Goal: Task Accomplishment & Management: Manage account settings

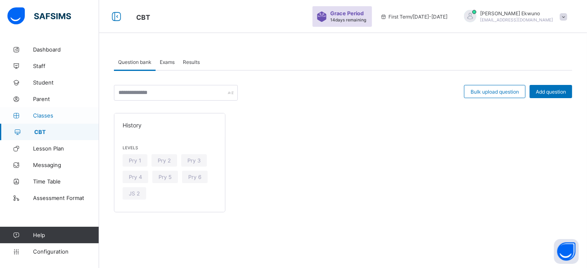
click at [46, 115] on span "Classes" at bounding box center [66, 115] width 66 height 7
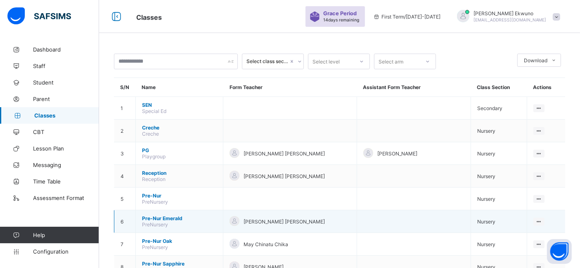
click at [495, 220] on span "Nursery" at bounding box center [486, 222] width 18 height 6
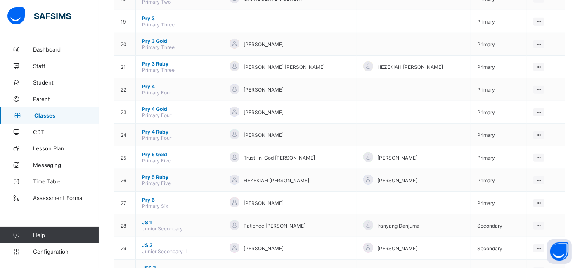
scroll to position [522, 0]
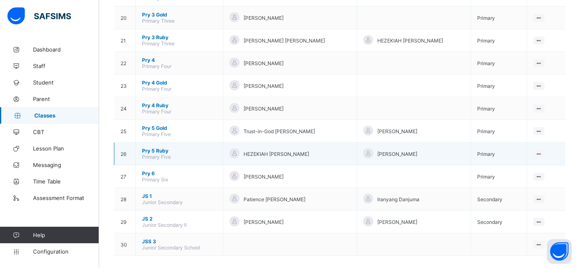
click at [492, 150] on td "Primary" at bounding box center [499, 154] width 56 height 23
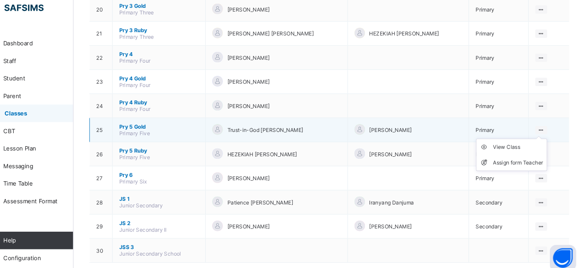
click at [540, 140] on ul "View Class Assign form Teacher" at bounding box center [511, 155] width 67 height 31
click at [510, 143] on div "View Class" at bounding box center [517, 147] width 47 height 8
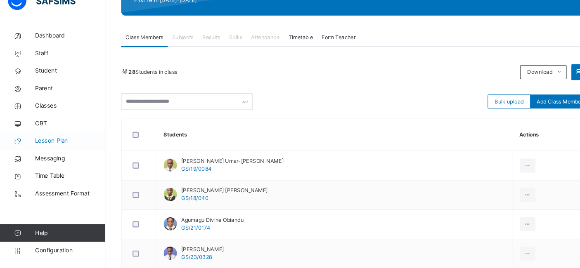
scroll to position [113, 0]
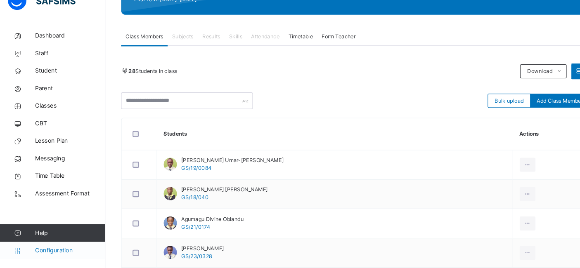
click at [42, 255] on span "Configuration" at bounding box center [66, 252] width 66 height 8
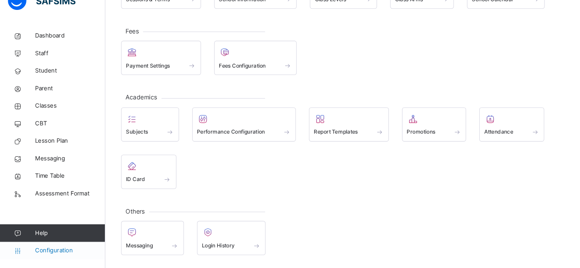
scroll to position [73, 0]
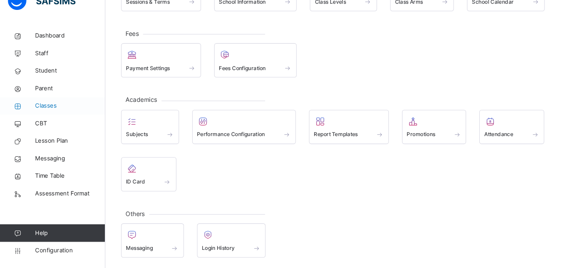
click at [43, 114] on span "Classes" at bounding box center [66, 115] width 66 height 8
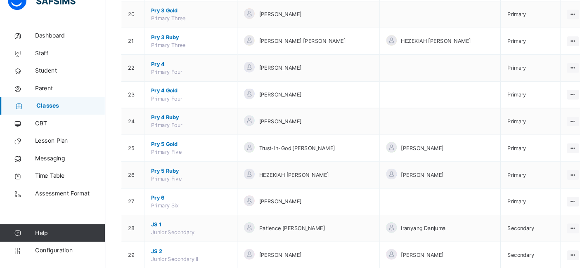
scroll to position [563, 0]
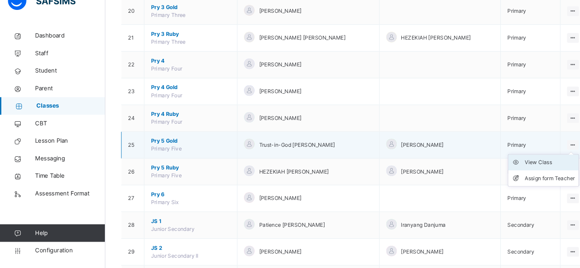
click at [517, 165] on div "View Class" at bounding box center [517, 169] width 47 height 8
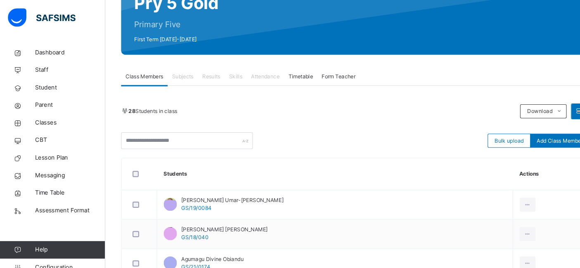
scroll to position [91, 0]
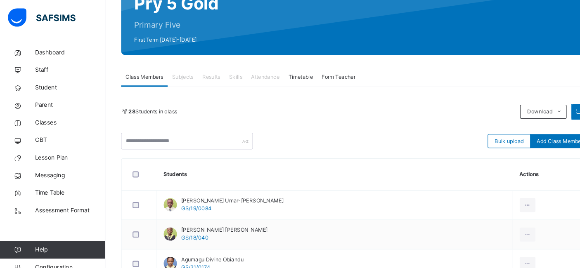
click at [198, 69] on span "Results" at bounding box center [198, 72] width 17 height 7
click at [199, 75] on span "Results" at bounding box center [198, 72] width 17 height 7
click at [43, 117] on span "Classes" at bounding box center [66, 115] width 66 height 8
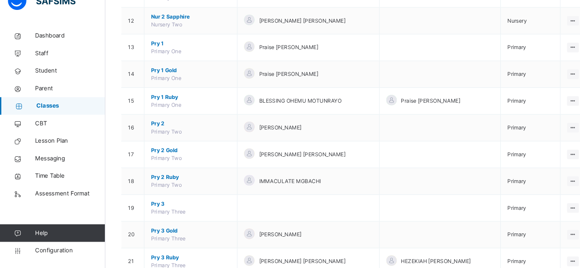
scroll to position [602, 0]
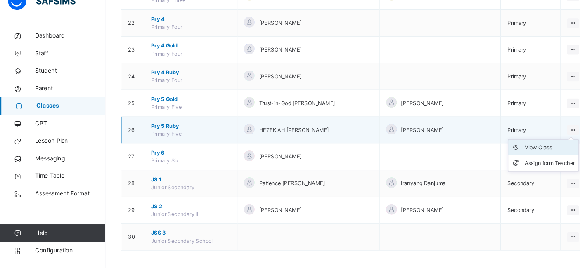
click at [515, 151] on div "View Class" at bounding box center [517, 155] width 47 height 8
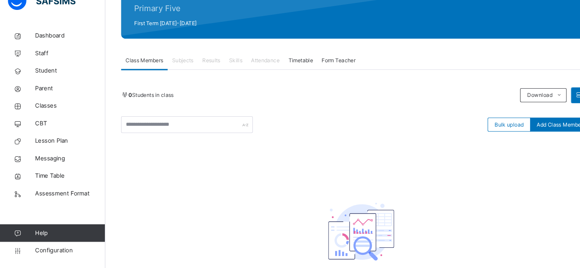
scroll to position [145, 0]
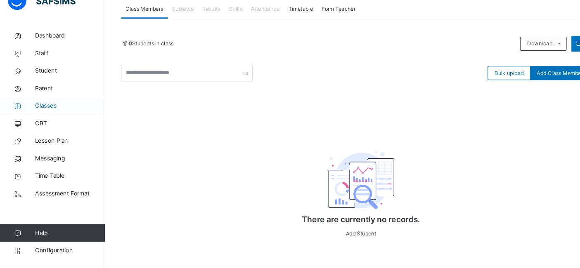
click at [47, 115] on span "Classes" at bounding box center [66, 115] width 66 height 8
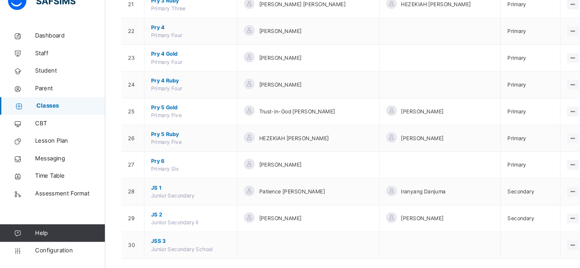
scroll to position [597, 0]
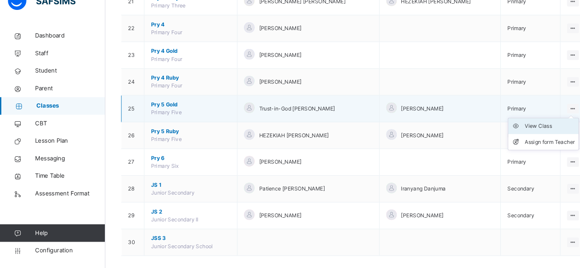
click at [509, 130] on div "View Class" at bounding box center [517, 134] width 47 height 8
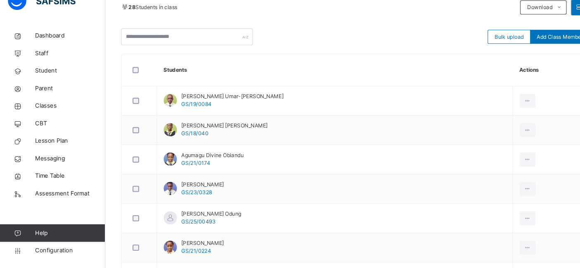
scroll to position [190, 0]
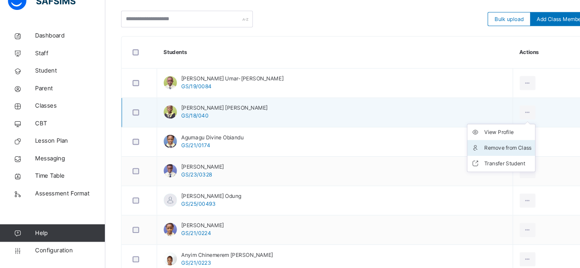
click at [473, 152] on div "Remove from Class" at bounding box center [477, 155] width 45 height 8
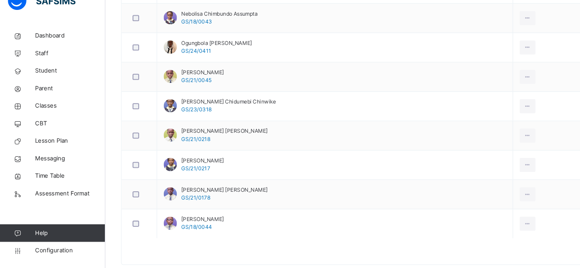
scroll to position [790, 0]
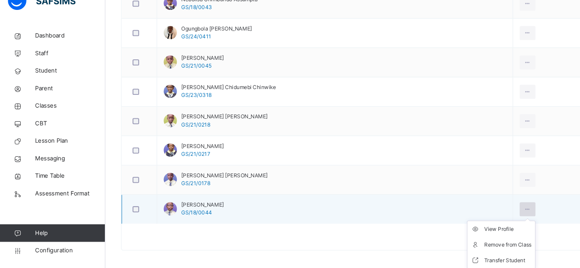
click at [500, 209] on icon at bounding box center [496, 212] width 7 height 7
click at [474, 257] on div "Transfer Student" at bounding box center [477, 261] width 45 height 8
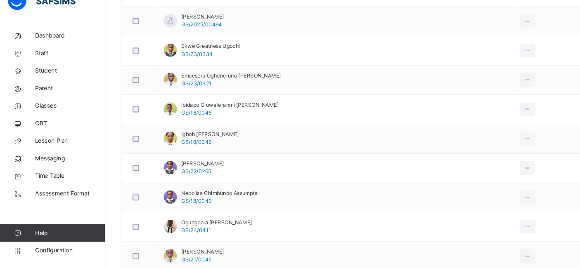
scroll to position [608, 0]
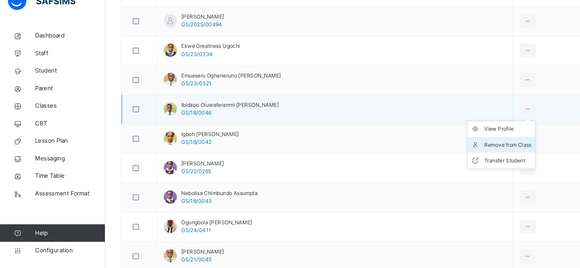
click at [475, 148] on div "Remove from Class" at bounding box center [477, 152] width 45 height 8
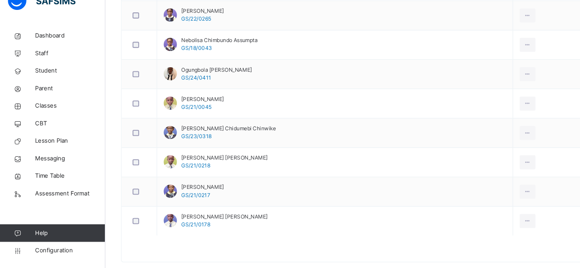
scroll to position [725, 0]
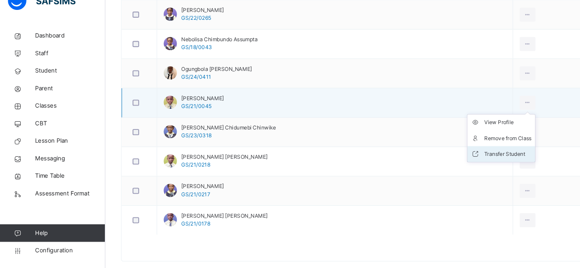
click at [473, 157] on div "Transfer Student" at bounding box center [477, 161] width 45 height 8
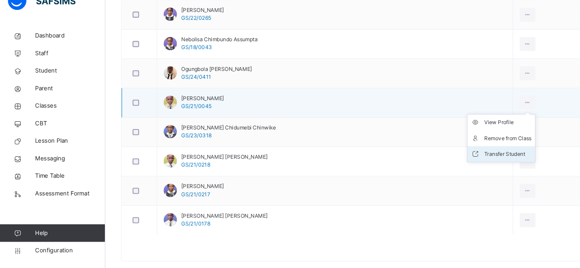
click at [485, 157] on div "Transfer Student" at bounding box center [477, 161] width 45 height 8
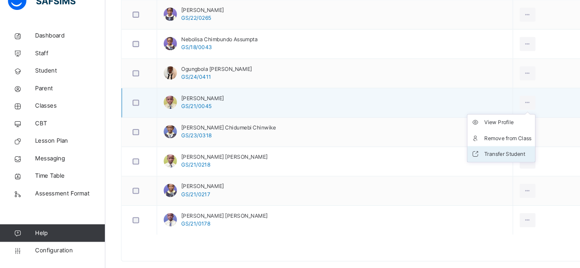
click at [483, 154] on li "Transfer Student" at bounding box center [472, 161] width 64 height 15
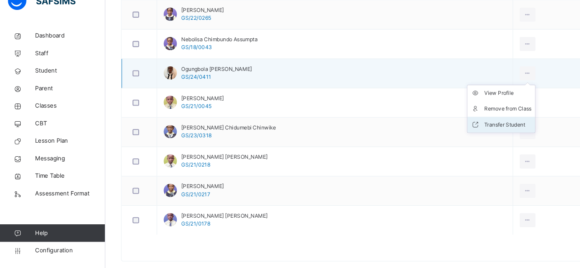
click at [483, 129] on div "Transfer Student" at bounding box center [477, 133] width 45 height 8
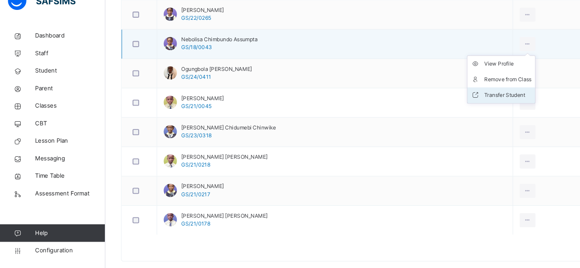
click at [485, 102] on div "Transfer Student" at bounding box center [477, 106] width 45 height 8
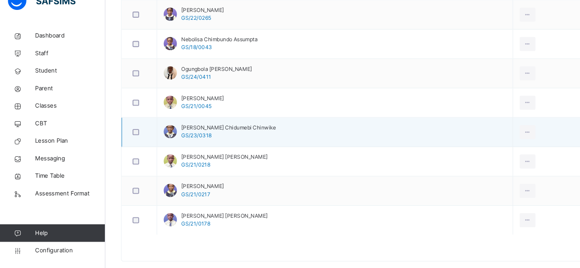
click at [346, 149] on td "Okafor Chidumebi Chinwike GS/23/0318" at bounding box center [315, 141] width 335 height 28
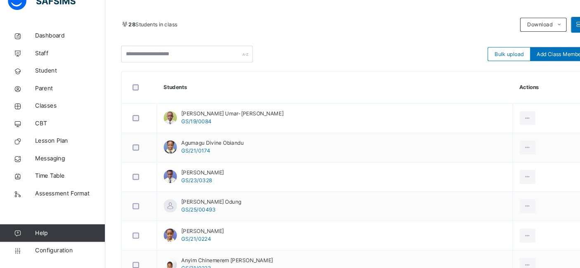
scroll to position [163, 0]
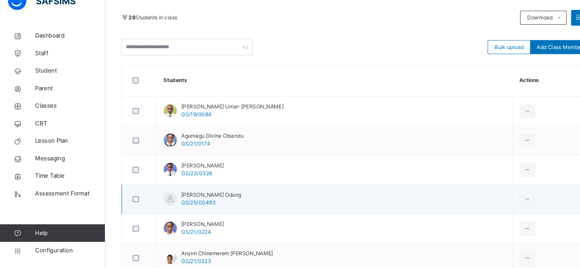
click at [473, 205] on td "Akwaowo Duke Odung GS/25/00493" at bounding box center [315, 204] width 335 height 28
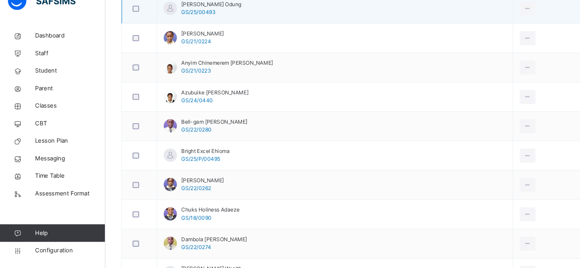
scroll to position [346, 0]
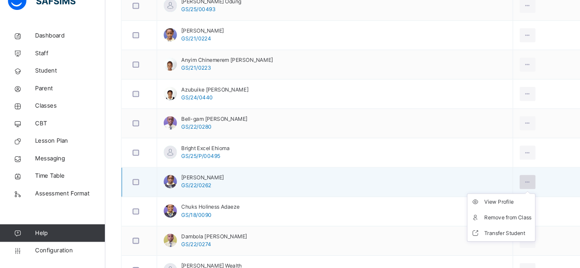
click at [500, 187] on icon at bounding box center [496, 187] width 7 height 7
click at [471, 232] on div "Transfer Student" at bounding box center [477, 236] width 45 height 8
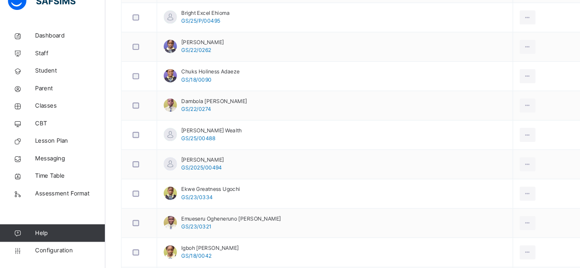
scroll to position [475, 0]
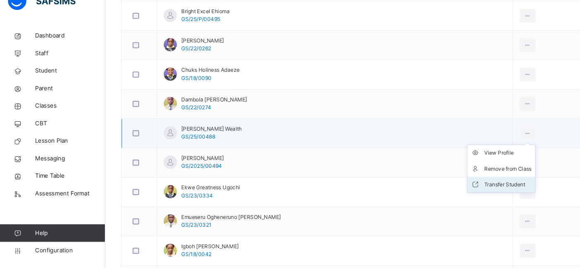
click at [476, 185] on div "Transfer Student" at bounding box center [477, 189] width 45 height 8
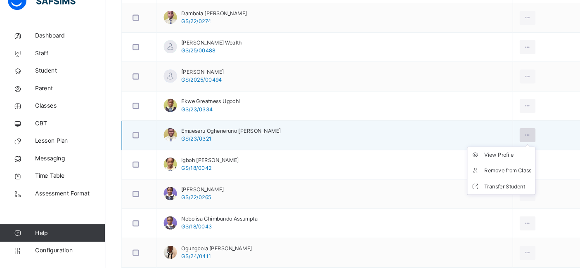
scroll to position [557, 0]
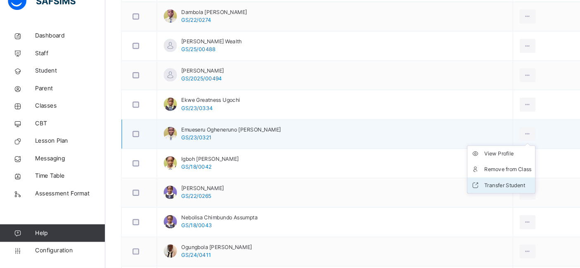
click at [476, 186] on div "Transfer Student" at bounding box center [477, 190] width 45 height 8
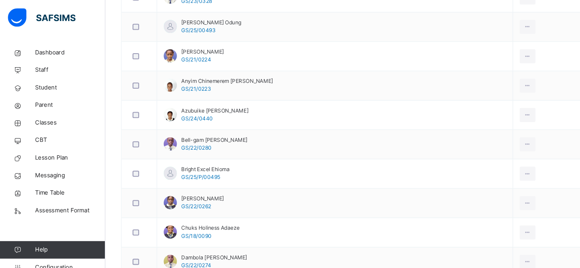
scroll to position [341, 0]
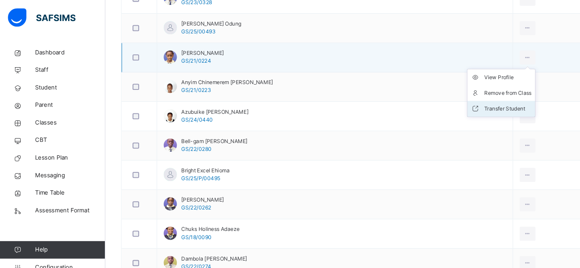
click at [469, 99] on div "Transfer Student" at bounding box center [477, 102] width 45 height 8
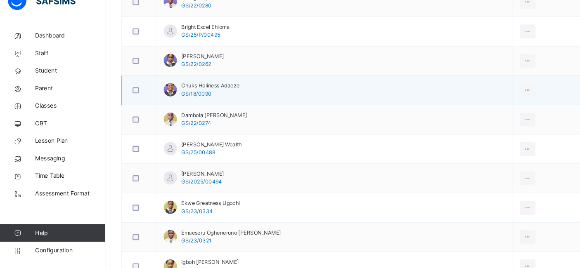
scroll to position [465, 0]
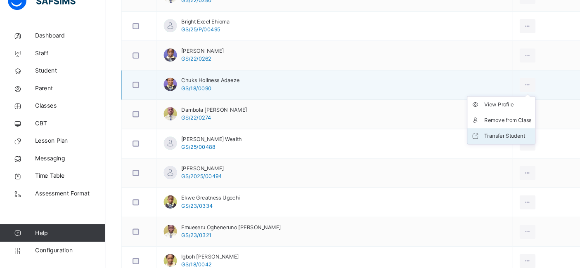
click at [472, 141] on div "Transfer Student" at bounding box center [477, 144] width 45 height 8
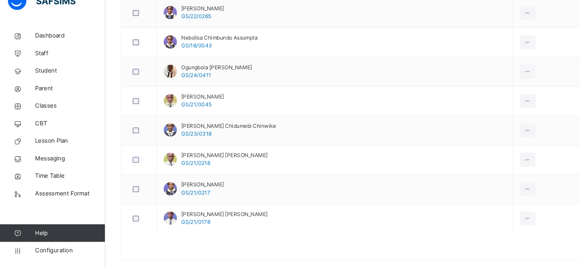
scroll to position [735, 0]
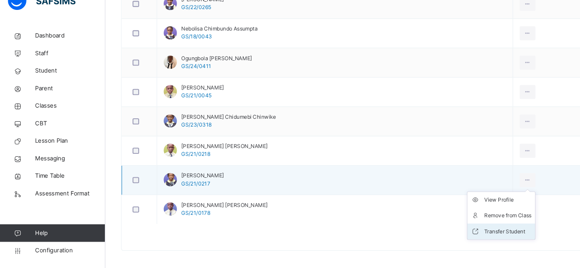
click at [471, 230] on div "Transfer Student" at bounding box center [477, 234] width 45 height 8
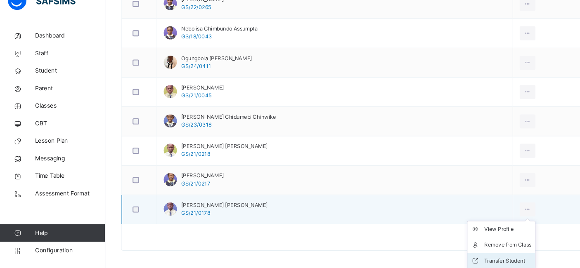
click at [476, 257] on div "Transfer Student" at bounding box center [477, 261] width 45 height 8
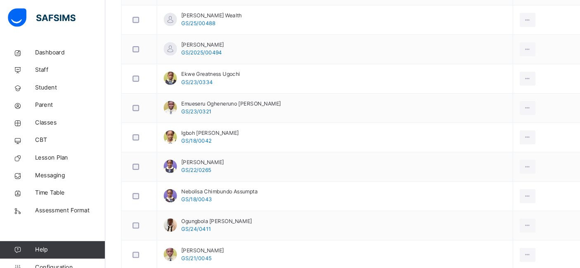
scroll to position [596, 0]
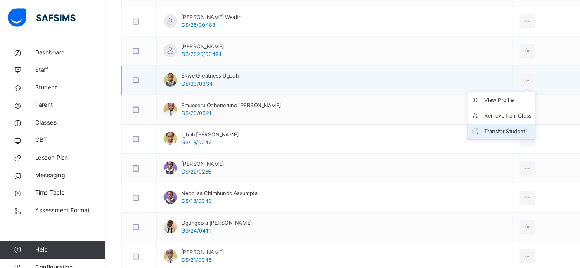
click at [478, 120] on div "Transfer Student" at bounding box center [477, 124] width 45 height 8
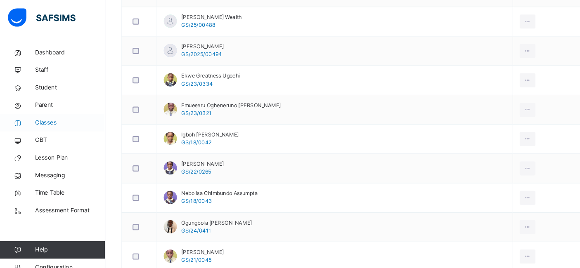
click at [43, 115] on span "Classes" at bounding box center [66, 115] width 66 height 8
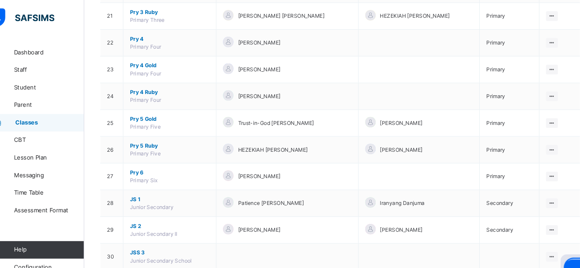
scroll to position [599, 0]
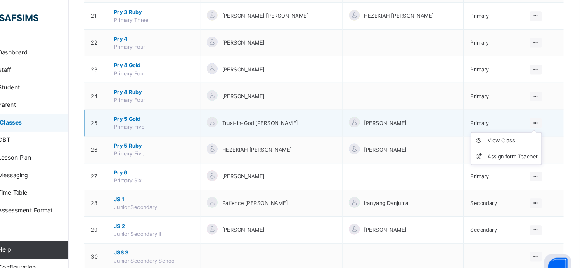
click at [543, 113] on icon at bounding box center [538, 116] width 7 height 6
click at [517, 126] on ul "View Class Assign form Teacher" at bounding box center [511, 140] width 67 height 31
click at [513, 128] on div "View Class" at bounding box center [517, 132] width 47 height 8
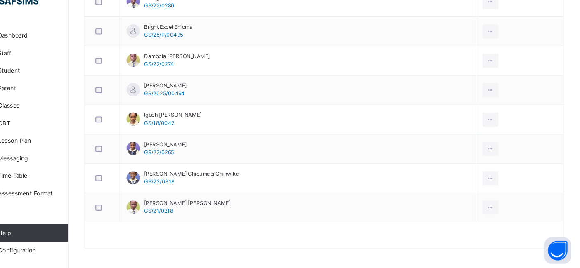
scroll to position [432, 0]
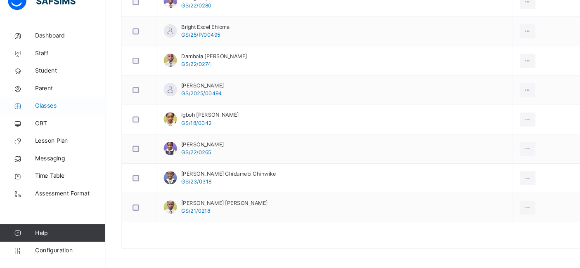
click at [52, 119] on span "Classes" at bounding box center [66, 115] width 66 height 8
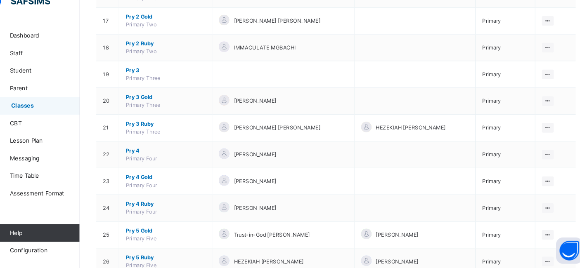
scroll to position [478, 0]
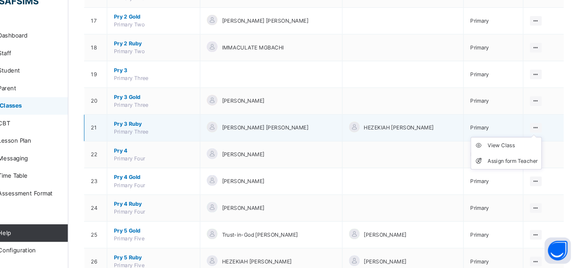
click at [543, 133] on icon at bounding box center [538, 136] width 7 height 6
click at [514, 151] on div "View Class" at bounding box center [517, 153] width 47 height 8
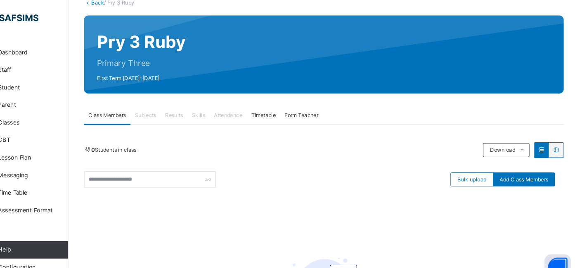
scroll to position [55, 0]
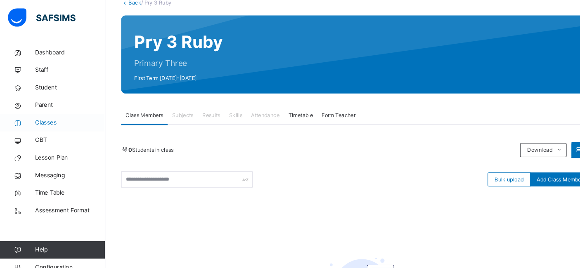
click at [44, 115] on span "Classes" at bounding box center [66, 115] width 66 height 8
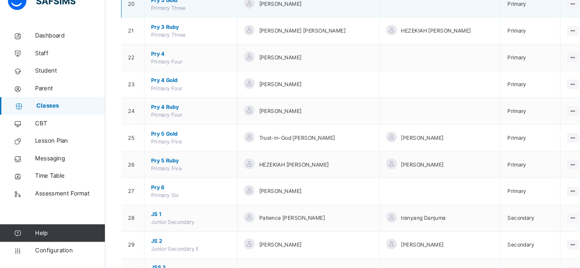
scroll to position [570, 0]
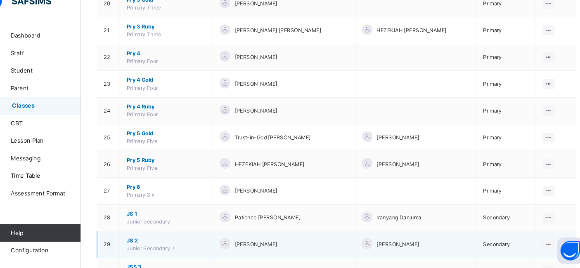
click at [388, 242] on span "[PERSON_NAME]" at bounding box center [397, 245] width 40 height 7
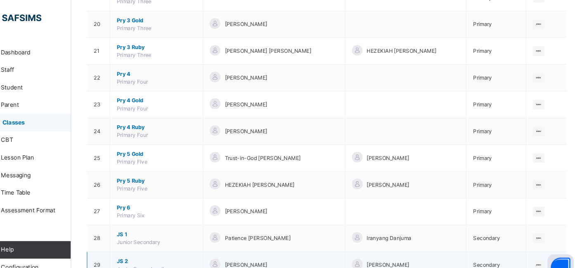
scroll to position [566, 0]
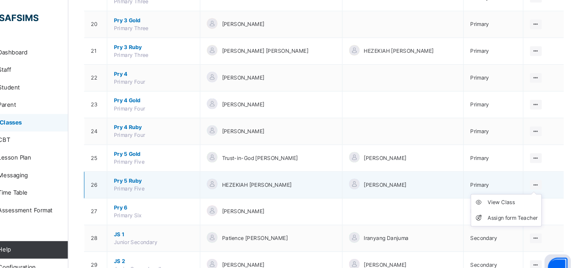
click at [543, 171] on icon at bounding box center [538, 174] width 7 height 6
click at [520, 188] on div "View Class" at bounding box center [517, 191] width 47 height 8
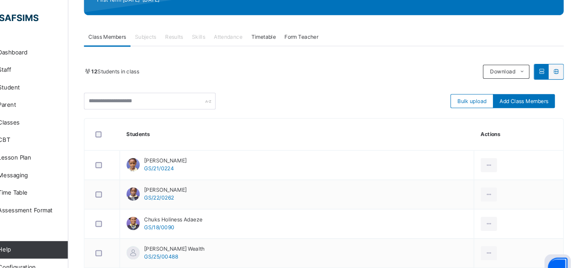
scroll to position [128, 0]
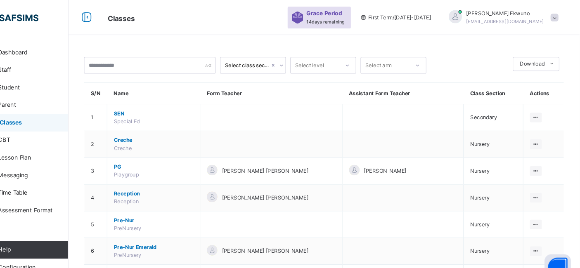
click at [520, 18] on span "[EMAIL_ADDRESS][DOMAIN_NAME]" at bounding box center [510, 20] width 73 height 5
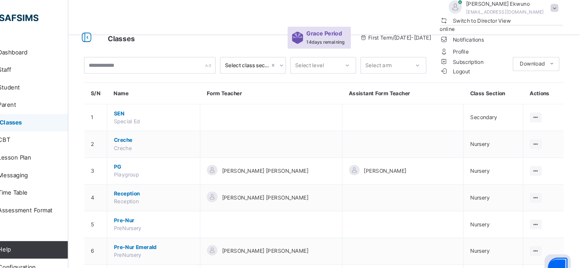
click at [477, 71] on span "Logout" at bounding box center [463, 67] width 28 height 9
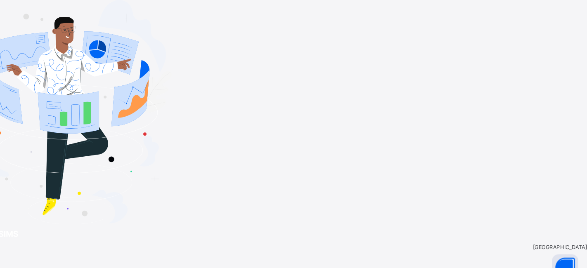
type input "**********"
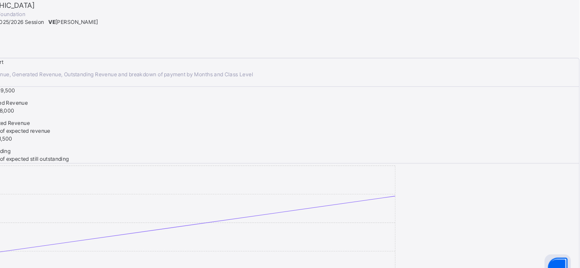
click at [127, 18] on span "Vivian Ekwuno" at bounding box center [107, 21] width 40 height 6
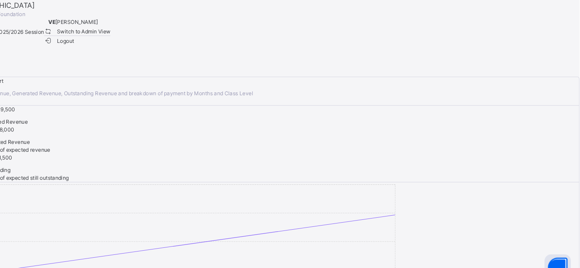
click at [139, 34] on span "Switch to Admin View" at bounding box center [107, 29] width 63 height 9
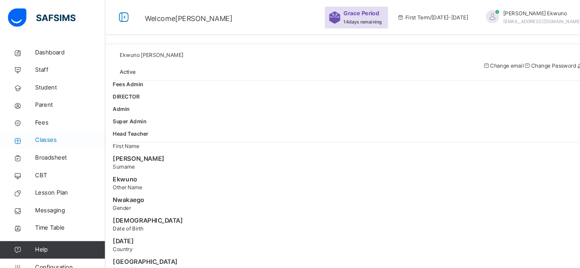
click at [46, 134] on span "Classes" at bounding box center [66, 132] width 66 height 8
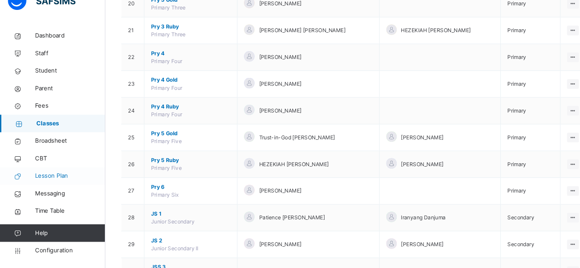
scroll to position [602, 0]
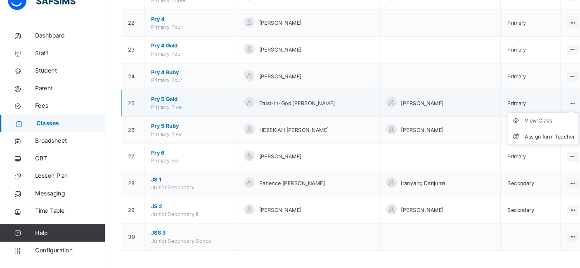
click at [543, 122] on ul "View Class Assign form Teacher" at bounding box center [511, 137] width 67 height 31
click at [505, 128] on div "View Class" at bounding box center [517, 130] width 47 height 8
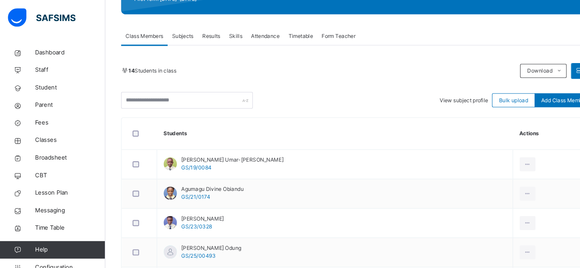
scroll to position [126, 0]
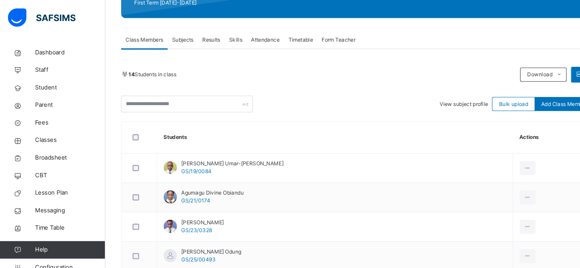
click at [174, 38] on span "Subjects" at bounding box center [172, 37] width 20 height 7
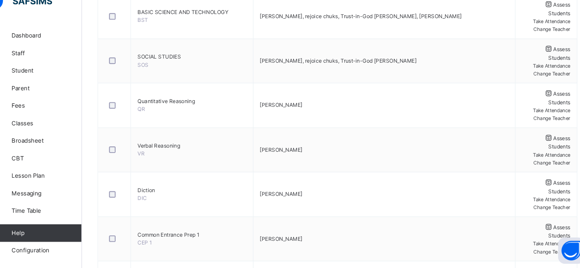
scroll to position [304, 0]
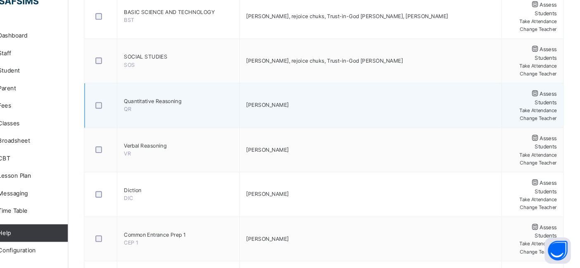
click at [538, 102] on span "Assess Students" at bounding box center [548, 108] width 21 height 14
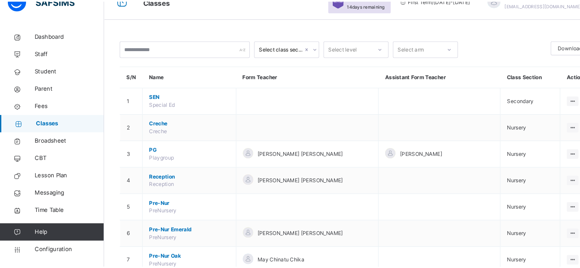
scroll to position [304, 0]
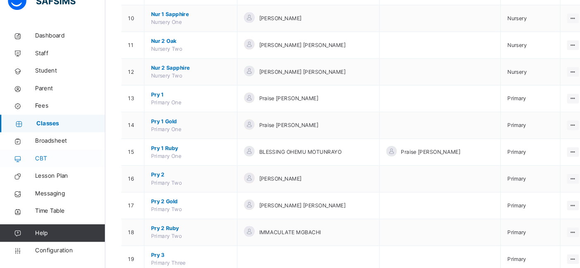
drag, startPoint x: 38, startPoint y: 164, endPoint x: 38, endPoint y: 160, distance: 4.5
click at [38, 164] on span "CBT" at bounding box center [66, 165] width 66 height 8
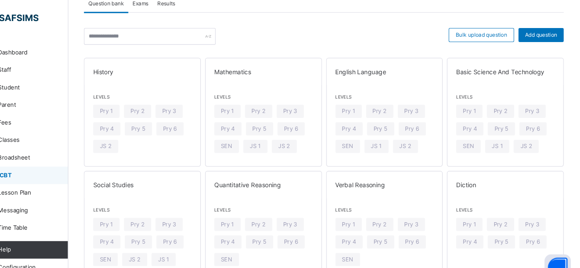
scroll to position [56, 0]
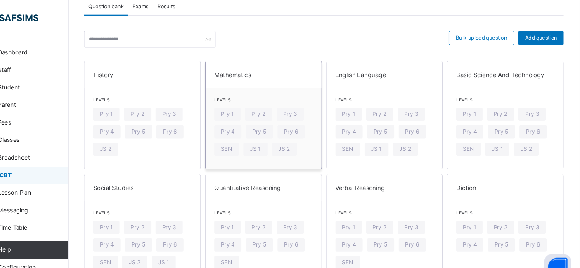
click at [290, 90] on div "Levels Pry 1 Pry 2 Pry 3 Pry 4 Pry 5 Pry 6 SEN JS 1 JS 2" at bounding box center [282, 121] width 109 height 76
click at [171, 6] on span "Exams" at bounding box center [167, 5] width 15 height 7
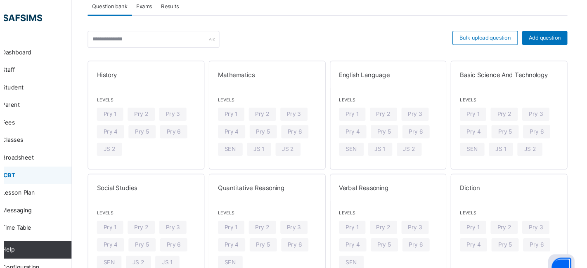
scroll to position [0, 0]
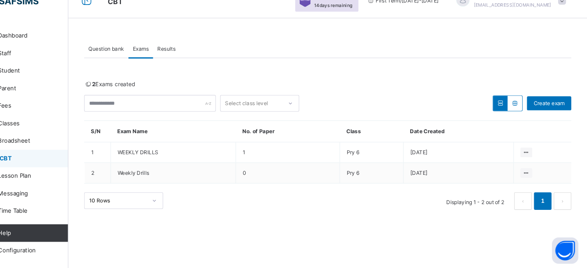
click at [138, 62] on span "Question bank" at bounding box center [134, 61] width 33 height 7
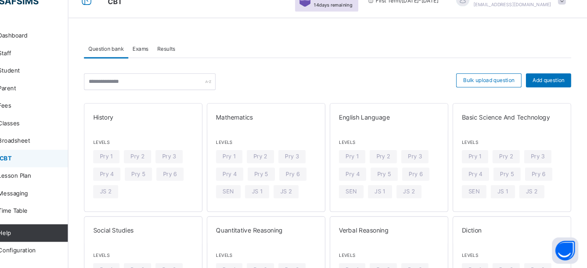
scroll to position [40, 0]
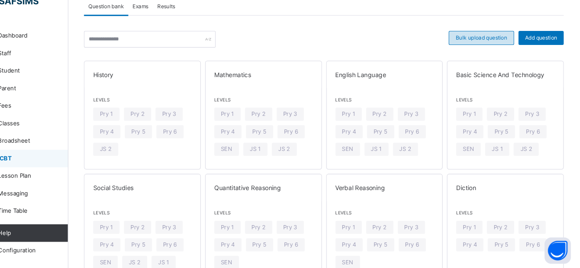
click at [486, 49] on span "Bulk upload question" at bounding box center [488, 51] width 48 height 7
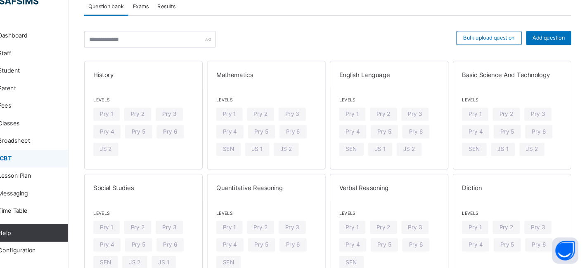
type input "**********"
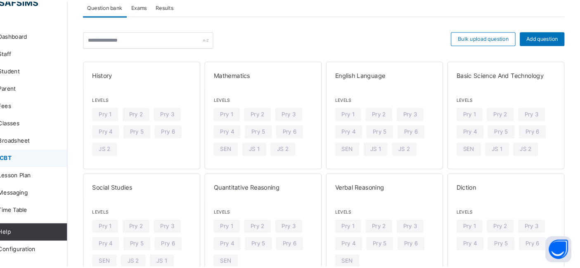
scroll to position [53, 0]
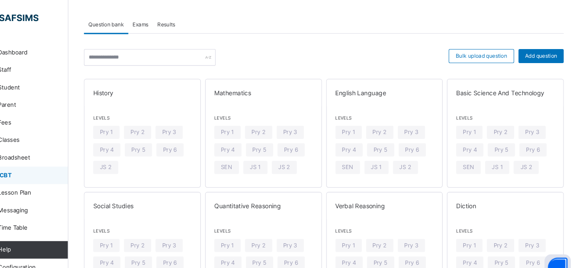
scroll to position [38, 0]
click at [387, 111] on span "Levels" at bounding box center [397, 112] width 92 height 6
click at [477, 52] on span "Bulk upload question" at bounding box center [488, 53] width 48 height 7
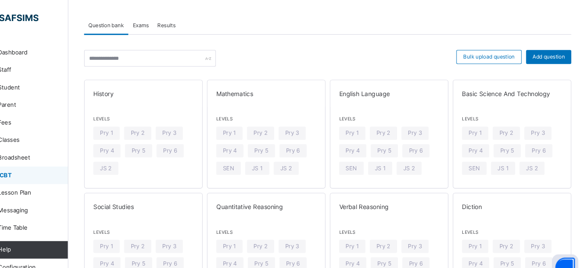
click at [283, 119] on div "Pry 2" at bounding box center [278, 125] width 26 height 12
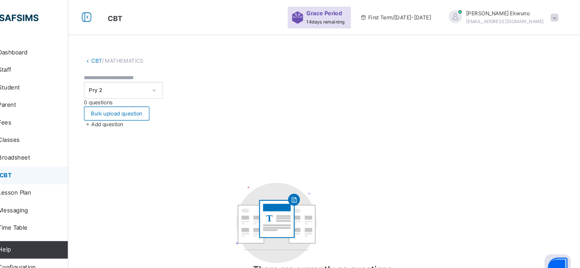
click at [478, 62] on div "CBT / MATHEMATICS Pry 2 0 questions Bulk upload question Add question T There a…" at bounding box center [339, 170] width 481 height 259
click at [169, 103] on span "Bulk upload question" at bounding box center [145, 106] width 48 height 7
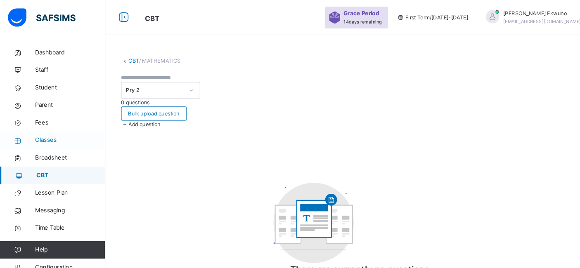
click at [45, 133] on span "Classes" at bounding box center [66, 132] width 66 height 8
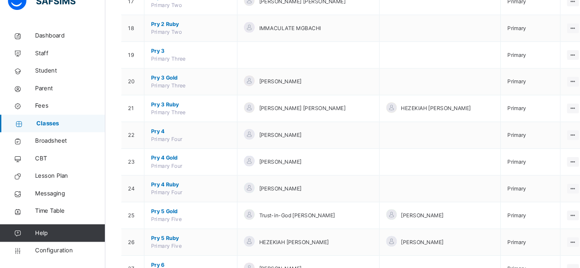
scroll to position [602, 0]
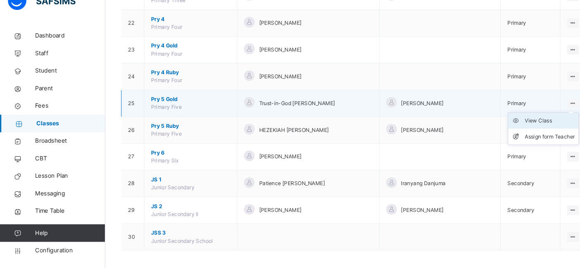
click at [514, 126] on div "View Class" at bounding box center [517, 130] width 47 height 8
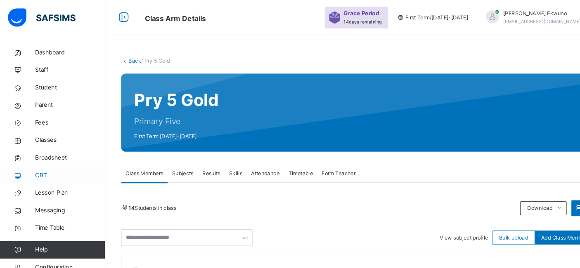
click at [42, 167] on span "CBT" at bounding box center [66, 165] width 66 height 8
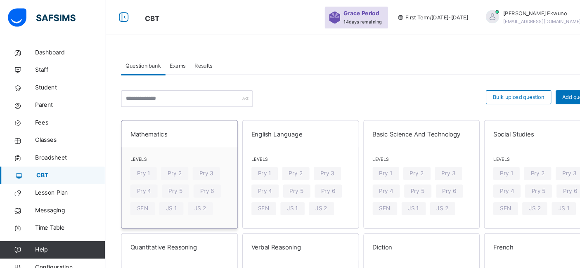
click at [175, 151] on span "Levels" at bounding box center [169, 150] width 92 height 6
click at [474, 90] on span "Bulk upload question" at bounding box center [488, 91] width 48 height 7
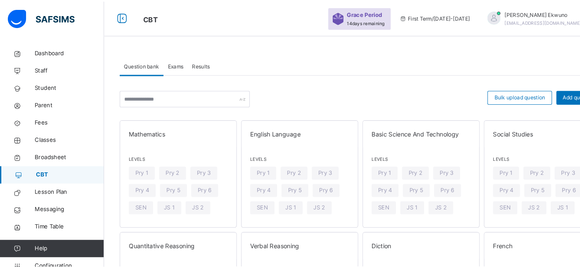
scroll to position [98, 0]
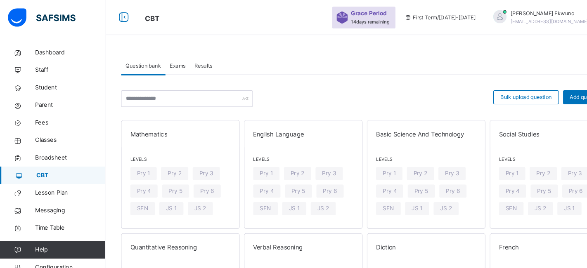
type input "**********"
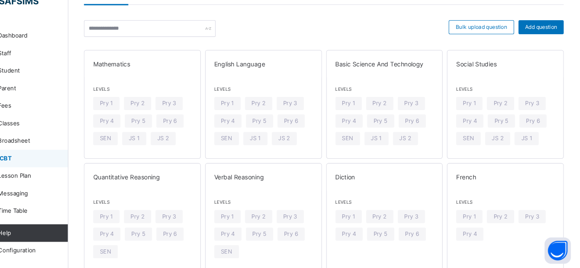
scroll to position [53, 0]
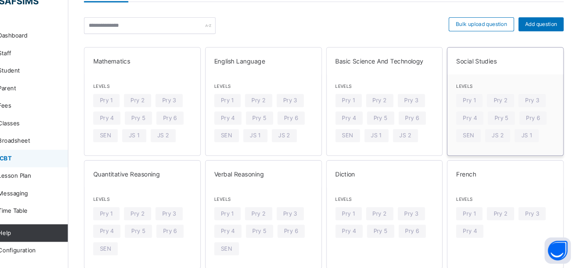
click at [521, 99] on span "Levels" at bounding box center [510, 97] width 92 height 6
click at [480, 69] on span "Social Studies" at bounding box center [510, 73] width 92 height 9
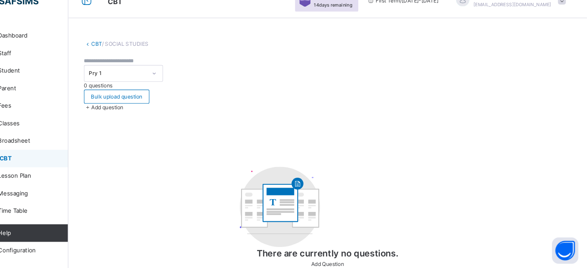
scroll to position [2, 0]
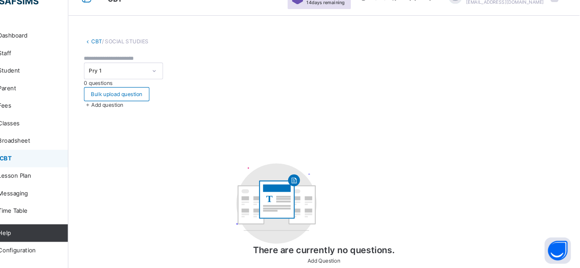
click at [123, 55] on link "CBT" at bounding box center [126, 55] width 10 height 6
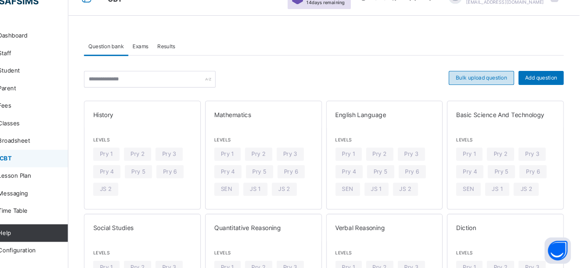
click at [487, 88] on span "Bulk upload question" at bounding box center [488, 88] width 48 height 7
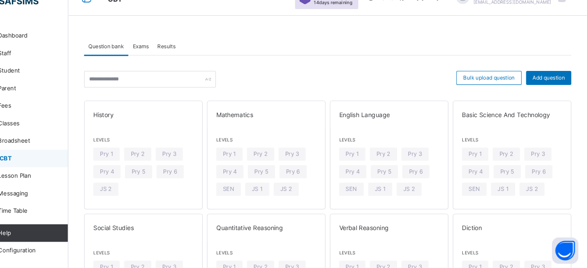
scroll to position [113, 0]
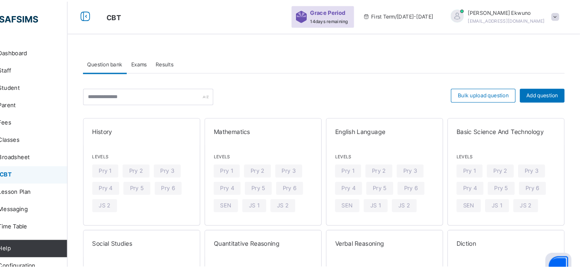
scroll to position [66, 0]
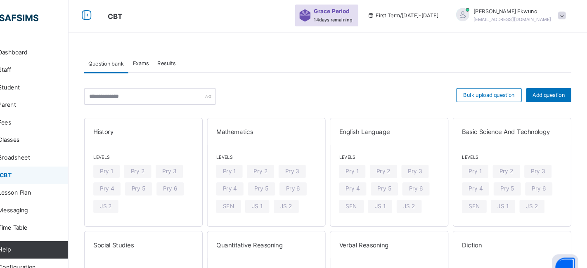
type input "**********"
click at [169, 60] on span "Exams" at bounding box center [167, 59] width 15 height 7
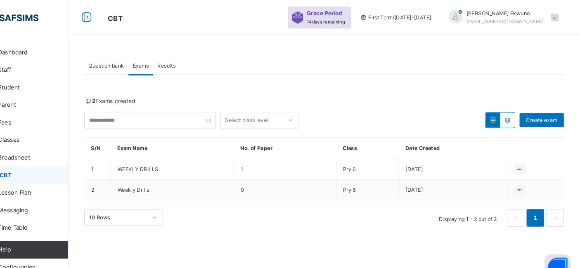
scroll to position [0, 0]
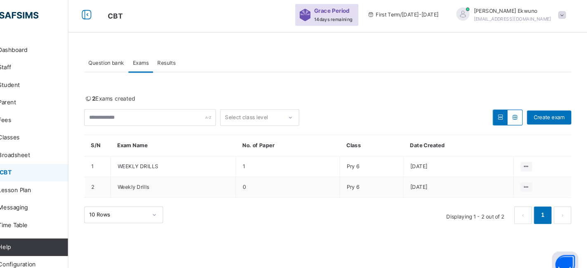
click at [170, 64] on span "Exams" at bounding box center [167, 61] width 15 height 7
click at [550, 120] on div "Create exam" at bounding box center [535, 113] width 74 height 15
click at [547, 116] on span "Create exam" at bounding box center [551, 112] width 29 height 7
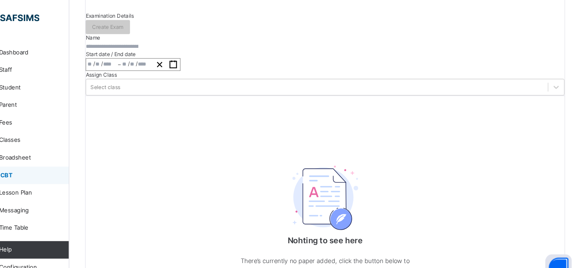
scroll to position [86, 0]
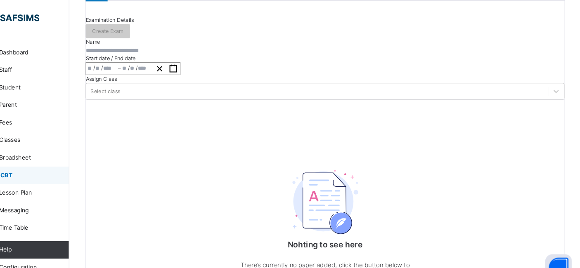
click at [164, 51] on input "text" at bounding box center [139, 47] width 50 height 7
type input "**********"
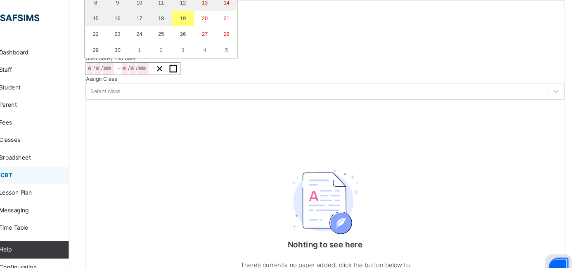
click at [169, 71] on div "/ / – / / « ‹ September 2025 › » Mon Tue Wed Thu Fri Sat Sun 1 2 3 4 5 6 7 8 9 …" at bounding box center [158, 65] width 89 height 12
click at [216, 25] on button "19" at bounding box center [206, 17] width 21 height 15
click at [209, 20] on abbr "19" at bounding box center [205, 17] width 5 height 6
click at [164, 51] on input "**********" at bounding box center [139, 47] width 50 height 7
type input "**********"
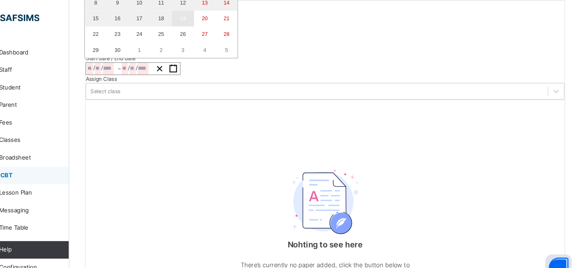
type input "*"
type input "**"
type input "****"
type input "**********"
type input "*"
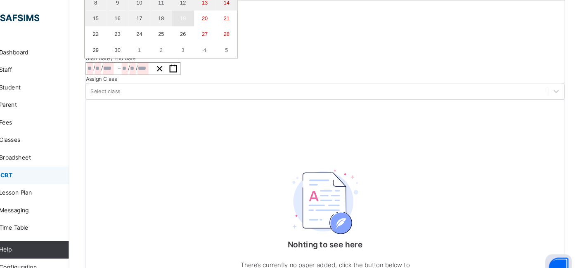
type input "**"
type input "****"
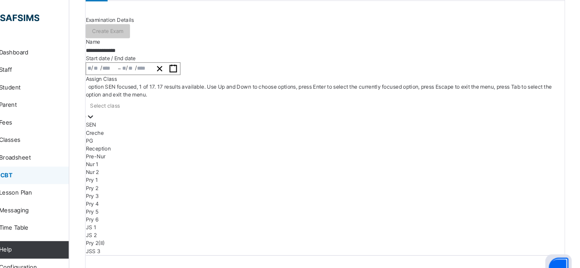
click at [123, 114] on div at bounding box center [119, 110] width 8 height 8
click at [313, 203] on div "Pry 6" at bounding box center [339, 206] width 450 height 7
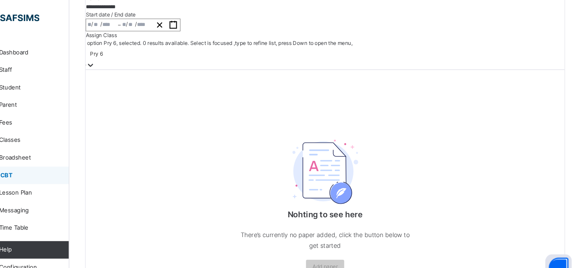
scroll to position [124, 0]
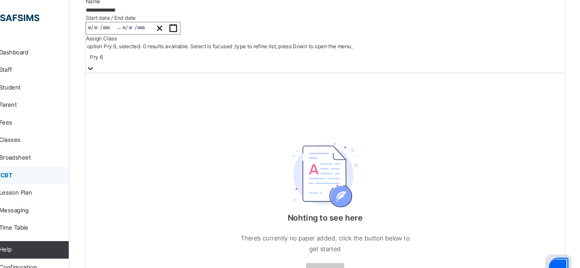
click at [145, 32] on div "**********" at bounding box center [130, 26] width 30 height 11
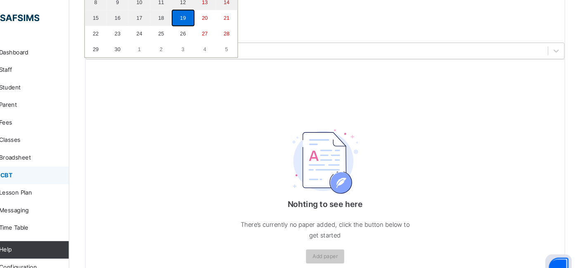
click at [216, 24] on button "19" at bounding box center [206, 16] width 21 height 15
click at [237, 24] on button "20" at bounding box center [226, 16] width 21 height 15
type input "**********"
type input "**"
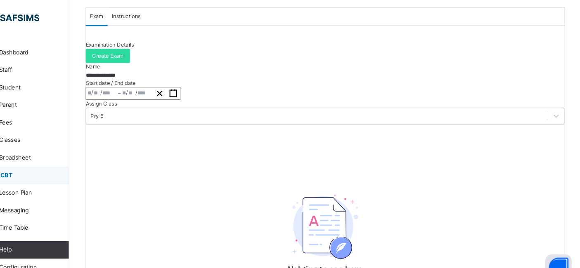
scroll to position [62, 0]
click at [166, 20] on span "Instructions" at bounding box center [152, 15] width 27 height 7
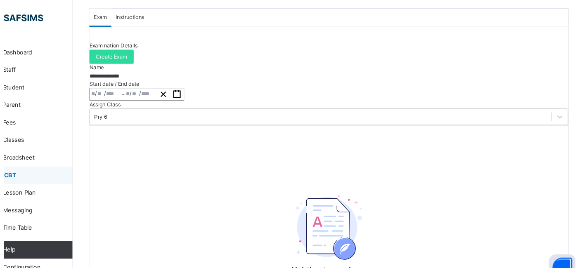
scroll to position [0, 0]
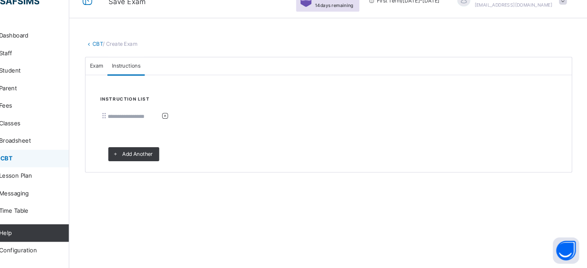
click at [161, 129] on input at bounding box center [160, 125] width 50 height 7
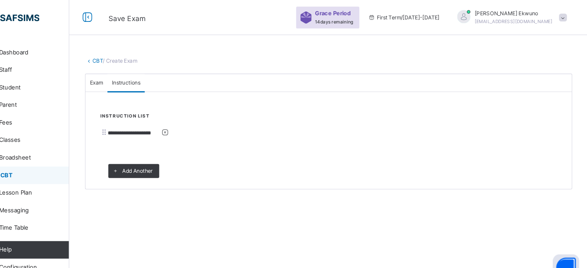
type input "**********"
click at [131, 82] on span "Exam" at bounding box center [124, 77] width 12 height 7
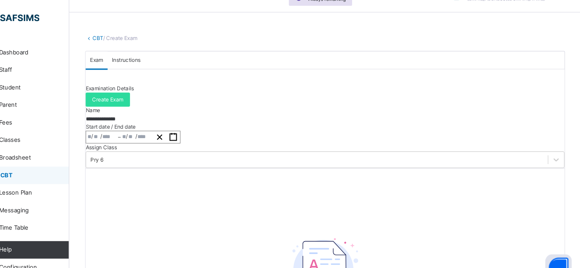
scroll to position [21, 0]
click at [126, 36] on link "CBT" at bounding box center [126, 36] width 10 height 6
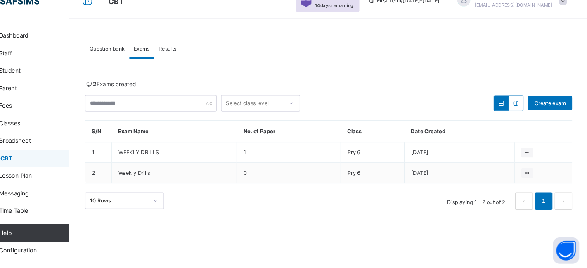
click at [126, 61] on span "Question bank" at bounding box center [134, 61] width 33 height 7
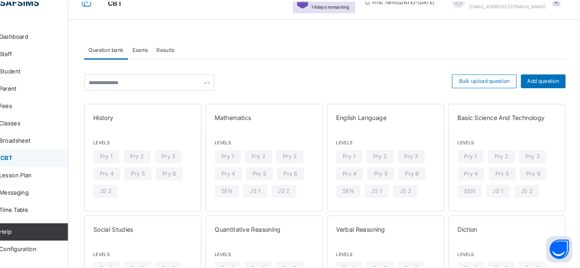
scroll to position [5, 0]
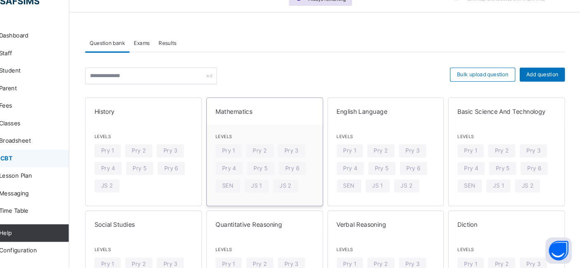
click at [247, 132] on div "Mathematics" at bounding box center [282, 120] width 109 height 25
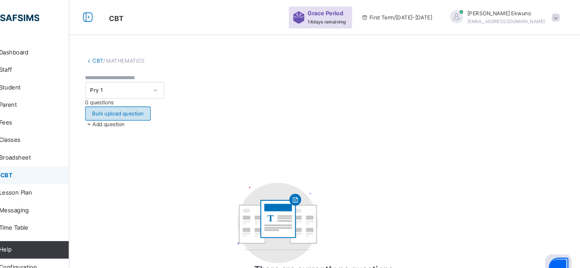
click at [169, 103] on span "Bulk upload question" at bounding box center [145, 106] width 48 height 7
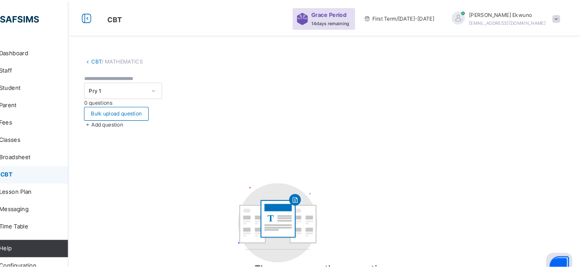
scroll to position [71, 0]
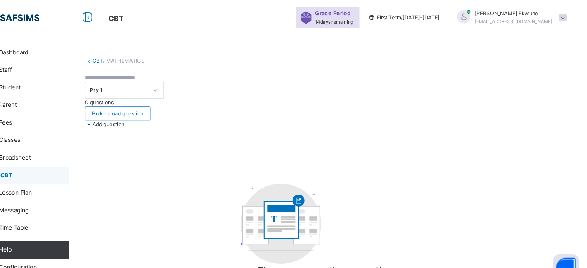
type input "**********"
click at [146, 58] on span "/ MATHEMATICS" at bounding box center [150, 57] width 39 height 6
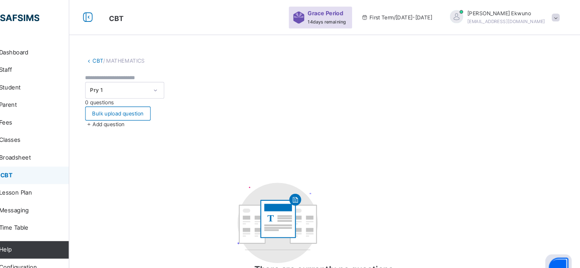
scroll to position [2, 0]
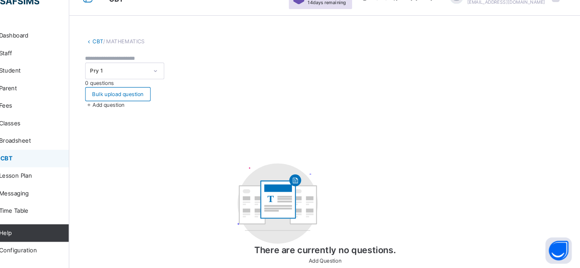
click at [330, 258] on span "Add Question" at bounding box center [339, 261] width 31 height 6
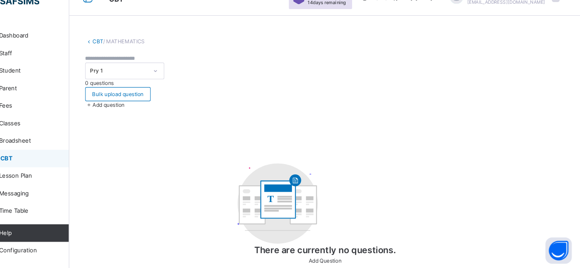
scroll to position [0, 0]
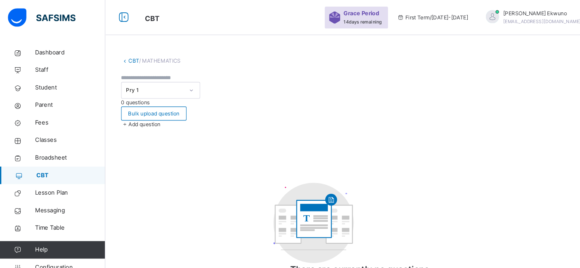
click at [50, 165] on span "CBT" at bounding box center [66, 165] width 65 height 8
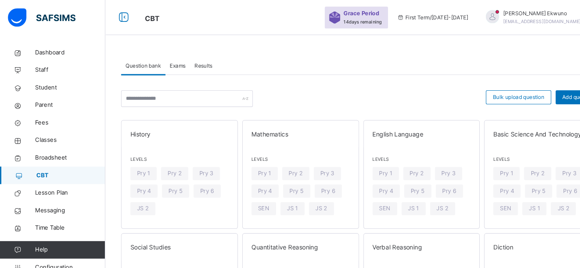
click at [139, 65] on span "Question bank" at bounding box center [134, 61] width 33 height 7
click at [266, 151] on span "Levels" at bounding box center [283, 150] width 92 height 6
click at [483, 91] on span "Bulk upload question" at bounding box center [488, 91] width 48 height 7
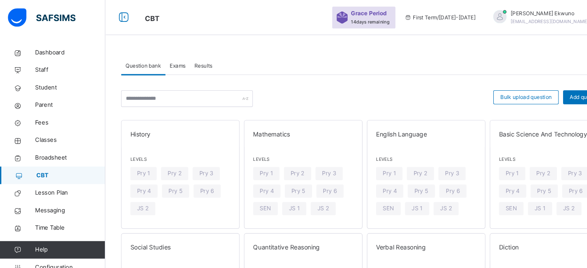
drag, startPoint x: 283, startPoint y: 218, endPoint x: 266, endPoint y: 108, distance: 111.1
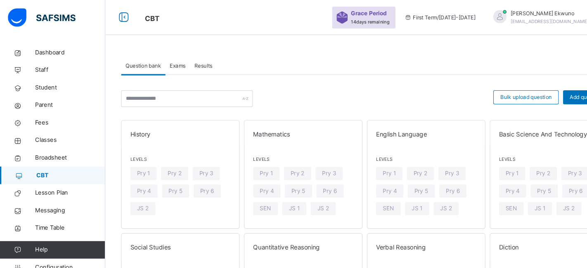
scroll to position [4, 0]
type input "**********"
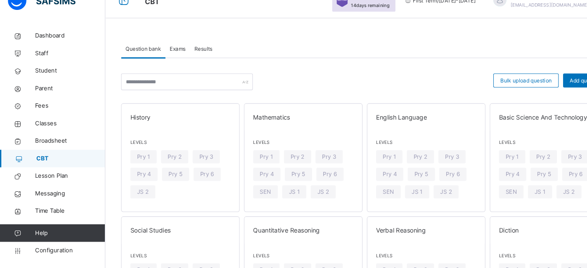
scroll to position [105, 0]
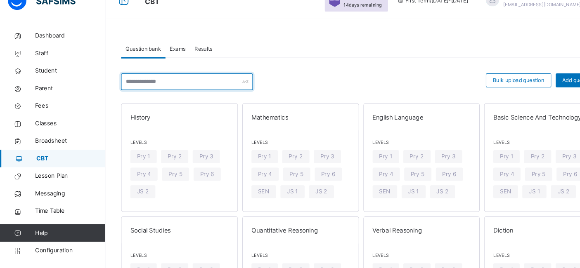
click at [232, 95] on div at bounding box center [176, 93] width 124 height 16
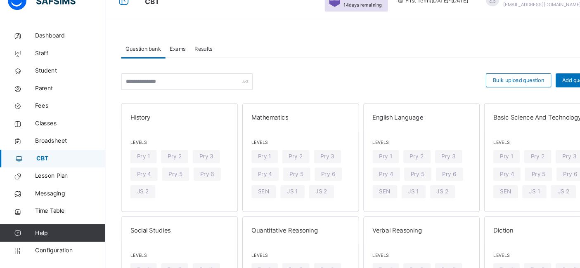
click at [168, 62] on span "Exams" at bounding box center [167, 61] width 15 height 7
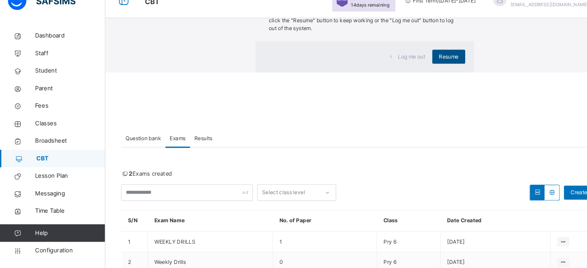
click at [413, 73] on span "Resume" at bounding box center [422, 69] width 19 height 7
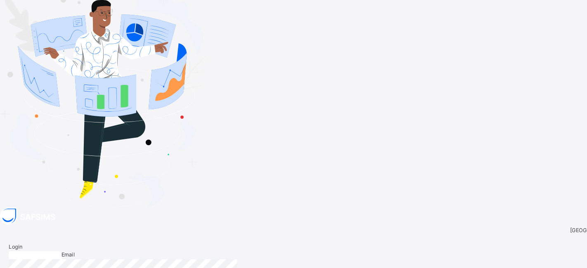
type input "**********"
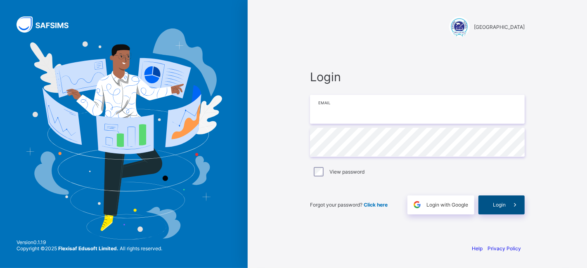
type input "**********"
click at [499, 204] on span "Login" at bounding box center [499, 205] width 13 height 6
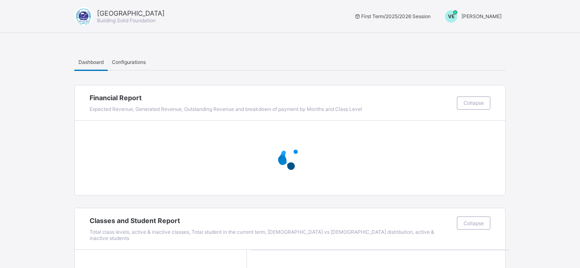
click at [489, 18] on span "Vivian Ekwuno" at bounding box center [482, 16] width 40 height 6
click at [478, 34] on span "Switch to Admin View" at bounding box center [470, 35] width 63 height 9
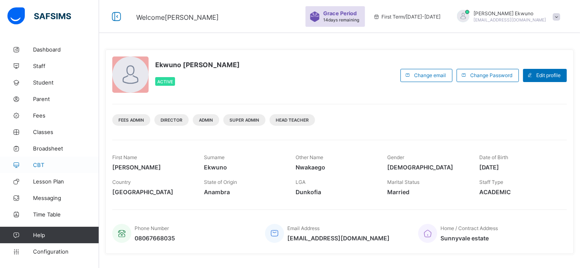
click at [41, 164] on span "CBT" at bounding box center [66, 165] width 66 height 7
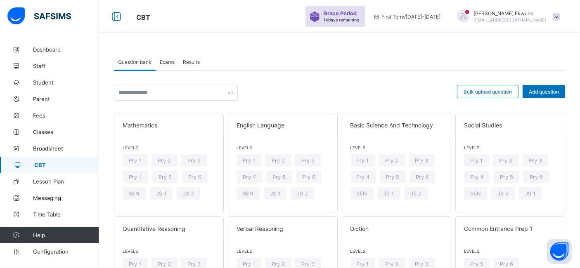
click at [134, 62] on span "Question bank" at bounding box center [134, 62] width 33 height 6
click at [128, 146] on span "Levels" at bounding box center [169, 147] width 92 height 5
click at [151, 151] on span at bounding box center [169, 152] width 92 height 4
click at [477, 92] on span "Bulk upload question" at bounding box center [488, 92] width 48 height 6
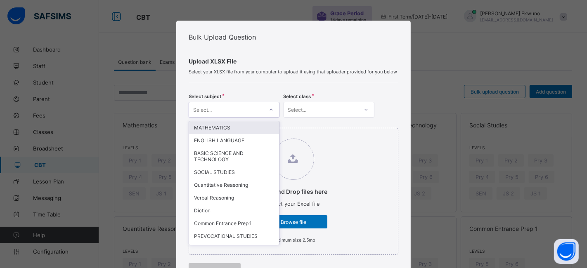
click at [272, 112] on div at bounding box center [271, 109] width 14 height 13
click at [235, 129] on div "MATHEMATICS" at bounding box center [234, 127] width 90 height 13
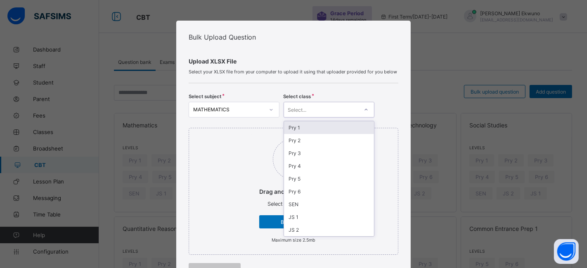
click at [364, 107] on icon at bounding box center [366, 110] width 5 height 8
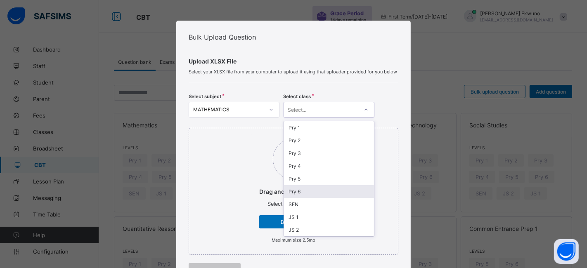
click at [297, 188] on div "Pry 6" at bounding box center [329, 191] width 90 height 13
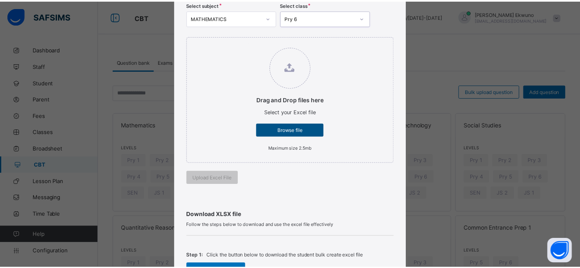
scroll to position [92, 0]
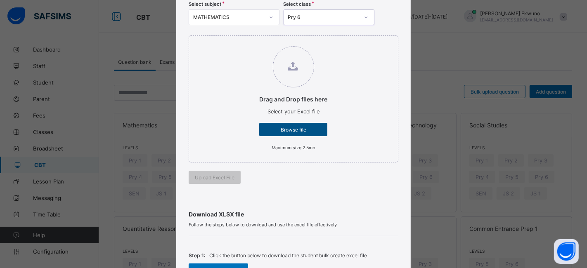
click at [300, 128] on span "Browse file" at bounding box center [293, 130] width 56 height 6
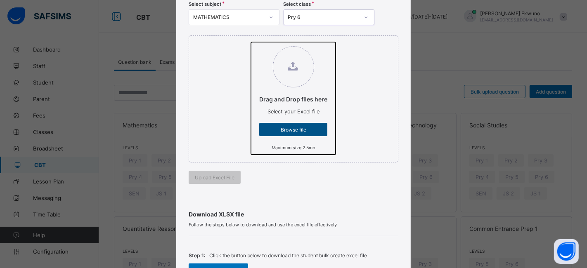
click at [251, 42] on input "Drag and Drop files here Select your Excel file Browse file Maximum size 2.5mb" at bounding box center [251, 42] width 0 height 0
type input "**********"
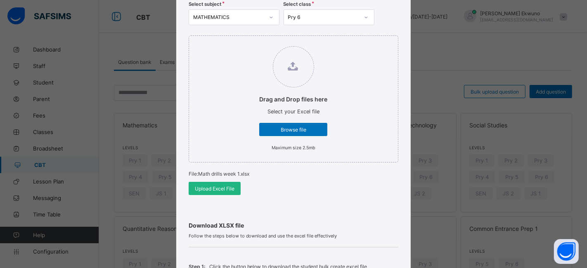
click at [213, 187] on span "Upload Excel File" at bounding box center [215, 189] width 40 height 6
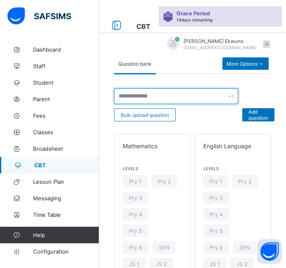
click at [197, 89] on input "text" at bounding box center [176, 96] width 124 height 16
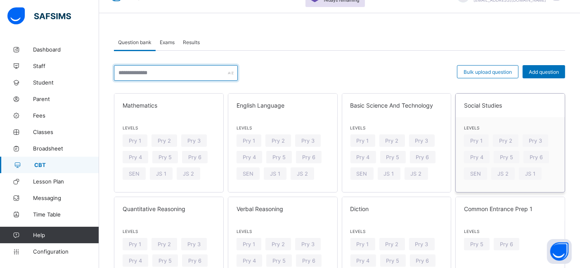
scroll to position [0, 0]
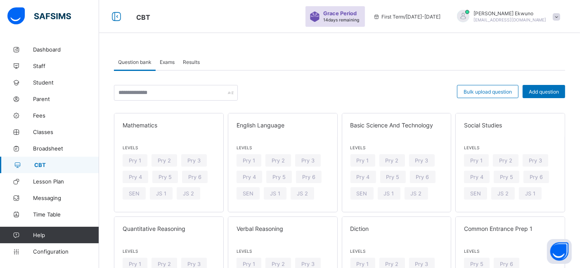
click at [171, 63] on span "Exams" at bounding box center [167, 62] width 15 height 6
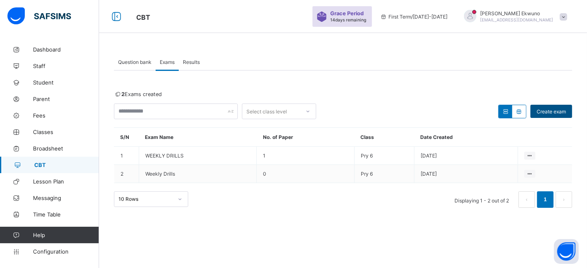
click at [544, 110] on span "Create exam" at bounding box center [551, 112] width 29 height 6
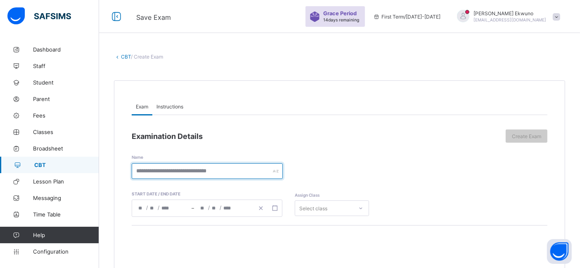
click at [243, 172] on input "text" at bounding box center [207, 171] width 151 height 16
type input "**********"
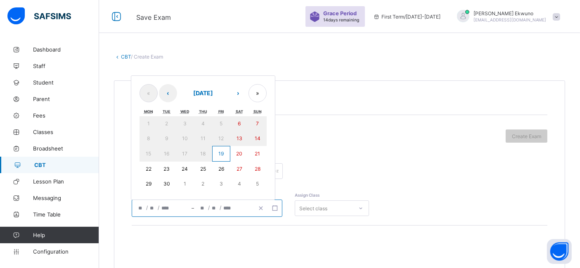
click at [167, 203] on input "number" at bounding box center [165, 208] width 9 height 17
click at [224, 148] on button "19" at bounding box center [221, 154] width 18 height 16
click at [149, 168] on abbr "22" at bounding box center [149, 169] width 6 height 6
type input "**********"
type input "*"
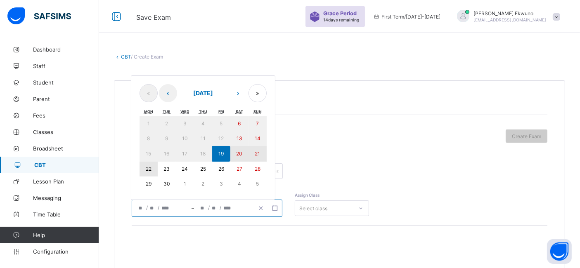
type input "**"
type input "****"
type input "**********"
type input "*"
type input "**"
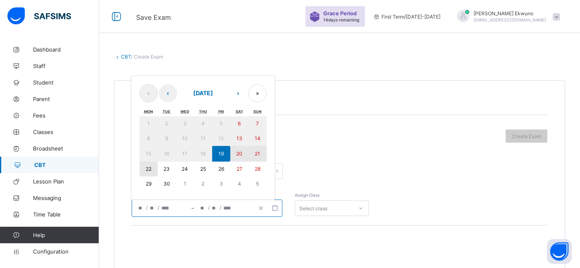
type input "****"
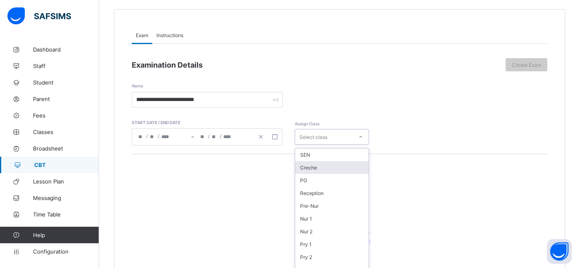
click at [312, 145] on div "option Creche focused, 2 of 17. 17 results available. Use Up and Down to choose…" at bounding box center [332, 137] width 74 height 16
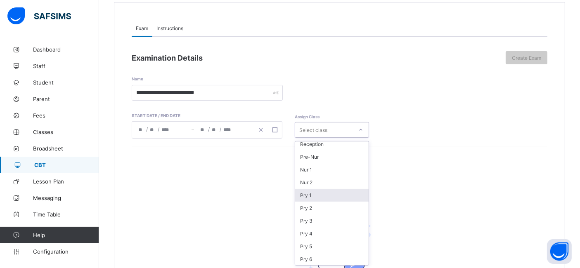
scroll to position [55, 0]
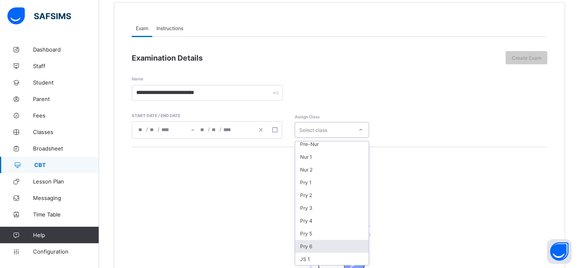
click at [313, 246] on div "Pry 6" at bounding box center [331, 246] width 73 height 13
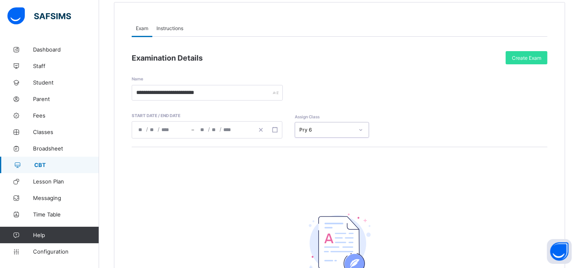
click at [513, 229] on div "Nohting to see here There’s currently no paper added, click the button below to…" at bounding box center [340, 249] width 416 height 204
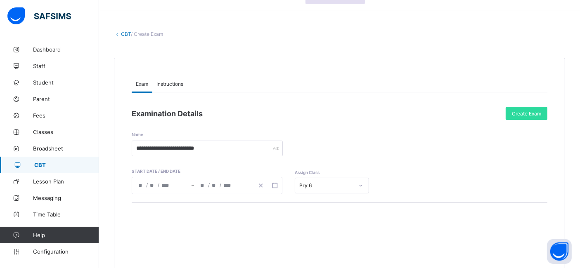
scroll to position [0, 0]
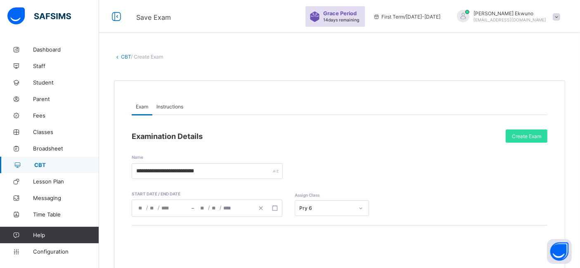
click at [167, 107] on span "Instructions" at bounding box center [169, 107] width 27 height 6
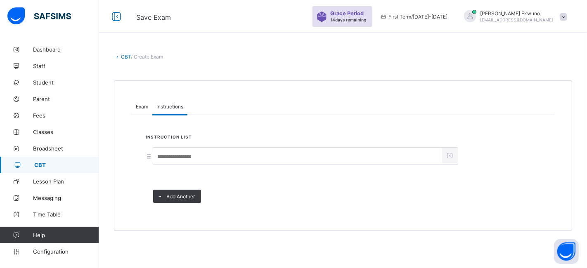
click at [180, 159] on input at bounding box center [297, 157] width 289 height 16
type input "**********"
click at [135, 110] on div "Exam" at bounding box center [142, 106] width 21 height 17
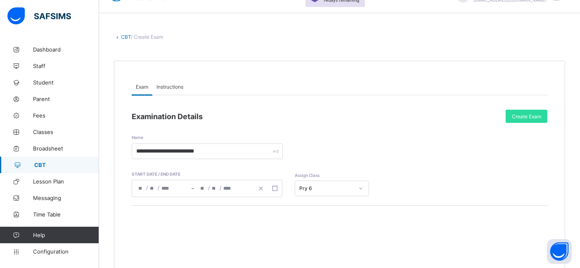
scroll to position [22, 0]
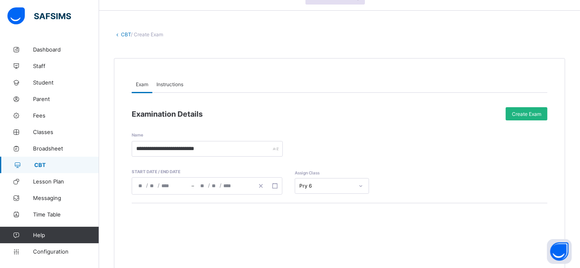
click at [539, 116] on span "Create Exam" at bounding box center [526, 114] width 29 height 6
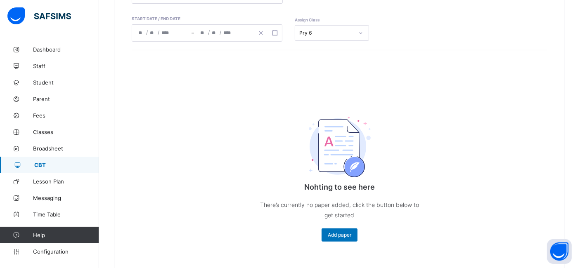
scroll to position [162, 0]
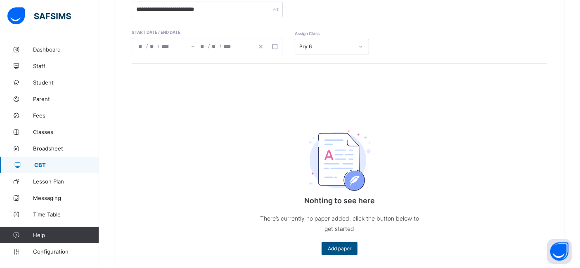
click at [341, 250] on span "Add paper" at bounding box center [340, 249] width 24 height 6
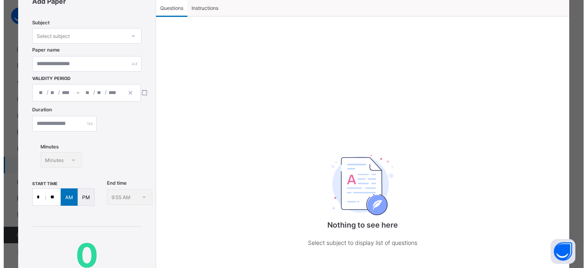
scroll to position [37, 0]
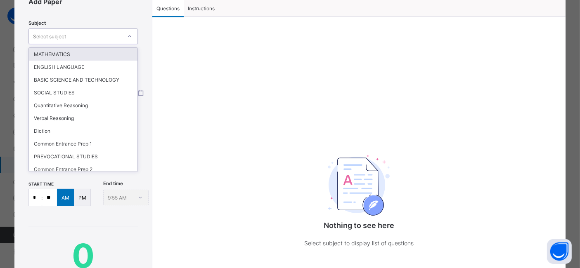
click at [48, 53] on div "MATHEMATICS" at bounding box center [83, 54] width 109 height 13
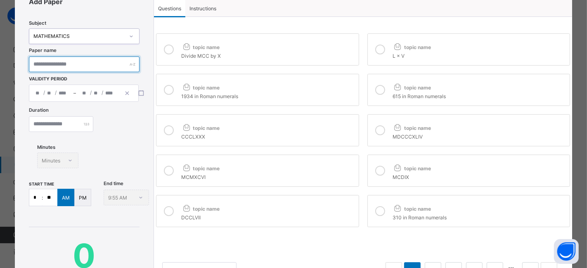
click at [54, 67] on input "text" at bounding box center [84, 65] width 111 height 16
type input "*"
type input "**********"
click at [91, 94] on div "/ /" at bounding box center [98, 93] width 44 height 17
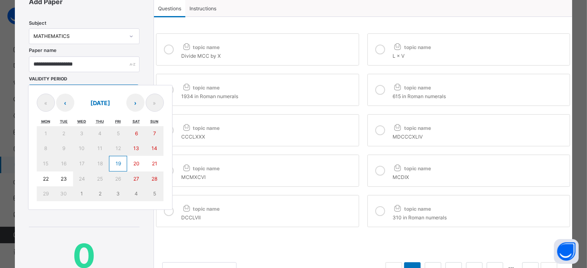
click at [120, 161] on abbr "19" at bounding box center [118, 164] width 5 height 6
click at [41, 178] on button "22" at bounding box center [46, 179] width 18 height 15
type input "**********"
type input "*"
type input "**"
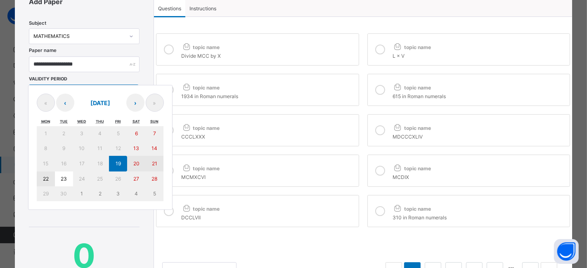
type input "****"
type input "**********"
type input "*"
type input "**"
type input "****"
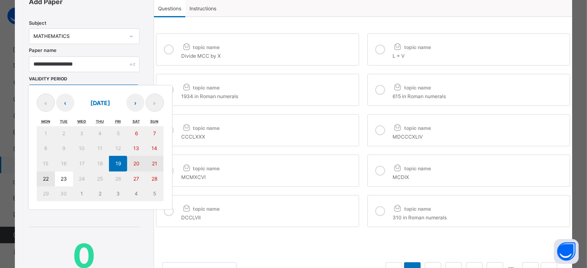
type input "**"
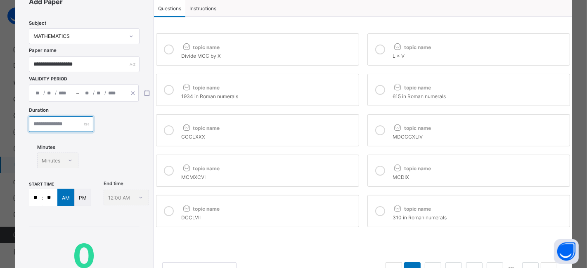
click at [79, 123] on input "number" at bounding box center [61, 124] width 64 height 16
click at [68, 159] on div "Minutes Minutes" at bounding box center [57, 161] width 41 height 16
click at [68, 121] on input "number" at bounding box center [61, 124] width 64 height 16
type input "**"
click at [63, 161] on div "Minutes Minutes" at bounding box center [57, 161] width 41 height 16
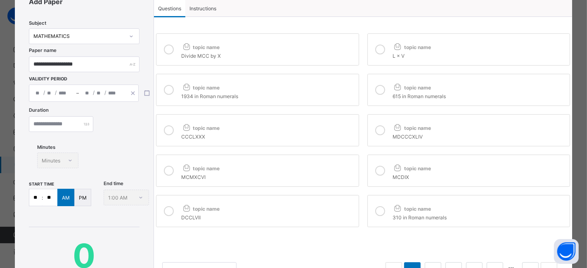
click at [73, 161] on div "Minutes Minutes" at bounding box center [57, 161] width 41 height 16
click at [57, 121] on input "**" at bounding box center [61, 124] width 64 height 16
click at [39, 199] on input "**" at bounding box center [35, 198] width 12 height 17
type input "**"
click at [89, 218] on div "**********" at bounding box center [85, 177] width 140 height 388
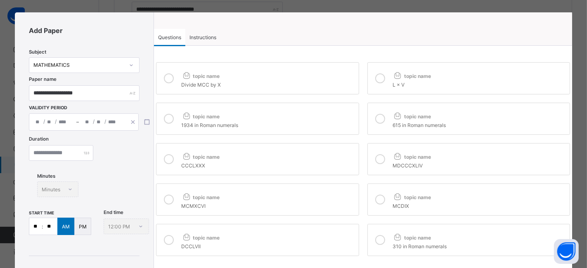
scroll to position [6, 0]
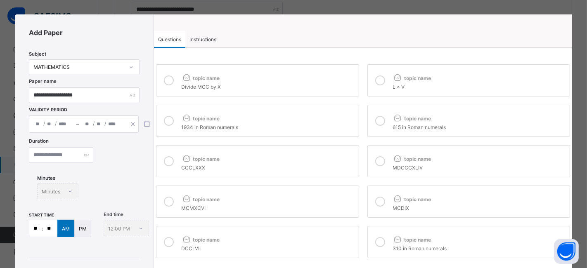
click at [169, 38] on span "Questions" at bounding box center [169, 39] width 23 height 6
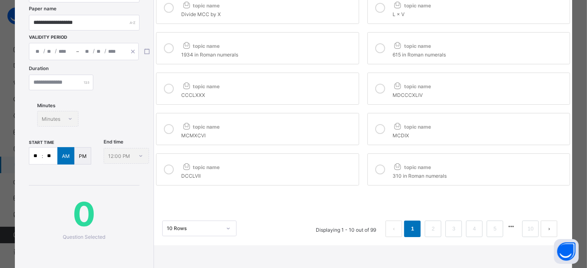
scroll to position [76, 0]
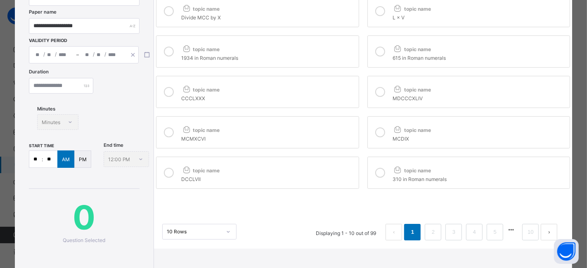
click at [306, 79] on label "topic name CCCLXXX" at bounding box center [257, 92] width 203 height 32
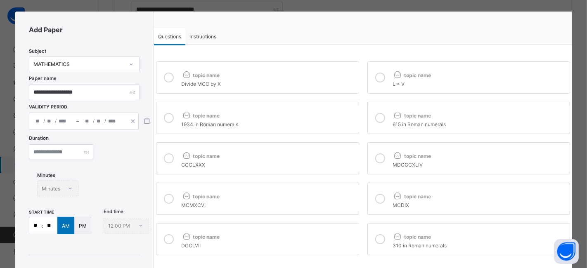
scroll to position [0, 0]
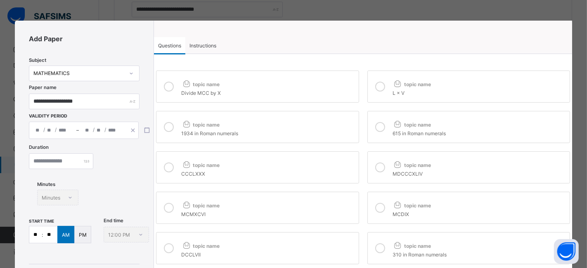
click at [165, 87] on icon at bounding box center [169, 87] width 10 height 10
click at [176, 128] on label "topic name 1934 in Roman numerals" at bounding box center [257, 127] width 203 height 32
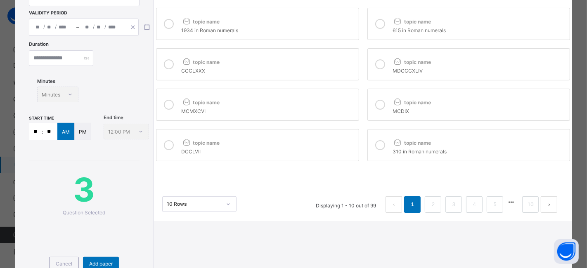
scroll to position [106, 0]
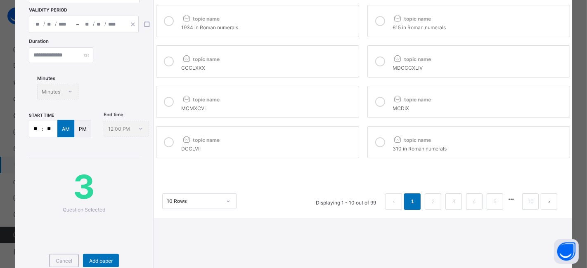
click at [167, 103] on icon at bounding box center [169, 102] width 10 height 10
click at [173, 144] on div at bounding box center [169, 142] width 17 height 19
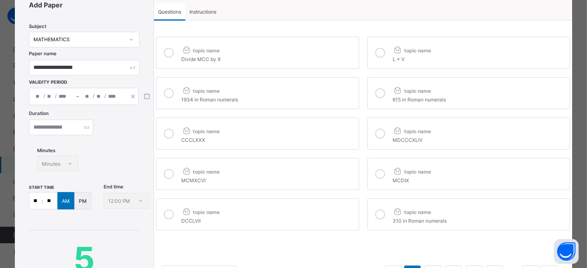
scroll to position [16, 0]
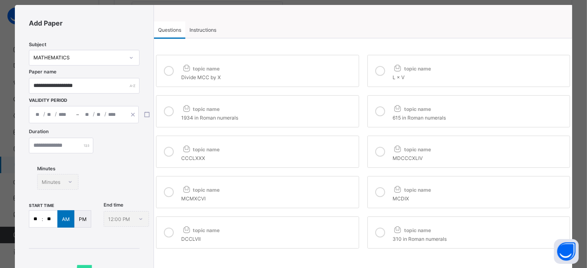
click at [376, 68] on icon at bounding box center [380, 71] width 10 height 10
click at [368, 107] on label "topic name 615 in Roman numerals" at bounding box center [468, 111] width 203 height 32
click at [372, 149] on div at bounding box center [380, 151] width 17 height 19
click at [375, 193] on icon at bounding box center [380, 192] width 10 height 10
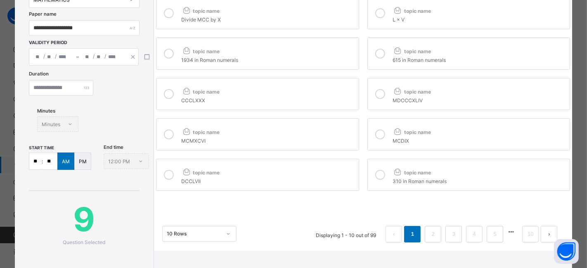
scroll to position [74, 0]
click at [377, 173] on icon at bounding box center [380, 174] width 10 height 10
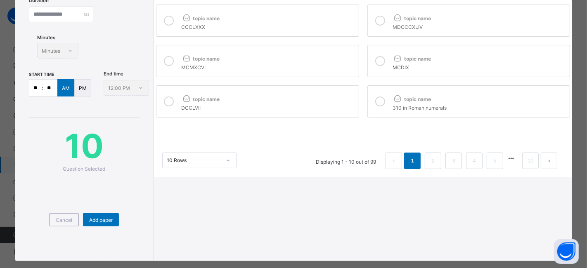
scroll to position [148, 0]
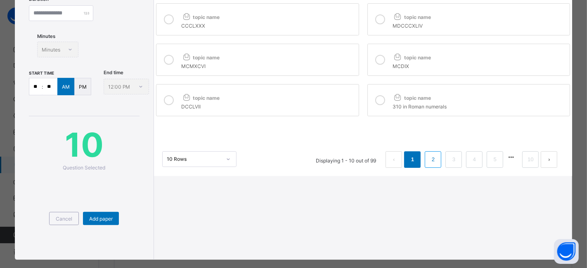
click at [431, 161] on link "2" at bounding box center [433, 159] width 8 height 11
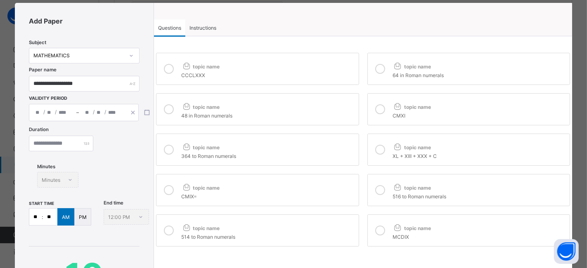
scroll to position [0, 0]
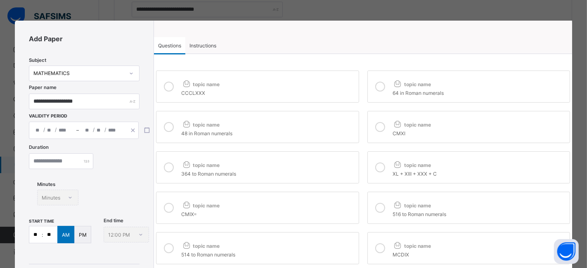
click at [169, 86] on icon at bounding box center [169, 87] width 10 height 10
click at [378, 85] on icon at bounding box center [380, 87] width 10 height 10
click at [375, 125] on icon at bounding box center [380, 127] width 10 height 10
click at [171, 131] on icon at bounding box center [169, 127] width 10 height 10
click at [169, 164] on icon at bounding box center [169, 168] width 10 height 10
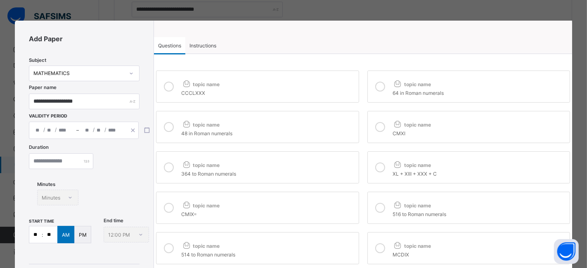
click at [377, 165] on icon at bounding box center [380, 168] width 10 height 10
click at [372, 215] on div at bounding box center [380, 208] width 17 height 19
click at [172, 209] on icon at bounding box center [169, 208] width 10 height 10
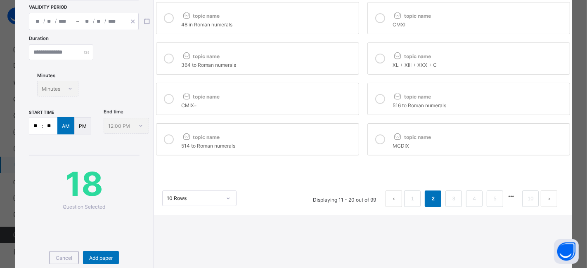
scroll to position [110, 0]
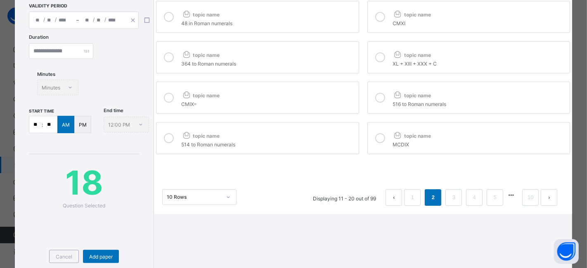
click at [165, 137] on icon at bounding box center [169, 138] width 10 height 10
click at [374, 134] on div at bounding box center [380, 138] width 17 height 19
click at [450, 197] on link "3" at bounding box center [454, 197] width 8 height 11
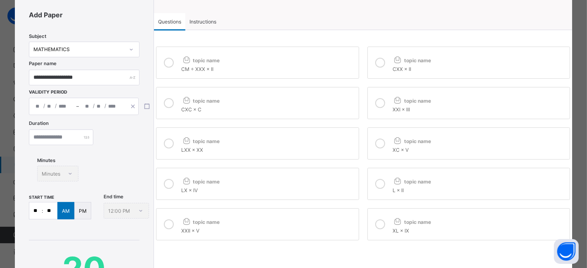
scroll to position [0, 0]
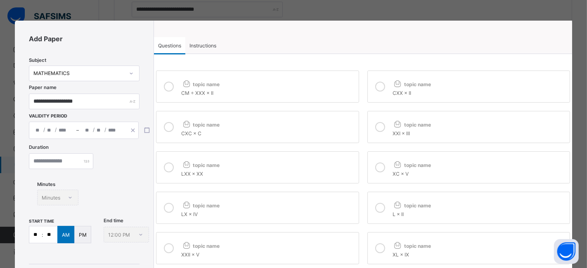
click at [172, 91] on div at bounding box center [169, 86] width 17 height 19
click at [381, 93] on div at bounding box center [380, 86] width 17 height 19
click at [376, 129] on icon at bounding box center [380, 127] width 10 height 10
click at [165, 127] on icon at bounding box center [169, 127] width 10 height 10
click at [377, 168] on icon at bounding box center [380, 168] width 10 height 10
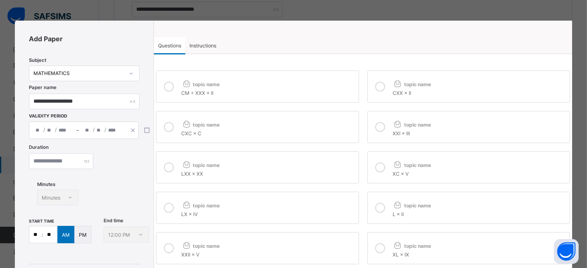
click at [172, 168] on icon at bounding box center [169, 168] width 10 height 10
click at [168, 207] on icon at bounding box center [169, 208] width 10 height 10
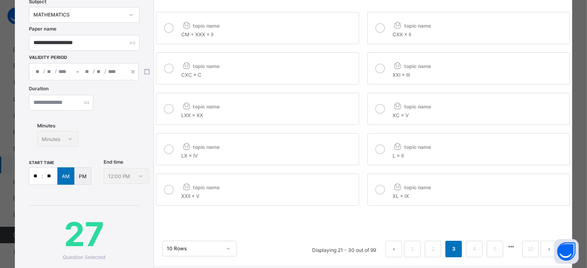
scroll to position [59, 0]
click at [377, 142] on div at bounding box center [380, 149] width 17 height 19
click at [164, 194] on div at bounding box center [169, 189] width 17 height 19
click at [377, 193] on icon at bounding box center [380, 190] width 10 height 10
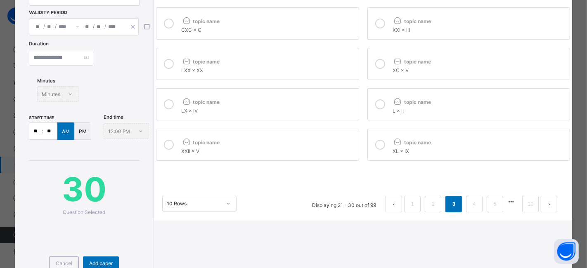
scroll to position [160, 0]
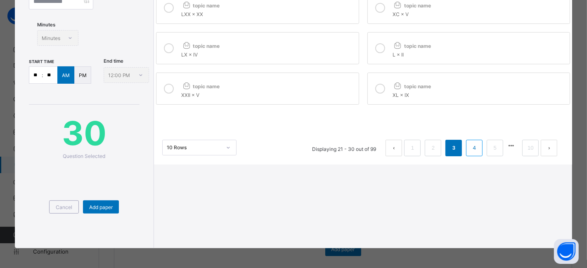
click at [471, 151] on link "4" at bounding box center [475, 148] width 8 height 11
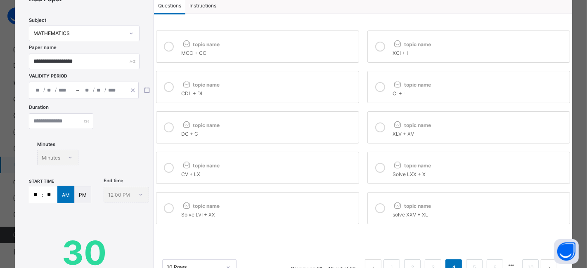
scroll to position [0, 0]
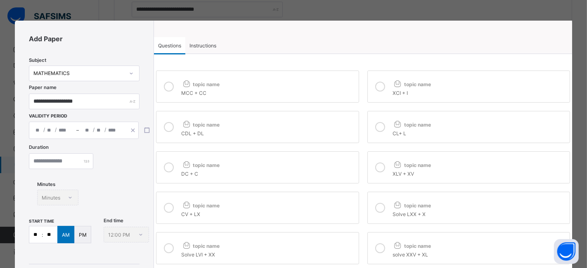
click at [171, 85] on icon at bounding box center [169, 87] width 10 height 10
click at [377, 87] on icon at bounding box center [380, 87] width 10 height 10
click at [171, 133] on div at bounding box center [169, 127] width 17 height 19
click at [379, 126] on icon at bounding box center [380, 127] width 10 height 10
click at [169, 170] on icon at bounding box center [169, 168] width 10 height 10
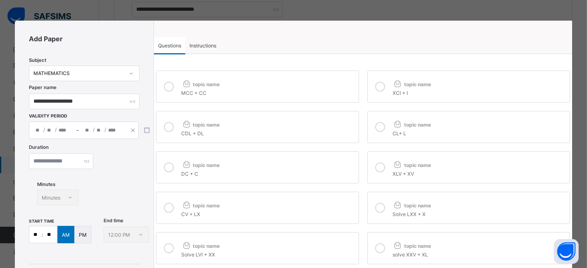
click at [379, 166] on icon at bounding box center [380, 168] width 10 height 10
click at [166, 208] on icon at bounding box center [169, 208] width 10 height 10
click at [375, 207] on icon at bounding box center [380, 208] width 10 height 10
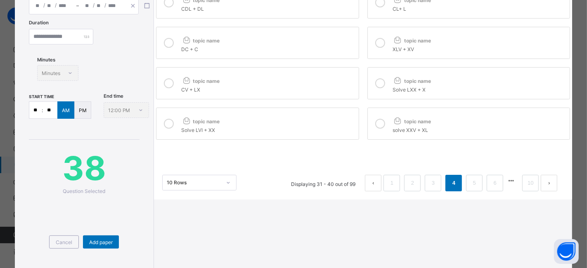
scroll to position [126, 0]
click at [164, 128] on div at bounding box center [169, 122] width 17 height 19
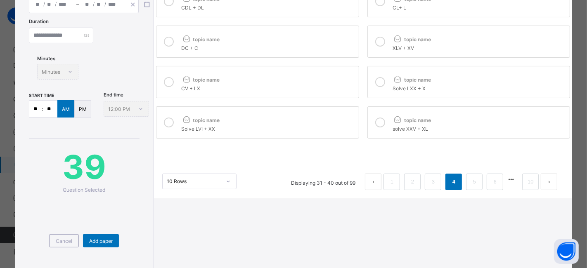
click at [377, 120] on icon at bounding box center [380, 123] width 10 height 10
click at [471, 180] on link "5" at bounding box center [475, 182] width 8 height 11
click at [170, 123] on icon at bounding box center [169, 123] width 10 height 10
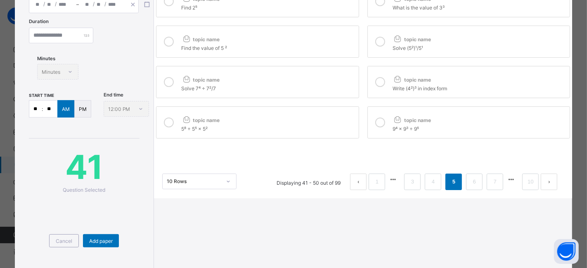
click at [376, 119] on icon at bounding box center [380, 123] width 10 height 10
click at [171, 81] on icon at bounding box center [169, 82] width 10 height 10
click at [377, 84] on icon at bounding box center [380, 82] width 10 height 10
click at [375, 50] on div at bounding box center [380, 41] width 17 height 19
click at [164, 50] on div at bounding box center [169, 41] width 17 height 19
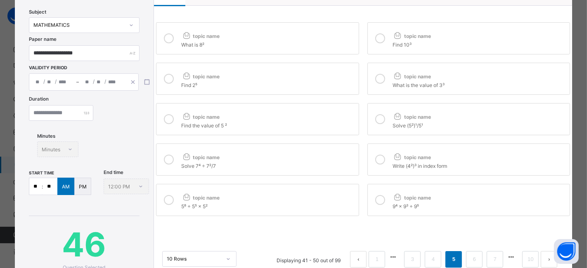
scroll to position [39, 0]
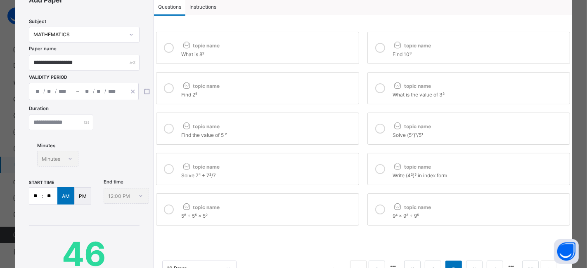
click at [169, 99] on label "topic name Find 2⁵" at bounding box center [257, 88] width 203 height 32
click at [373, 92] on div at bounding box center [380, 88] width 17 height 19
click at [372, 51] on div at bounding box center [380, 47] width 17 height 19
click at [172, 54] on div at bounding box center [169, 47] width 17 height 19
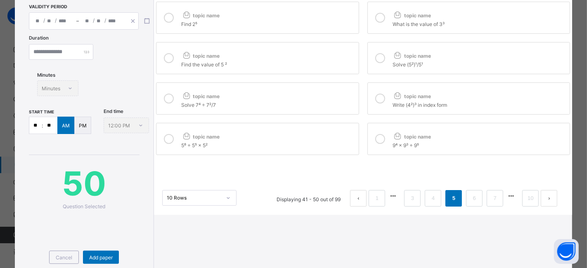
scroll to position [160, 0]
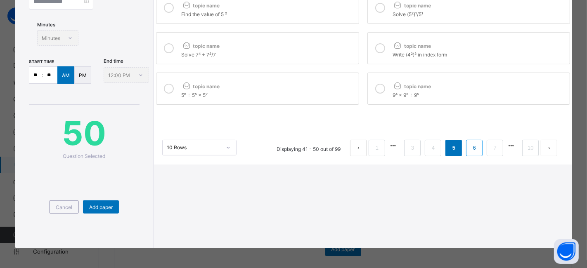
click at [471, 149] on link "6" at bounding box center [475, 148] width 8 height 11
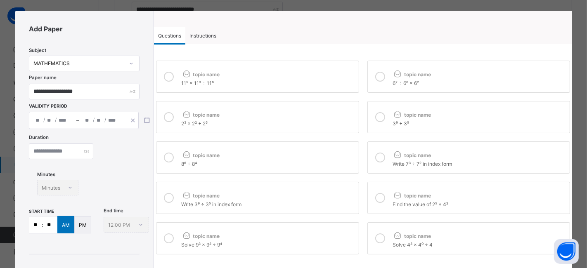
scroll to position [0, 0]
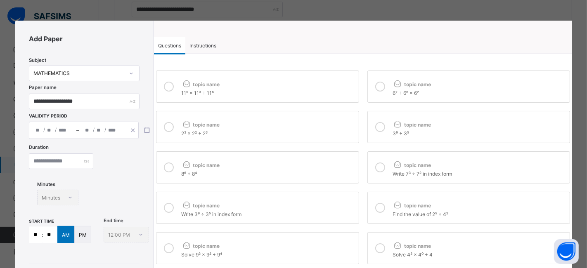
click at [179, 85] on label "topic name 11⁵ × 11³ ÷ 11⁶" at bounding box center [257, 87] width 203 height 32
click at [372, 83] on div at bounding box center [380, 86] width 17 height 19
click at [170, 119] on div at bounding box center [169, 127] width 17 height 19
click at [375, 128] on icon at bounding box center [380, 127] width 10 height 10
click at [179, 166] on label "topic name 8⁶ ÷ 8⁴" at bounding box center [257, 168] width 203 height 32
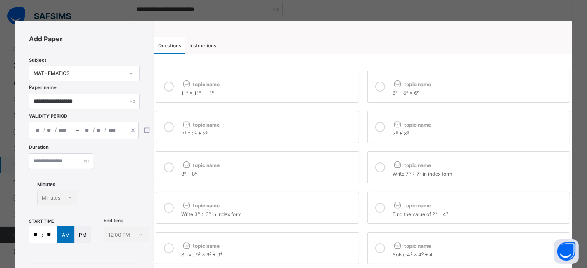
click at [376, 170] on icon at bounding box center [380, 168] width 10 height 10
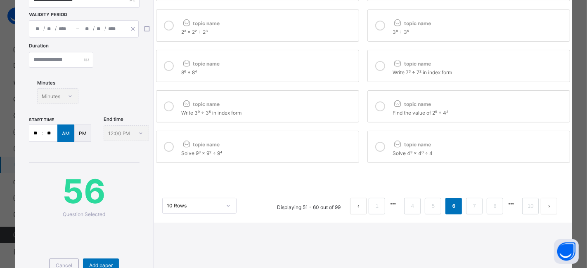
scroll to position [103, 0]
click at [375, 102] on icon at bounding box center [380, 105] width 10 height 10
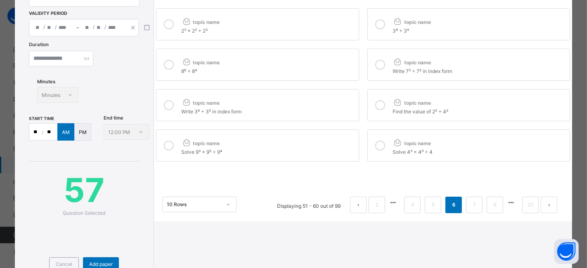
click at [170, 109] on icon at bounding box center [169, 105] width 10 height 10
click at [368, 142] on label "topic name Solve 4³ × 4⁰ ÷ 4" at bounding box center [468, 146] width 203 height 32
click at [164, 151] on div at bounding box center [169, 145] width 17 height 19
click at [471, 205] on link "7" at bounding box center [475, 205] width 8 height 11
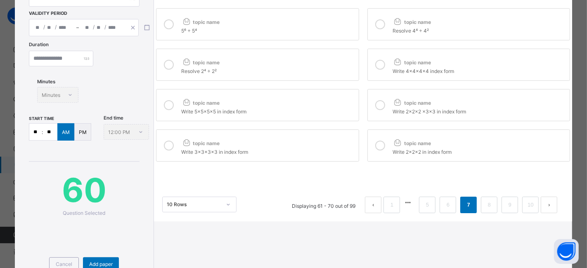
click at [374, 28] on div at bounding box center [380, 24] width 17 height 19
click at [169, 22] on icon at bounding box center [169, 24] width 10 height 10
click at [372, 73] on div at bounding box center [380, 64] width 17 height 19
click at [168, 65] on icon at bounding box center [169, 65] width 10 height 10
click at [377, 110] on icon at bounding box center [380, 105] width 10 height 10
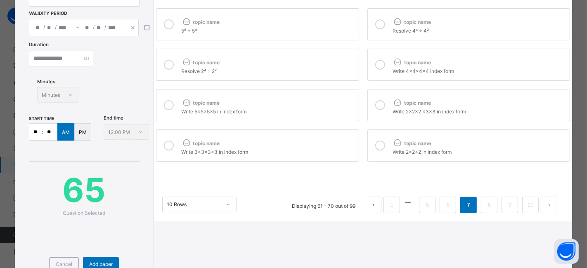
click at [169, 108] on icon at bounding box center [169, 105] width 10 height 10
click at [372, 151] on div at bounding box center [380, 145] width 17 height 19
click at [167, 145] on icon at bounding box center [169, 146] width 10 height 10
click at [486, 207] on link "8" at bounding box center [490, 205] width 8 height 11
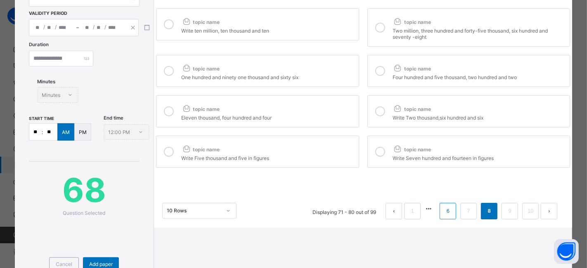
click at [446, 215] on link "6" at bounding box center [448, 211] width 8 height 11
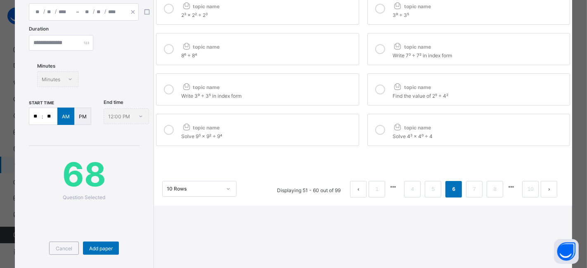
scroll to position [119, 0]
click at [429, 189] on link "5" at bounding box center [433, 188] width 8 height 11
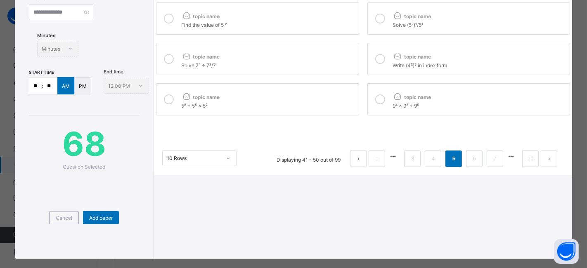
scroll to position [160, 0]
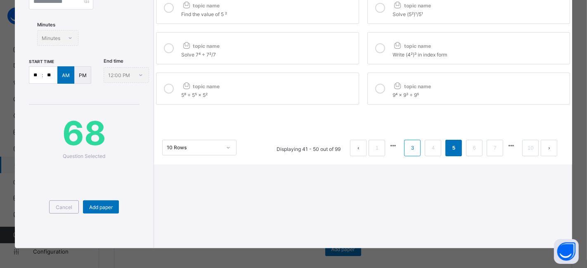
click at [415, 149] on li "3" at bounding box center [412, 148] width 17 height 17
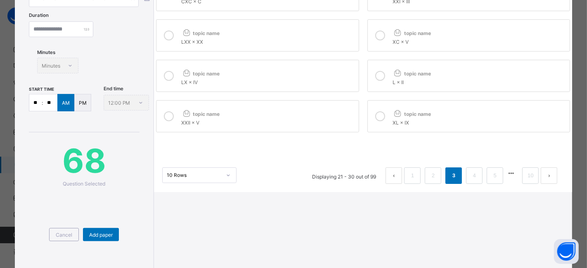
scroll to position [134, 0]
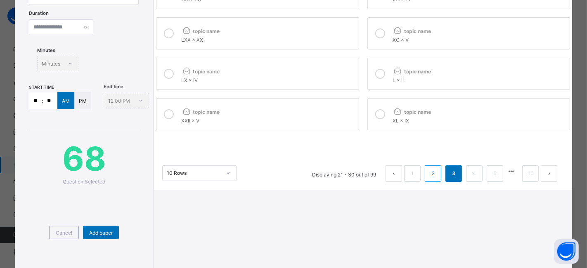
click at [429, 174] on link "2" at bounding box center [433, 173] width 8 height 11
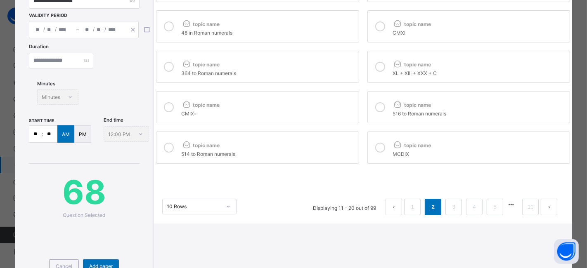
scroll to position [101, 0]
click at [396, 203] on button "prev page" at bounding box center [394, 207] width 17 height 17
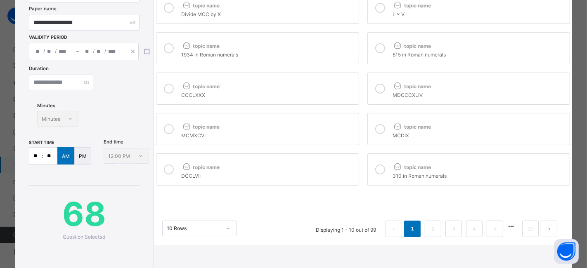
scroll to position [80, 0]
click at [491, 229] on link "5" at bounding box center [495, 228] width 8 height 11
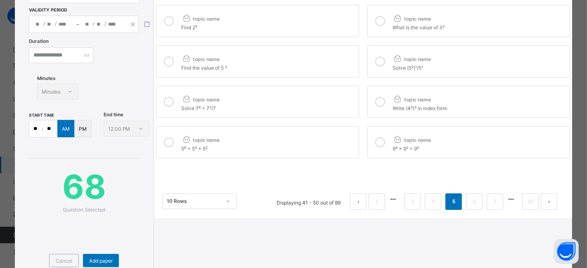
scroll to position [107, 0]
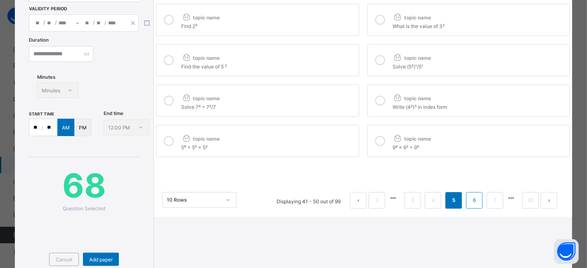
click at [471, 202] on link "6" at bounding box center [475, 200] width 8 height 11
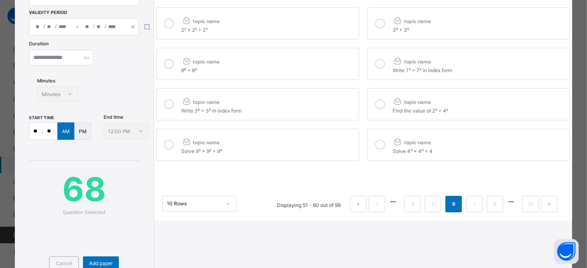
scroll to position [160, 0]
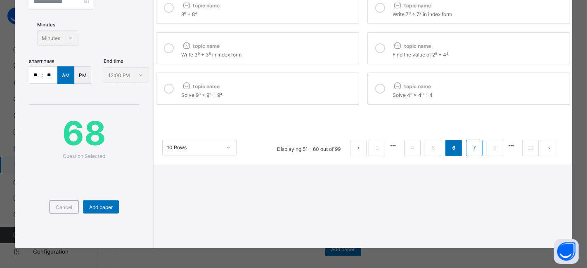
click at [471, 149] on link "7" at bounding box center [475, 148] width 8 height 11
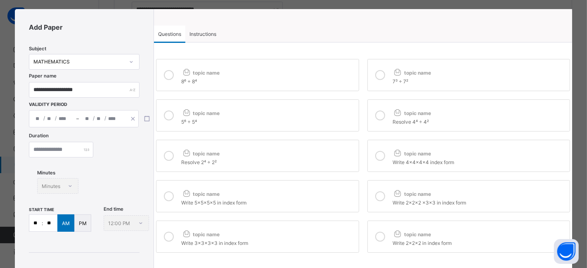
scroll to position [8, 0]
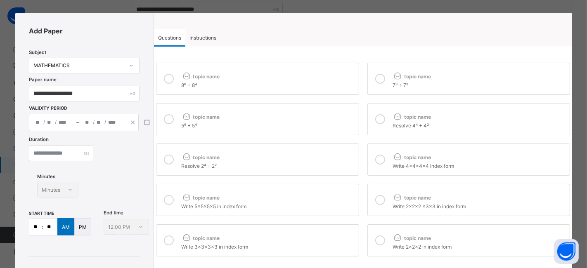
click at [377, 76] on icon at bounding box center [380, 79] width 10 height 10
click at [161, 81] on div at bounding box center [169, 78] width 17 height 19
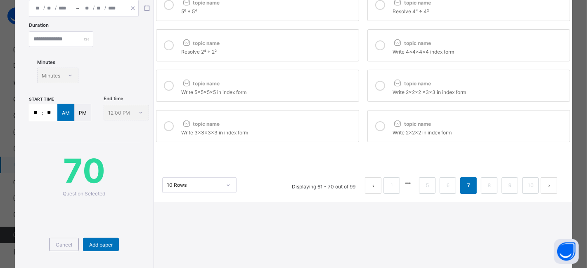
scroll to position [123, 0]
click at [468, 185] on link "7" at bounding box center [469, 185] width 8 height 11
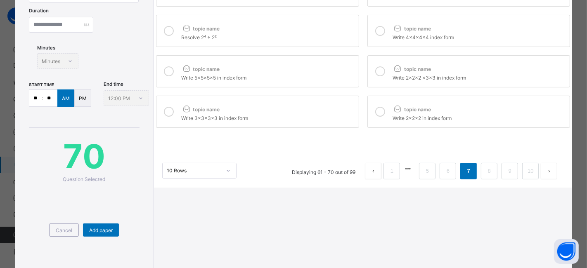
scroll to position [146, 0]
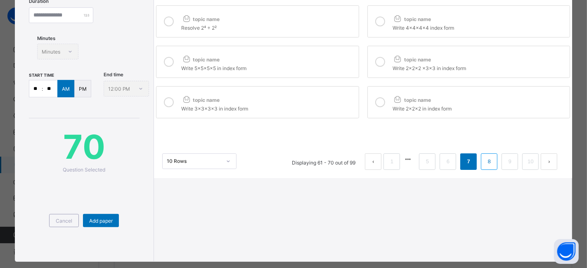
click at [486, 161] on link "8" at bounding box center [490, 161] width 8 height 11
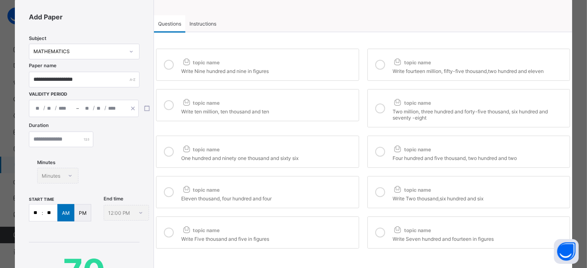
scroll to position [21, 0]
click at [164, 63] on icon at bounding box center [169, 66] width 10 height 10
click at [375, 61] on icon at bounding box center [380, 66] width 10 height 10
click at [164, 111] on div at bounding box center [169, 106] width 17 height 19
click at [372, 107] on div at bounding box center [380, 109] width 17 height 25
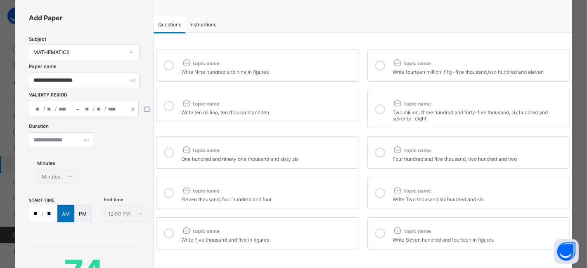
click at [168, 151] on icon at bounding box center [169, 153] width 10 height 10
click at [372, 151] on div at bounding box center [380, 152] width 17 height 19
click at [169, 197] on icon at bounding box center [169, 193] width 10 height 10
click at [376, 192] on icon at bounding box center [380, 193] width 10 height 10
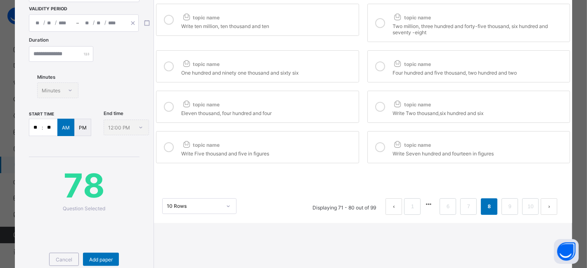
scroll to position [108, 0]
click at [167, 149] on icon at bounding box center [169, 147] width 10 height 10
click at [376, 146] on icon at bounding box center [380, 147] width 10 height 10
click at [506, 206] on link "9" at bounding box center [510, 206] width 8 height 11
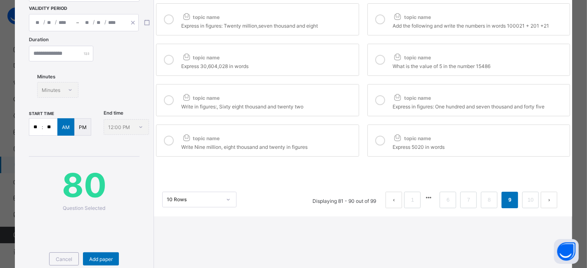
click at [161, 144] on div at bounding box center [169, 140] width 17 height 19
click at [375, 140] on icon at bounding box center [380, 141] width 10 height 10
click at [372, 92] on div at bounding box center [380, 100] width 17 height 19
click at [166, 106] on div at bounding box center [169, 100] width 17 height 19
click at [166, 61] on icon at bounding box center [169, 60] width 10 height 10
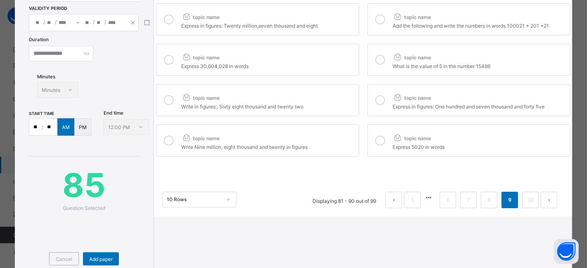
click at [377, 58] on icon at bounding box center [380, 60] width 10 height 10
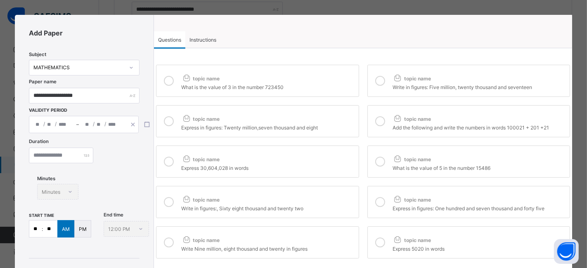
scroll to position [0, 0]
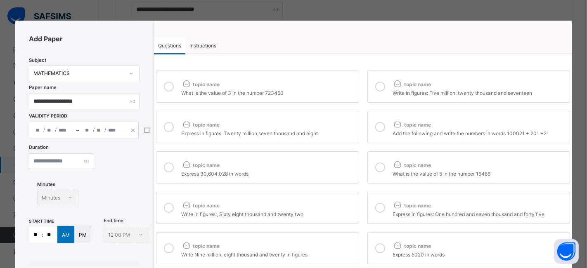
click at [372, 128] on div at bounding box center [380, 127] width 17 height 19
click at [169, 82] on icon at bounding box center [169, 87] width 10 height 10
click at [168, 126] on icon at bounding box center [169, 127] width 10 height 10
click at [375, 87] on icon at bounding box center [380, 87] width 10 height 10
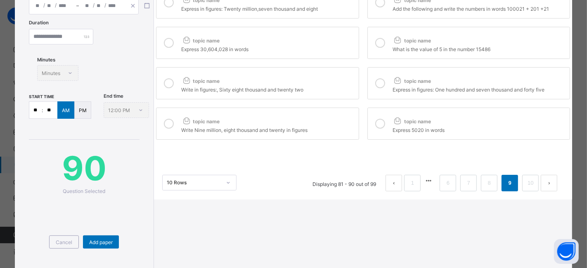
scroll to position [160, 0]
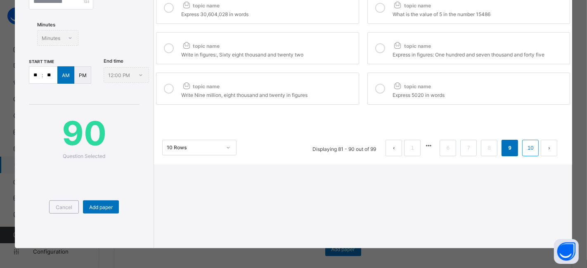
click at [526, 149] on link "10" at bounding box center [530, 148] width 11 height 11
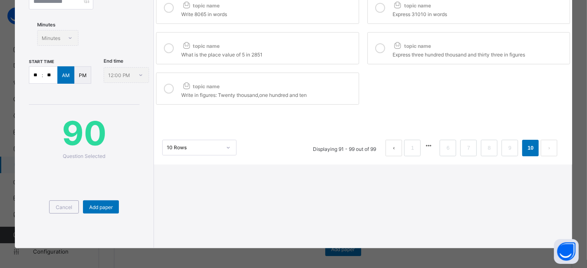
click at [169, 97] on div at bounding box center [169, 88] width 17 height 19
click at [169, 50] on icon at bounding box center [169, 48] width 10 height 10
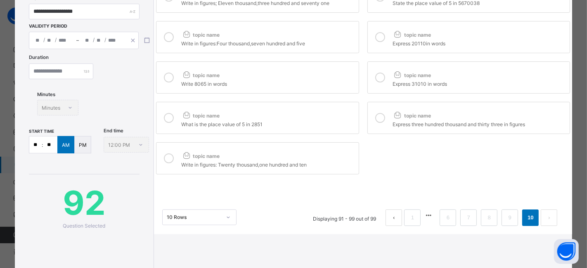
scroll to position [90, 0]
click at [168, 36] on icon at bounding box center [169, 38] width 10 height 10
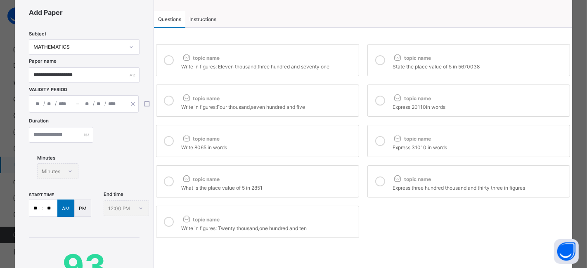
scroll to position [16, 0]
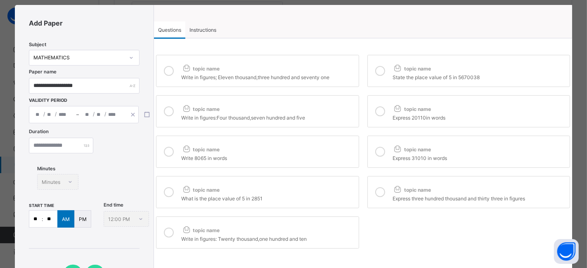
click at [168, 156] on icon at bounding box center [169, 152] width 10 height 10
click at [169, 72] on icon at bounding box center [169, 71] width 10 height 10
click at [379, 73] on icon at bounding box center [380, 71] width 10 height 10
click at [380, 113] on icon at bounding box center [380, 112] width 10 height 10
click at [380, 159] on div at bounding box center [380, 151] width 17 height 19
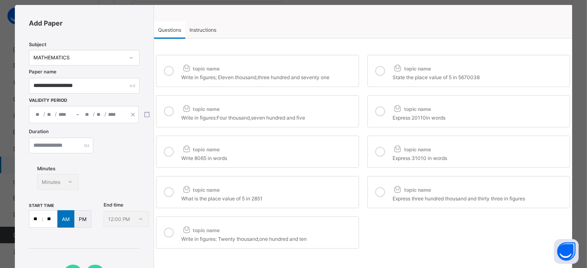
click at [374, 199] on div at bounding box center [380, 192] width 17 height 19
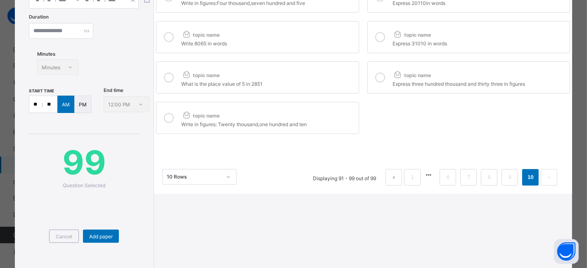
scroll to position [131, 0]
click at [506, 177] on link "9" at bounding box center [510, 177] width 8 height 11
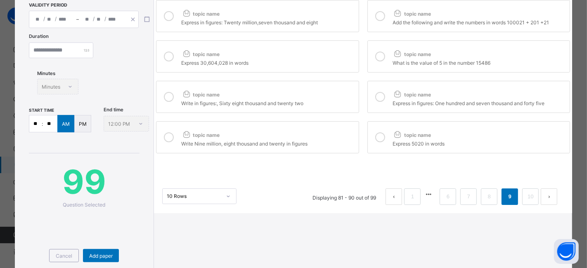
scroll to position [120, 0]
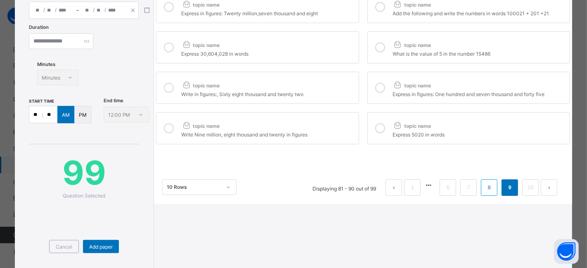
click at [486, 188] on link "8" at bounding box center [490, 187] width 8 height 11
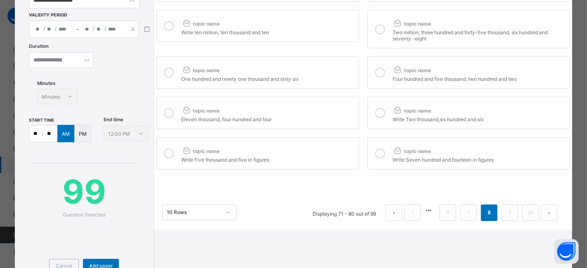
scroll to position [113, 0]
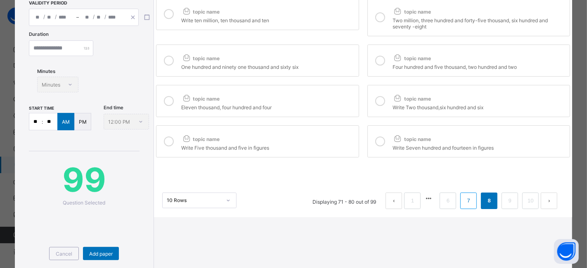
click at [465, 203] on link "7" at bounding box center [469, 201] width 8 height 11
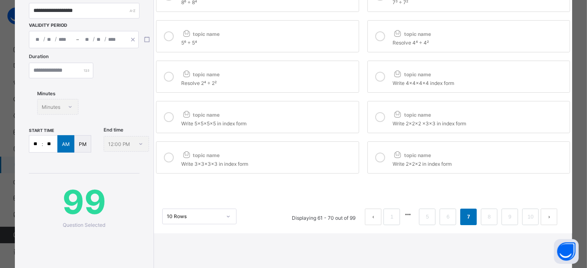
scroll to position [160, 0]
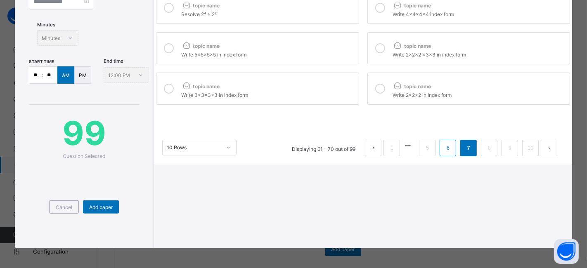
click at [444, 149] on link "6" at bounding box center [448, 148] width 8 height 11
click at [429, 151] on link "5" at bounding box center [433, 148] width 8 height 11
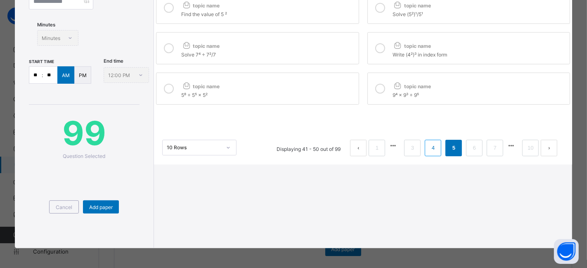
click at [429, 149] on link "4" at bounding box center [433, 148] width 8 height 11
click at [429, 149] on link "3" at bounding box center [433, 148] width 8 height 11
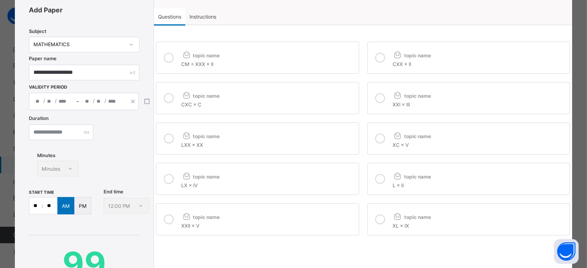
scroll to position [0, 0]
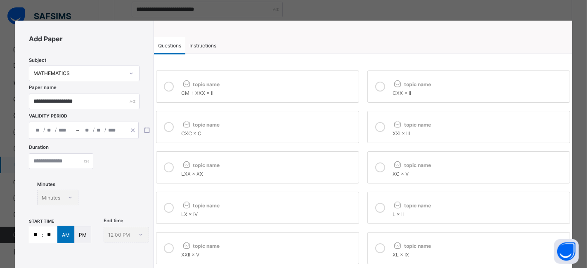
click at [201, 43] on span "Instructions" at bounding box center [203, 46] width 27 height 6
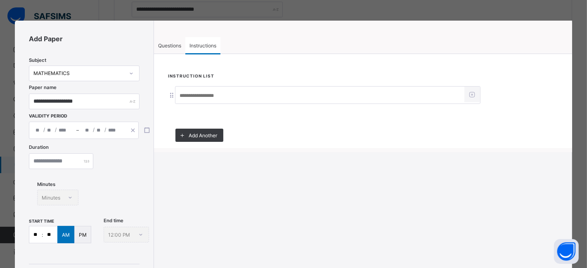
click at [192, 94] on input at bounding box center [319, 96] width 289 height 16
type input "*"
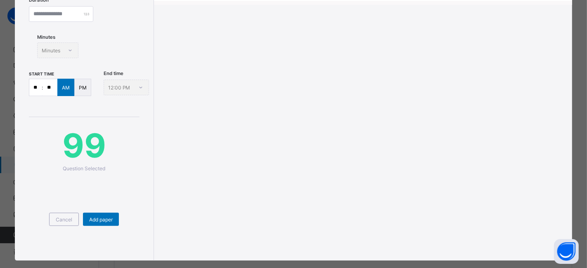
scroll to position [148, 0]
type input "**********"
click at [36, 86] on input "**" at bounding box center [35, 87] width 12 height 17
click at [37, 85] on input "**" at bounding box center [35, 87] width 12 height 17
click at [98, 220] on span "Add paper" at bounding box center [101, 219] width 24 height 6
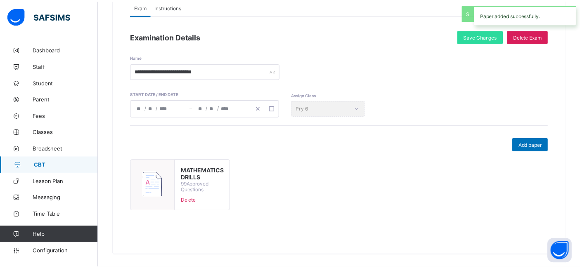
scroll to position [99, 0]
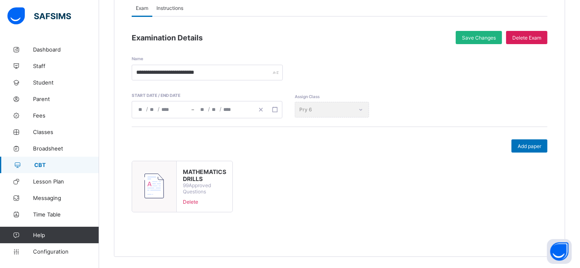
click at [478, 33] on div "Save Changes" at bounding box center [479, 37] width 46 height 13
click at [507, 171] on div "MATHEMATICS DRILLS 99 Approved Questions Delete" at bounding box center [340, 190] width 416 height 58
click at [533, 145] on span "Add paper" at bounding box center [530, 146] width 24 height 6
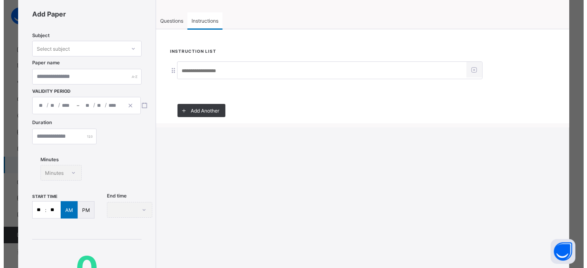
scroll to position [0, 0]
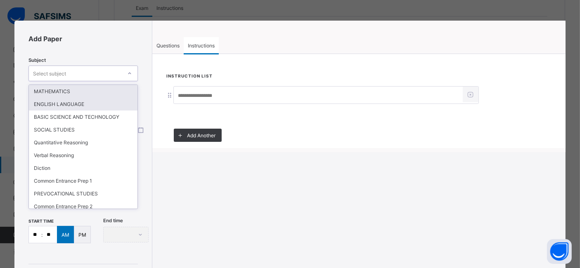
click at [88, 108] on div "ENGLISH LANGUAGE" at bounding box center [83, 104] width 109 height 13
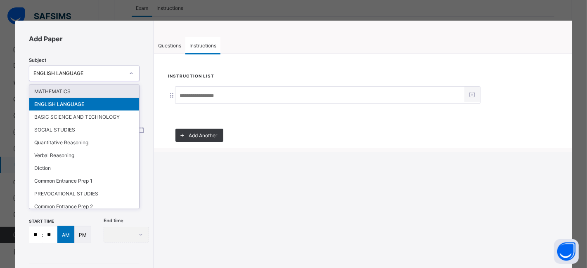
click at [96, 92] on div "MATHEMATICS" at bounding box center [84, 91] width 110 height 13
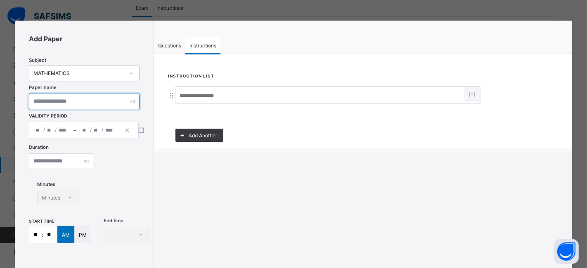
click at [108, 102] on input "text" at bounding box center [84, 102] width 111 height 16
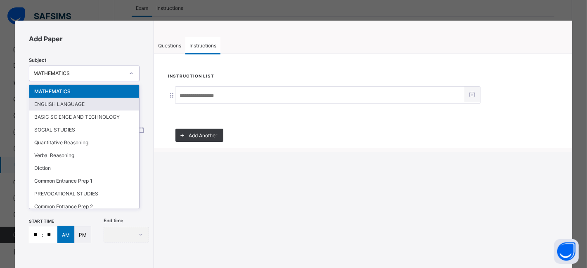
click at [101, 102] on div "ENGLISH LANGUAGE" at bounding box center [84, 104] width 110 height 13
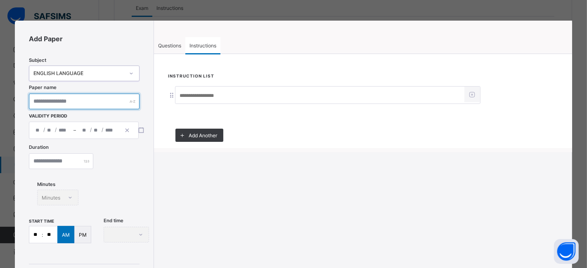
click at [113, 101] on input "text" at bounding box center [84, 102] width 111 height 16
type input "*"
type input "**********"
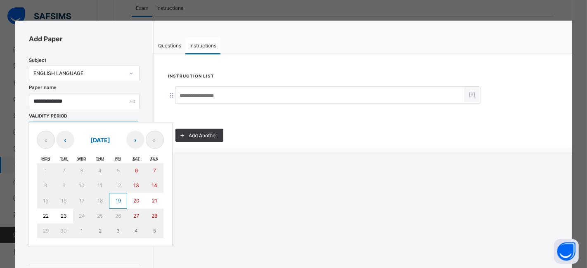
click at [50, 131] on div "/ / – / / « ‹ September 2025 › » Mon Tue Wed Thu Fri Sat Sun 1 2 3 4 5 6 7 8 9 …" at bounding box center [84, 130] width 110 height 17
click at [117, 199] on abbr "19" at bounding box center [118, 201] width 5 height 6
click at [41, 216] on button "22" at bounding box center [46, 216] width 18 height 15
type input "**********"
type input "*"
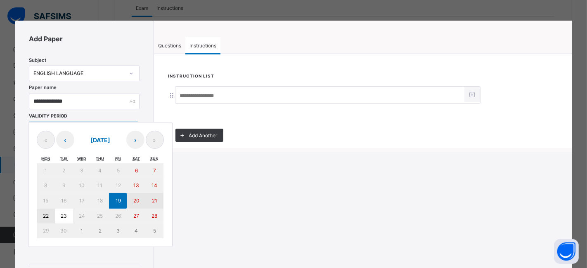
type input "**"
type input "****"
type input "**********"
type input "*"
type input "**"
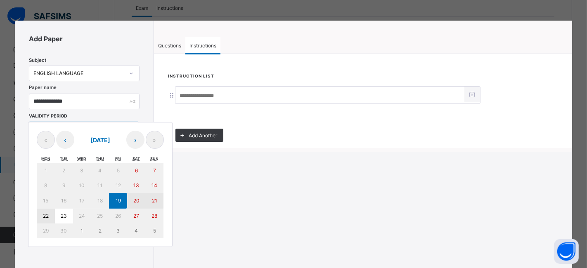
type input "****"
type input "**"
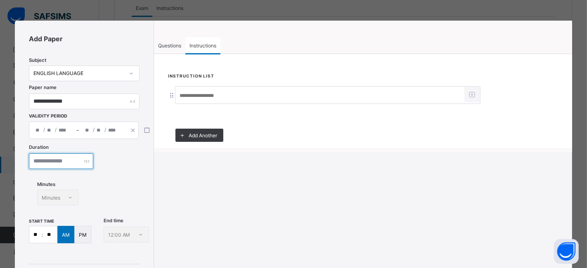
click at [72, 159] on input "number" at bounding box center [61, 162] width 64 height 16
type input "**"
click at [60, 200] on div "Minutes Minutes" at bounding box center [57, 198] width 41 height 16
click at [74, 194] on div "Minutes Minutes" at bounding box center [57, 198] width 41 height 16
click at [204, 43] on span "Instructions" at bounding box center [203, 46] width 27 height 6
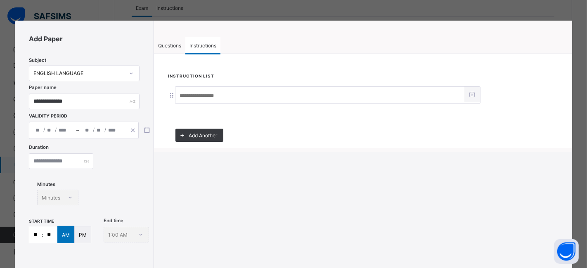
click at [189, 90] on input at bounding box center [319, 96] width 289 height 16
type input "**********"
click at [170, 46] on span "Questions" at bounding box center [169, 46] width 23 height 6
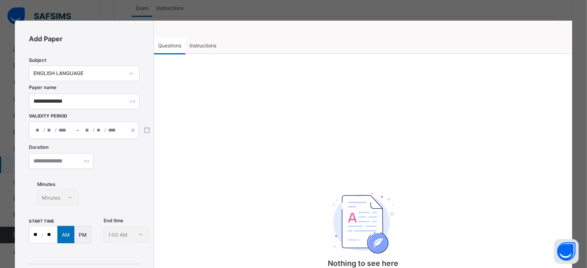
click at [204, 43] on span "Instructions" at bounding box center [203, 46] width 27 height 6
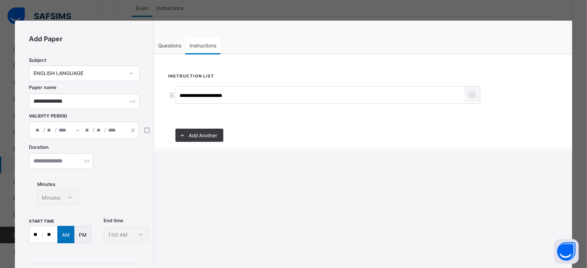
click at [566, 12] on div "**********" at bounding box center [293, 134] width 587 height 268
click at [209, 45] on span "Instructions" at bounding box center [203, 46] width 27 height 6
click at [174, 43] on span "Questions" at bounding box center [169, 46] width 23 height 6
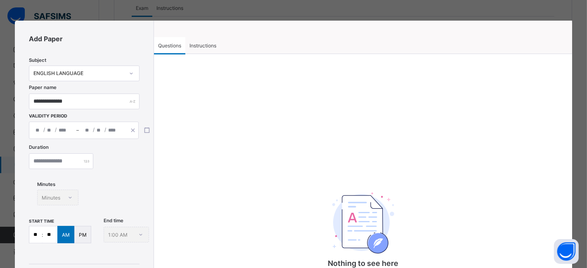
click at [549, 13] on div "**********" at bounding box center [293, 134] width 587 height 268
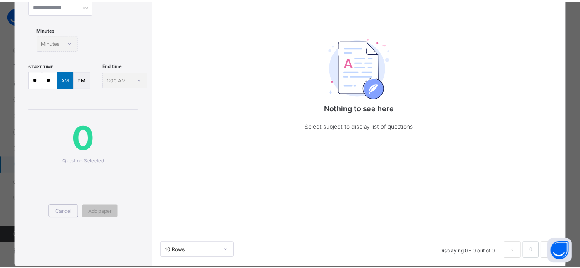
scroll to position [174, 0]
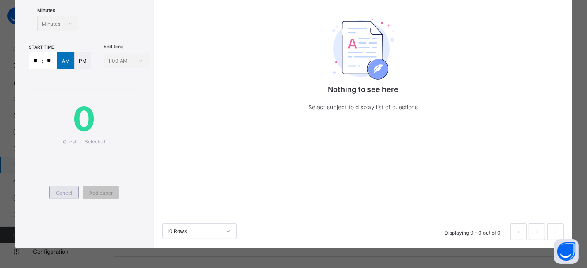
click at [63, 192] on span "Cancel" at bounding box center [64, 193] width 17 height 6
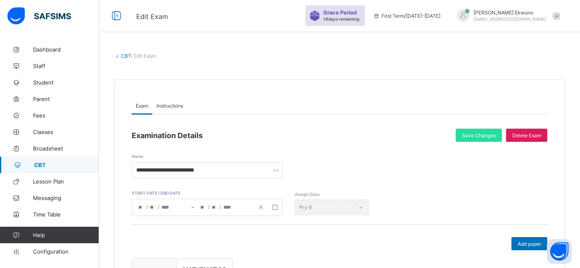
scroll to position [0, 0]
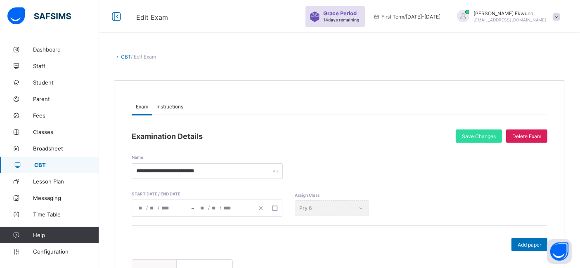
click at [127, 57] on link "CBT" at bounding box center [126, 57] width 10 height 6
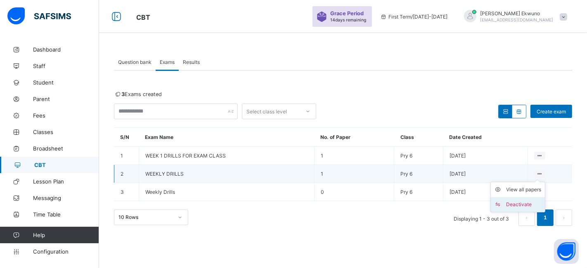
click at [513, 201] on div "Deactivate" at bounding box center [524, 205] width 35 height 8
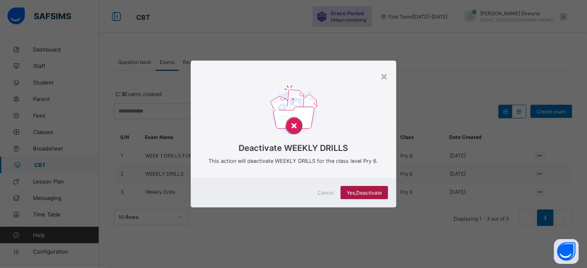
click at [364, 191] on span "Yes, Deactivate" at bounding box center [364, 193] width 35 height 6
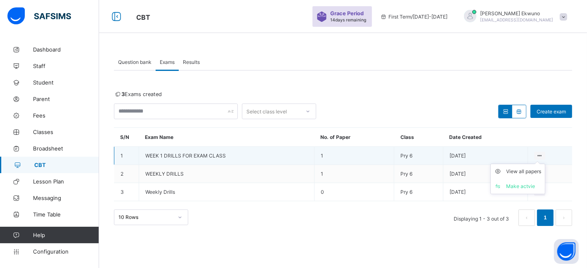
click at [537, 155] on icon at bounding box center [539, 156] width 7 height 6
click at [515, 183] on div "Make actvie" at bounding box center [524, 186] width 35 height 8
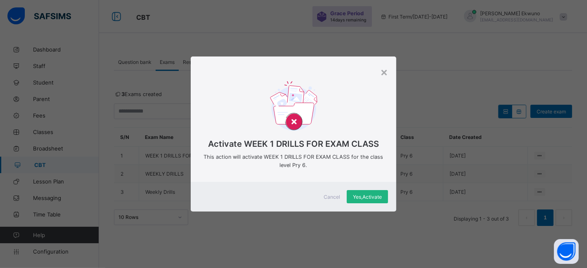
click at [372, 194] on span "Yes, Activate" at bounding box center [367, 197] width 29 height 6
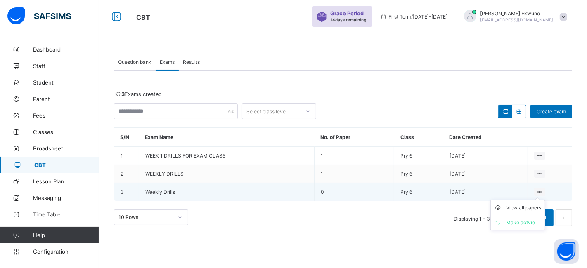
click at [540, 190] on icon at bounding box center [539, 192] width 7 height 6
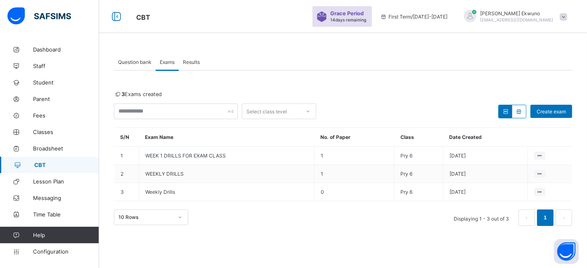
drag, startPoint x: 539, startPoint y: 189, endPoint x: 275, endPoint y: 222, distance: 266.7
click at [275, 222] on div "10 Rows Displaying 1 - 3 out of 3 1" at bounding box center [343, 218] width 458 height 17
click at [139, 61] on span "Question bank" at bounding box center [134, 62] width 33 height 6
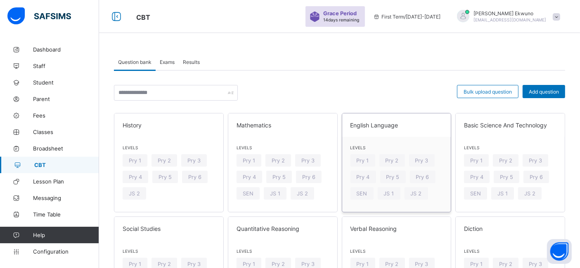
click at [380, 148] on span "Levels" at bounding box center [397, 147] width 92 height 5
click at [380, 146] on span "Levels" at bounding box center [397, 147] width 92 height 5
click at [169, 61] on span "Exams" at bounding box center [167, 62] width 15 height 6
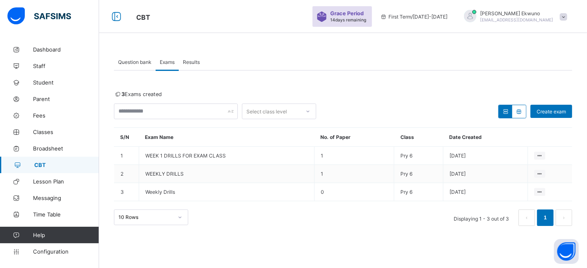
click at [138, 62] on span "Question bank" at bounding box center [134, 62] width 33 height 6
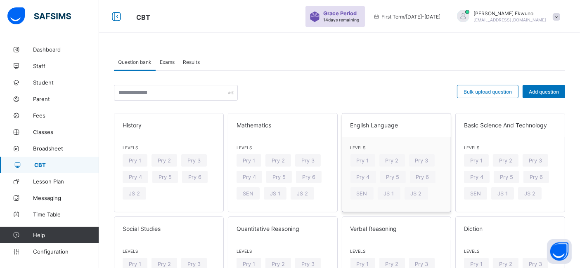
click at [389, 141] on div "Levels Pry 1 Pry 2 Pry 3 Pry 4 Pry 5 Pry 6 SEN JS 1 JS 2" at bounding box center [396, 174] width 109 height 75
click at [270, 149] on span "Levels" at bounding box center [283, 147] width 92 height 5
click at [269, 149] on span "Levels" at bounding box center [283, 147] width 92 height 5
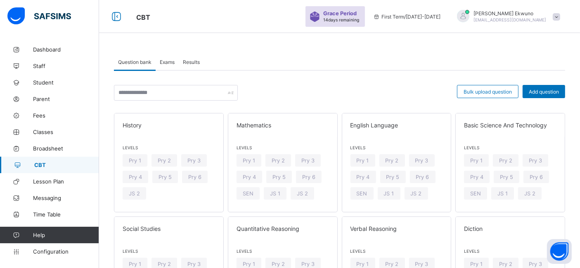
click at [130, 63] on span "Question bank" at bounding box center [134, 62] width 33 height 6
click at [262, 134] on div "Mathematics" at bounding box center [282, 126] width 109 height 24
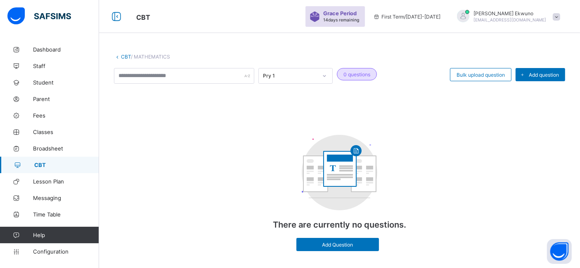
click at [126, 55] on link "CBT" at bounding box center [126, 57] width 10 height 6
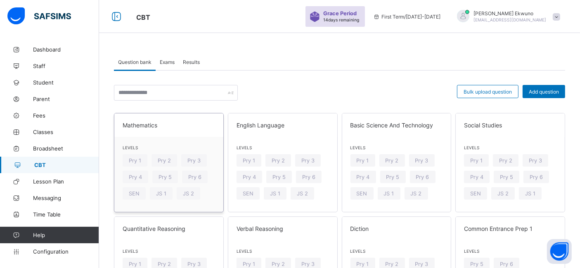
click at [192, 154] on span at bounding box center [169, 152] width 92 height 4
click at [494, 89] on span "Bulk upload question" at bounding box center [488, 92] width 48 height 6
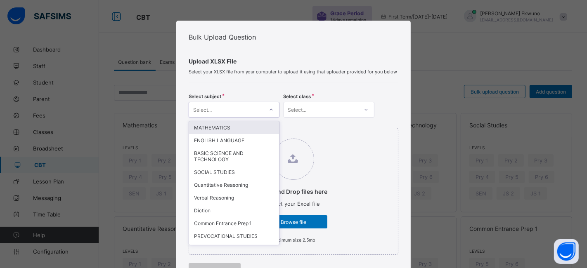
click at [269, 109] on icon at bounding box center [271, 110] width 5 height 8
click at [248, 126] on div "MATHEMATICS" at bounding box center [234, 127] width 90 height 13
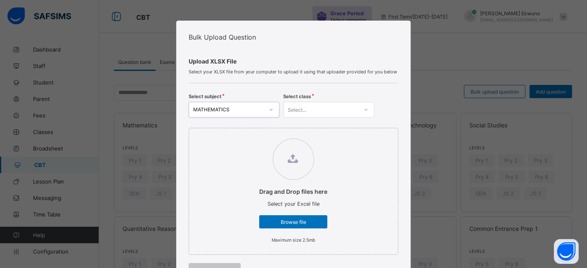
click at [365, 107] on icon at bounding box center [366, 110] width 5 height 8
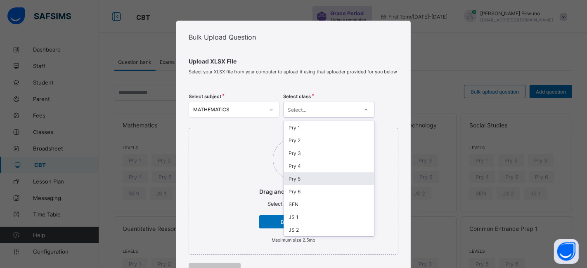
click at [297, 176] on div "Pry 5" at bounding box center [329, 179] width 90 height 13
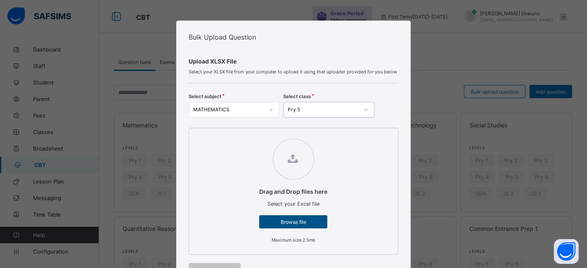
click at [293, 219] on span "Browse file" at bounding box center [293, 222] width 56 height 6
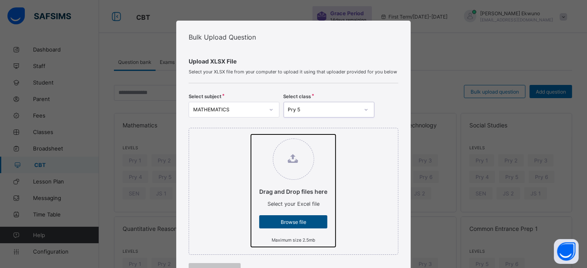
click at [251, 135] on input "Drag and Drop files here Select your Excel file Browse file Maximum size 2.5mb" at bounding box center [251, 135] width 0 height 0
type input "**********"
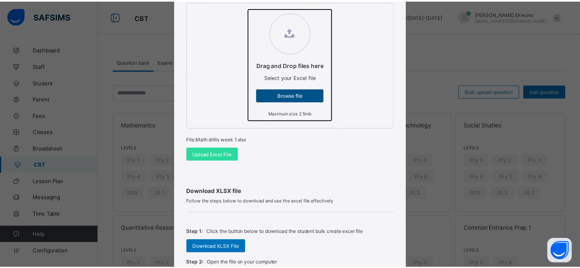
scroll to position [128, 0]
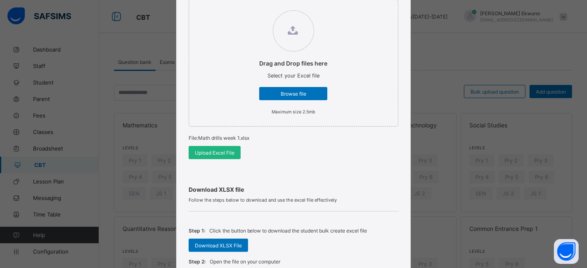
click at [223, 154] on span "Upload Excel File" at bounding box center [215, 153] width 40 height 6
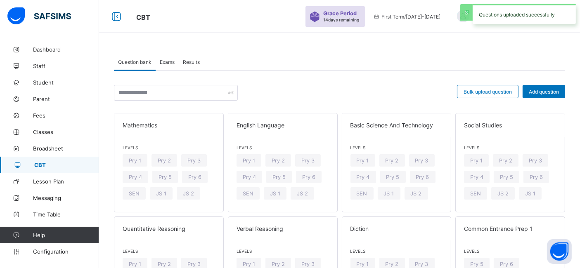
click at [172, 61] on span "Exams" at bounding box center [167, 62] width 15 height 6
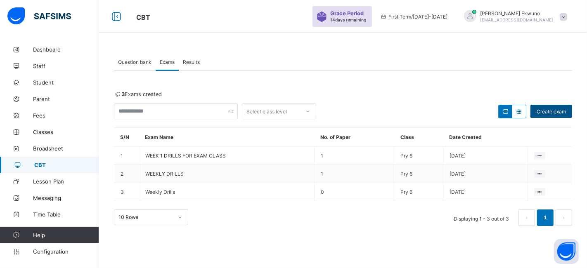
click at [544, 109] on span "Create exam" at bounding box center [551, 112] width 29 height 6
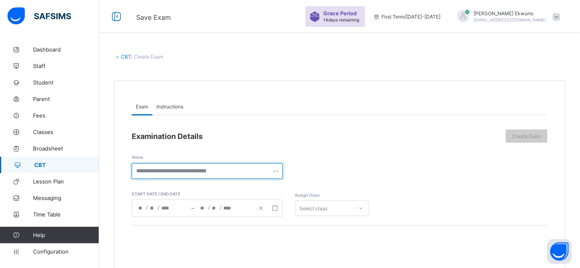
click at [204, 172] on input "text" at bounding box center [207, 171] width 151 height 16
type input "*"
type input "**********"
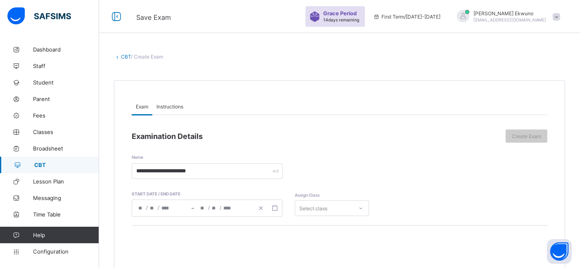
click at [199, 206] on div "/ /" at bounding box center [224, 208] width 60 height 17
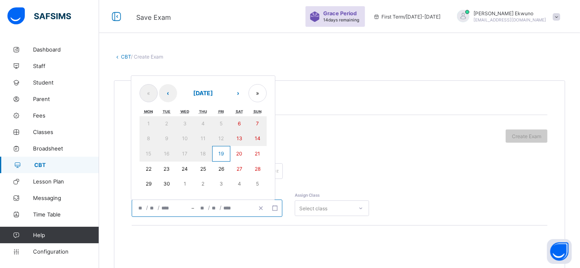
click at [219, 151] on abbr "19" at bounding box center [220, 154] width 5 height 6
click at [147, 170] on abbr "22" at bounding box center [149, 169] width 6 height 6
type input "**********"
type input "*"
type input "**"
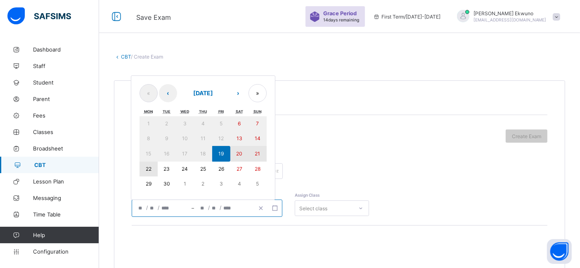
type input "****"
type input "**********"
type input "*"
type input "**"
type input "****"
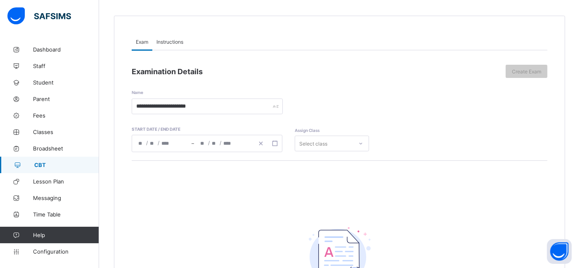
click at [306, 152] on div "Select class" at bounding box center [332, 144] width 74 height 16
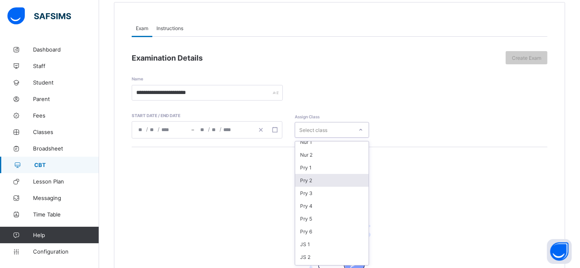
scroll to position [92, 0]
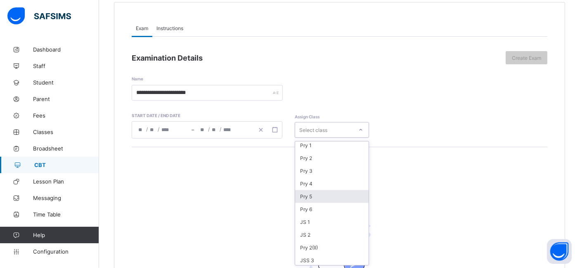
click at [314, 194] on div "Pry 5" at bounding box center [331, 196] width 73 height 13
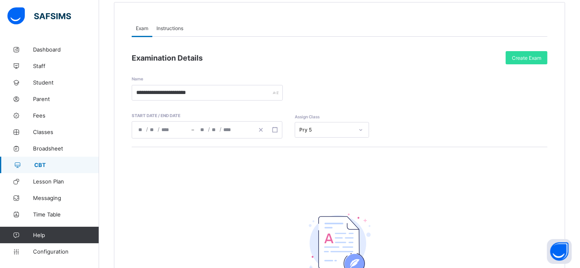
click at [172, 28] on span "Instructions" at bounding box center [169, 28] width 27 height 6
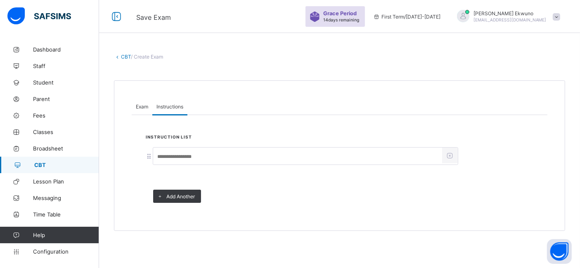
scroll to position [0, 0]
click at [163, 152] on input at bounding box center [297, 157] width 289 height 16
type input "**********"
click at [138, 106] on span "Exam" at bounding box center [142, 107] width 12 height 6
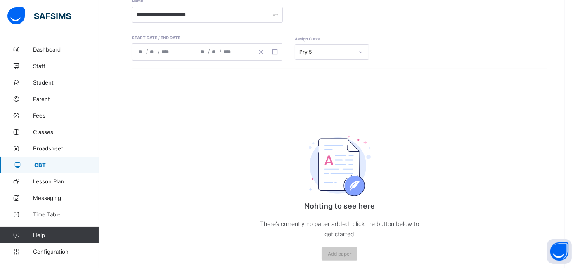
scroll to position [198, 0]
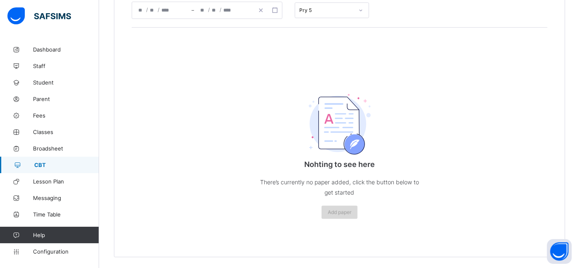
click at [339, 211] on span "Add paper" at bounding box center [340, 212] width 24 height 6
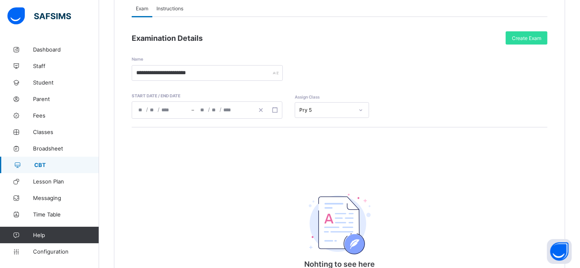
scroll to position [98, 0]
click at [541, 39] on span "Create Exam" at bounding box center [526, 39] width 29 height 6
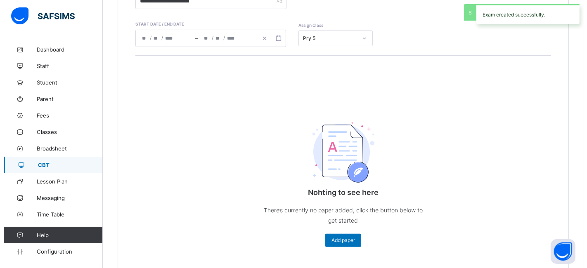
scroll to position [178, 0]
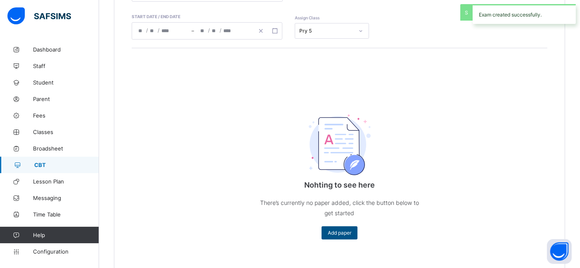
click at [344, 232] on span "Add paper" at bounding box center [340, 233] width 24 height 6
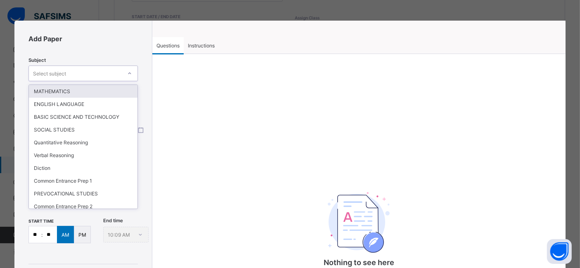
click at [61, 71] on div "Select subject" at bounding box center [49, 74] width 33 height 16
click at [60, 89] on div "MATHEMATICS" at bounding box center [83, 91] width 109 height 13
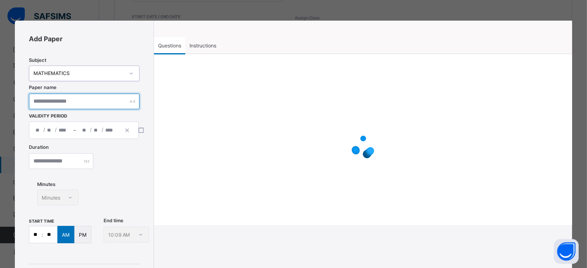
click at [58, 107] on input "text" at bounding box center [84, 102] width 111 height 16
type input "**********"
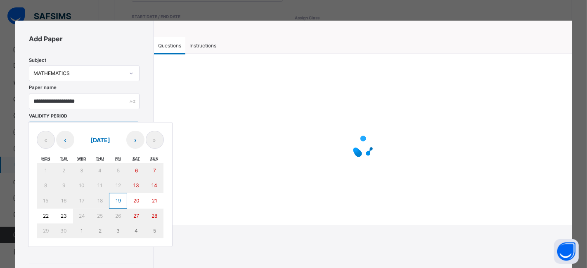
click at [64, 125] on div "/ / – / / « ‹ September 2025 › » Mon Tue Wed Thu Fri Sat Sun 1 2 3 4 5 6 7 8 9 …" at bounding box center [84, 130] width 110 height 17
click at [114, 195] on button "19" at bounding box center [118, 201] width 18 height 16
click at [45, 214] on abbr "22" at bounding box center [46, 216] width 6 height 6
type input "**********"
type input "*"
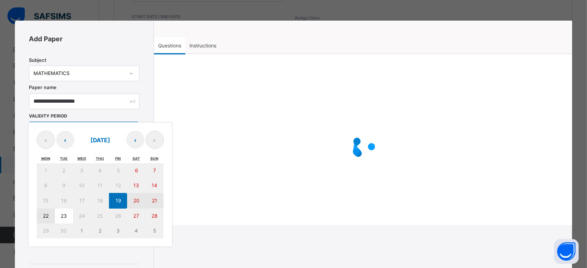
type input "**"
type input "****"
type input "**********"
type input "*"
type input "**"
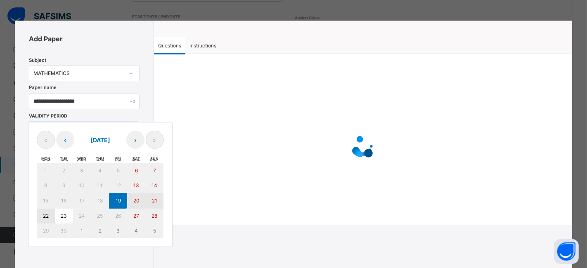
type input "****"
type input "**"
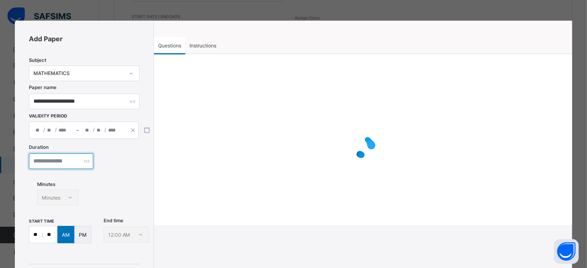
click at [68, 162] on input "number" at bounding box center [61, 162] width 64 height 16
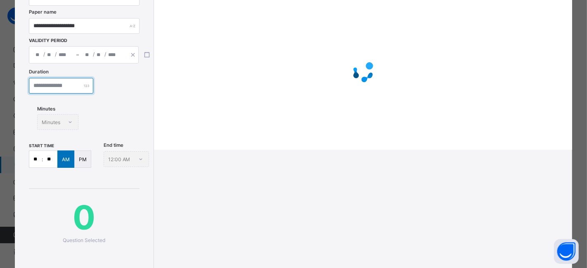
scroll to position [81, 0]
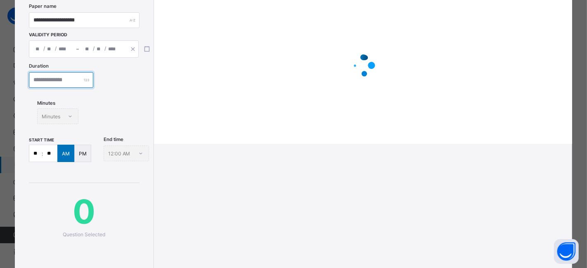
type input "**"
click at [58, 153] on div "AM" at bounding box center [65, 153] width 17 height 17
click at [38, 153] on input "**" at bounding box center [35, 153] width 12 height 17
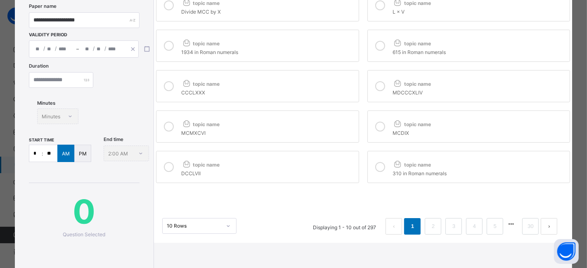
type input "**"
click at [43, 153] on input "**" at bounding box center [50, 153] width 14 height 17
click at [38, 153] on input "**" at bounding box center [35, 153] width 12 height 17
type input "*"
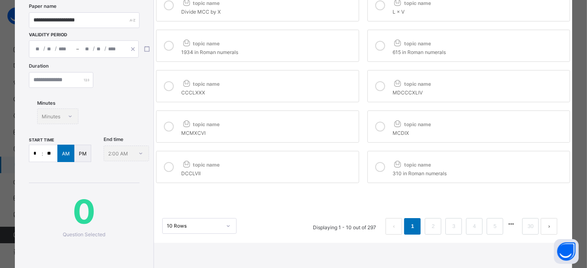
type input "**"
click at [49, 153] on input "**" at bounding box center [50, 153] width 14 height 17
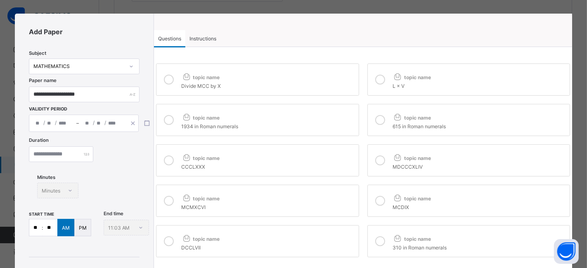
scroll to position [0, 0]
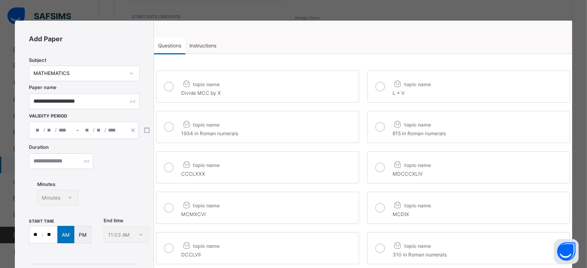
type input "**"
click at [167, 83] on icon at bounding box center [169, 87] width 10 height 10
click at [199, 50] on div "Instructions" at bounding box center [202, 45] width 35 height 17
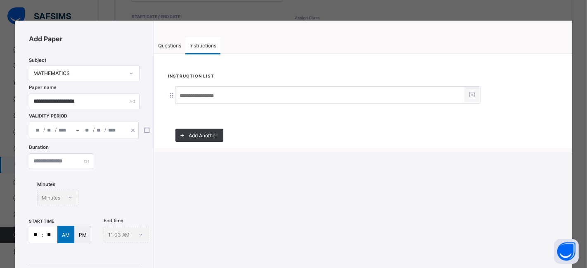
click at [198, 90] on input at bounding box center [319, 96] width 289 height 16
type input "**********"
click at [171, 44] on span "Questions" at bounding box center [169, 46] width 23 height 6
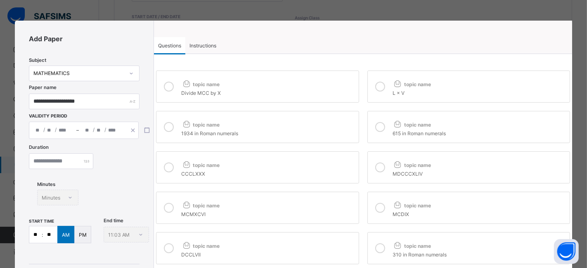
click at [367, 89] on label "topic name L × V" at bounding box center [468, 87] width 203 height 32
click at [166, 128] on icon at bounding box center [169, 127] width 10 height 10
click at [379, 128] on icon at bounding box center [380, 127] width 10 height 10
click at [372, 167] on div at bounding box center [380, 167] width 17 height 19
click at [171, 174] on div at bounding box center [169, 167] width 17 height 19
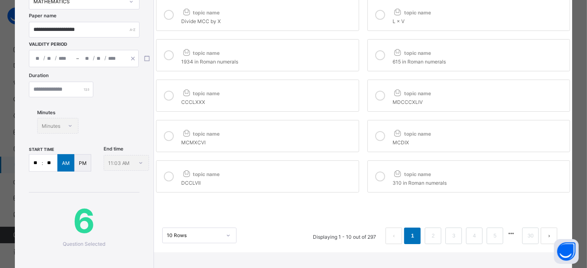
scroll to position [71, 0]
click at [173, 143] on div at bounding box center [169, 137] width 17 height 19
click at [168, 180] on icon at bounding box center [169, 178] width 10 height 10
click at [375, 178] on icon at bounding box center [380, 178] width 10 height 10
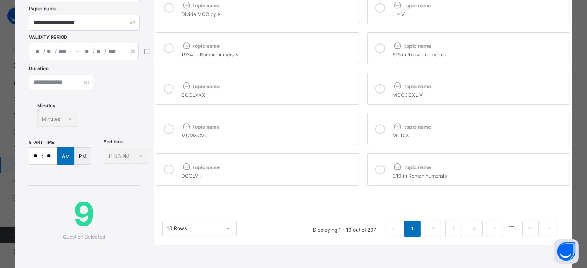
scroll to position [62, 0]
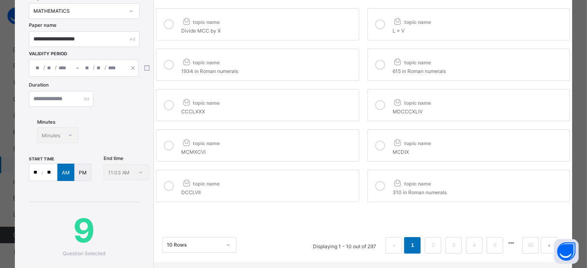
click at [372, 142] on div at bounding box center [380, 145] width 17 height 19
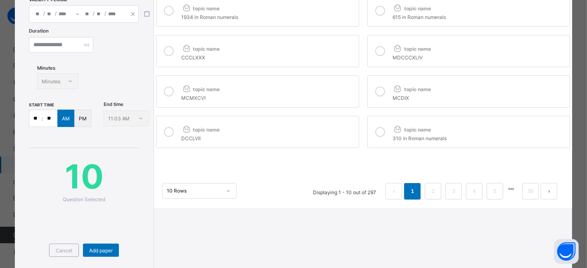
scroll to position [116, 0]
click at [429, 192] on link "2" at bounding box center [433, 191] width 8 height 11
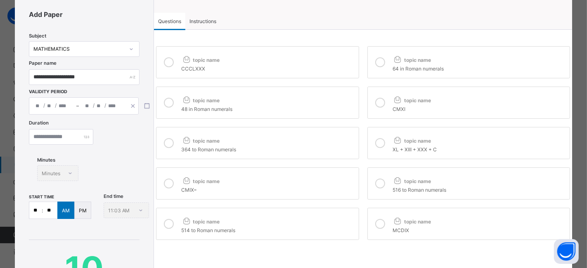
scroll to position [0, 0]
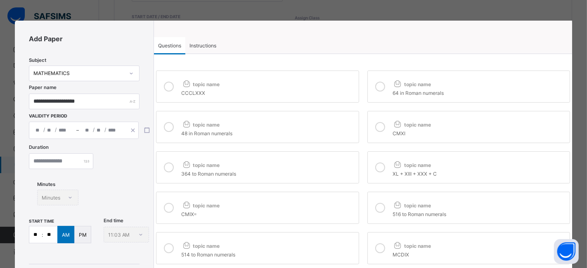
click at [166, 86] on icon at bounding box center [169, 87] width 10 height 10
click at [372, 86] on div at bounding box center [380, 86] width 17 height 19
click at [171, 128] on icon at bounding box center [169, 127] width 10 height 10
click at [378, 128] on icon at bounding box center [380, 127] width 10 height 10
click at [377, 168] on icon at bounding box center [380, 168] width 10 height 10
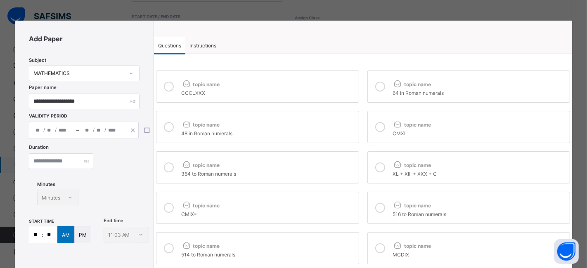
click at [167, 168] on icon at bounding box center [169, 168] width 10 height 10
click at [174, 216] on div at bounding box center [169, 208] width 17 height 19
click at [381, 209] on icon at bounding box center [380, 208] width 10 height 10
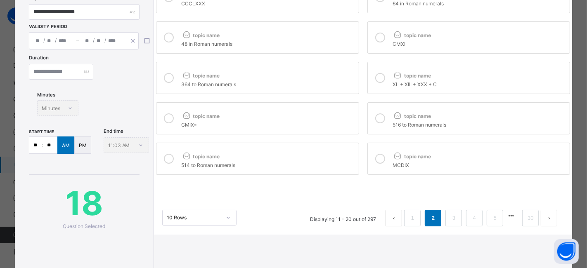
scroll to position [92, 0]
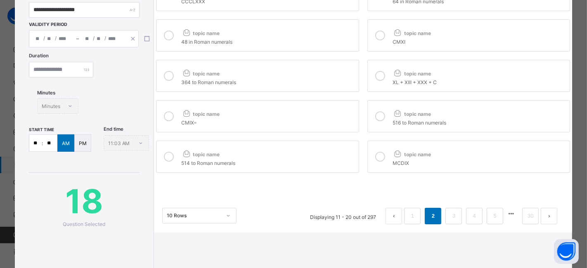
click at [170, 165] on div at bounding box center [169, 156] width 17 height 19
click at [377, 159] on icon at bounding box center [380, 157] width 10 height 10
click at [436, 212] on li "2" at bounding box center [433, 216] width 17 height 17
click at [450, 212] on link "3" at bounding box center [454, 216] width 8 height 11
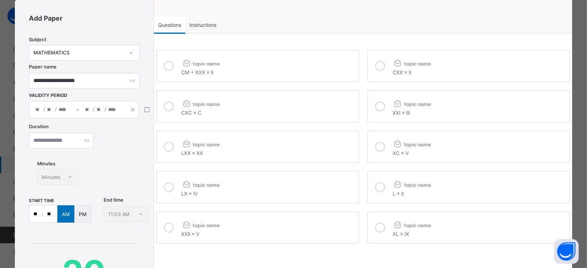
scroll to position [20, 0]
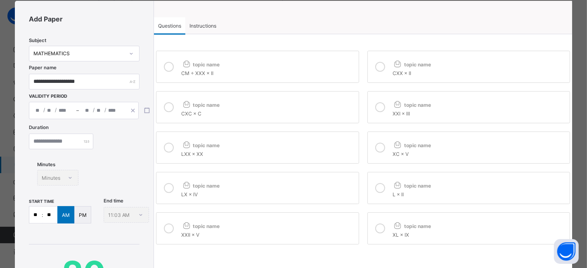
click at [171, 73] on div at bounding box center [169, 66] width 17 height 19
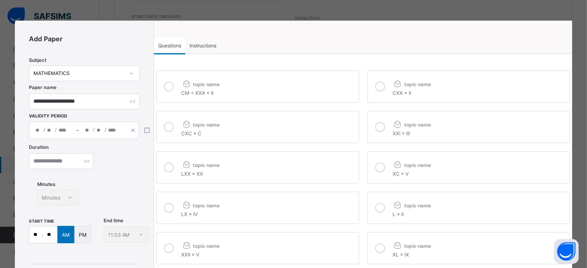
click at [372, 84] on div at bounding box center [380, 86] width 17 height 19
click at [176, 128] on label "topic name CXC × C" at bounding box center [257, 127] width 203 height 32
click at [384, 166] on div at bounding box center [380, 167] width 17 height 19
click at [376, 127] on icon at bounding box center [380, 127] width 10 height 10
click at [186, 169] on div "LXX × XX" at bounding box center [267, 173] width 173 height 8
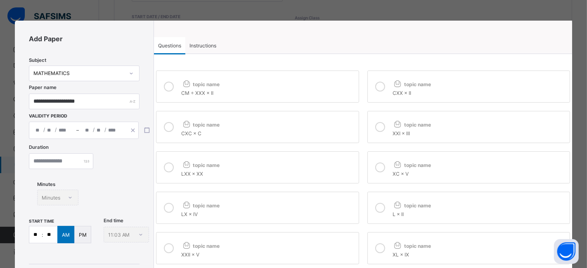
click at [178, 213] on label "topic name LX × IV" at bounding box center [257, 208] width 203 height 32
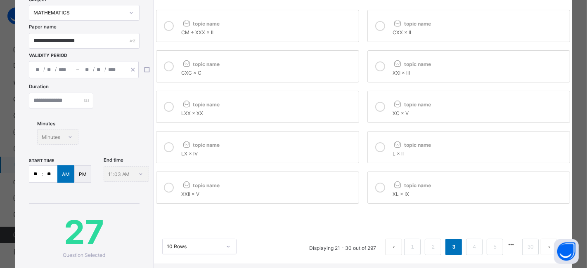
scroll to position [70, 0]
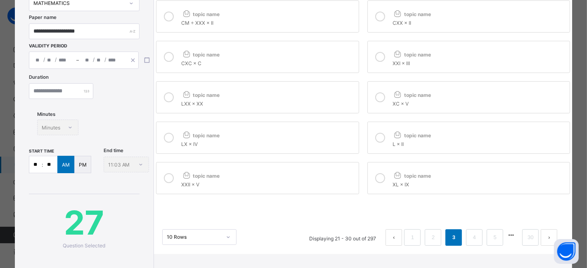
click at [381, 145] on div at bounding box center [380, 137] width 17 height 19
click at [384, 182] on div at bounding box center [380, 178] width 17 height 19
click at [267, 182] on div "XXII × V" at bounding box center [267, 184] width 173 height 8
click at [471, 238] on link "4" at bounding box center [475, 237] width 8 height 11
click at [379, 15] on icon at bounding box center [380, 17] width 10 height 10
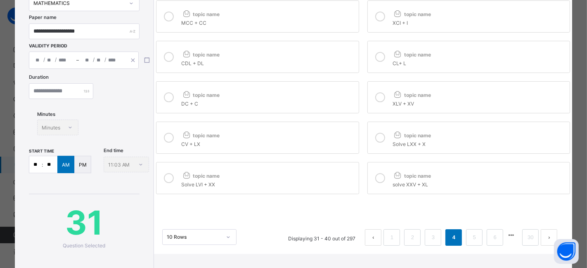
click at [373, 59] on div at bounding box center [380, 56] width 17 height 19
click at [372, 95] on div at bounding box center [380, 97] width 17 height 19
click at [375, 139] on icon at bounding box center [380, 138] width 10 height 10
click at [377, 174] on icon at bounding box center [380, 178] width 10 height 10
click at [166, 18] on icon at bounding box center [169, 17] width 10 height 10
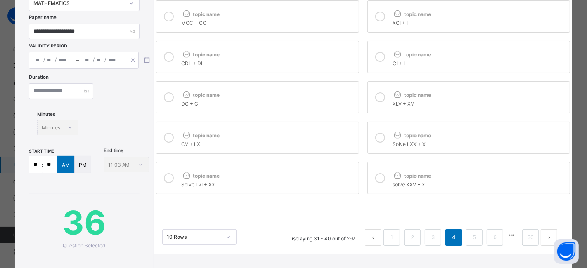
click at [164, 59] on icon at bounding box center [169, 57] width 10 height 10
click at [166, 96] on icon at bounding box center [169, 97] width 10 height 10
click at [167, 141] on icon at bounding box center [169, 138] width 10 height 10
click at [166, 179] on icon at bounding box center [169, 178] width 10 height 10
click at [472, 241] on link "5" at bounding box center [475, 237] width 8 height 11
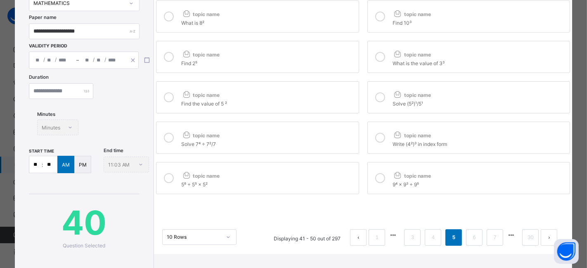
click at [168, 181] on icon at bounding box center [169, 178] width 10 height 10
click at [168, 143] on div at bounding box center [169, 137] width 17 height 19
click at [169, 101] on icon at bounding box center [169, 97] width 10 height 10
click at [170, 58] on icon at bounding box center [169, 57] width 10 height 10
click at [169, 17] on icon at bounding box center [169, 17] width 10 height 10
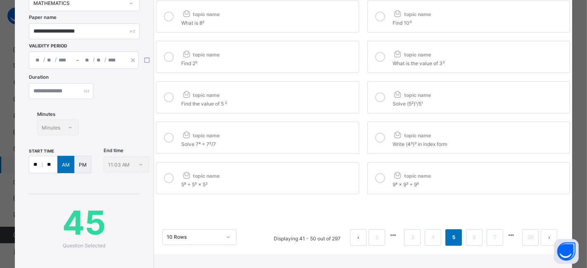
click at [379, 179] on icon at bounding box center [380, 178] width 10 height 10
click at [379, 140] on icon at bounding box center [380, 138] width 10 height 10
click at [372, 98] on div at bounding box center [380, 97] width 17 height 19
click at [372, 60] on div at bounding box center [380, 56] width 17 height 19
click at [376, 19] on icon at bounding box center [380, 17] width 10 height 10
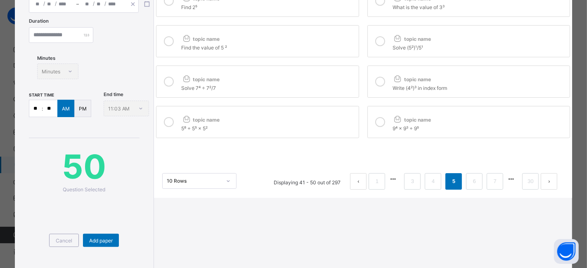
scroll to position [160, 0]
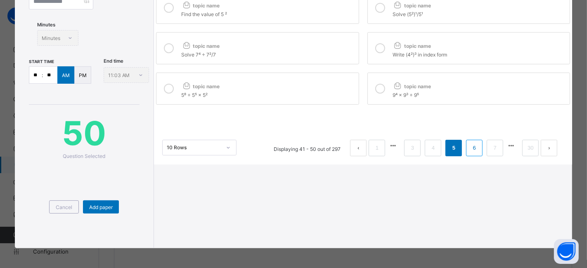
click at [472, 149] on link "6" at bounding box center [475, 148] width 8 height 11
click at [372, 92] on div at bounding box center [380, 88] width 17 height 19
click at [372, 55] on div at bounding box center [380, 48] width 17 height 19
click at [166, 91] on icon at bounding box center [169, 89] width 10 height 10
click at [166, 50] on icon at bounding box center [169, 48] width 10 height 10
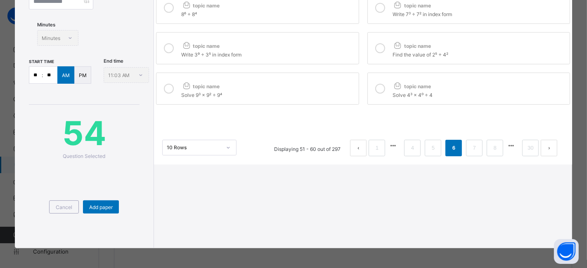
click at [168, 8] on icon at bounding box center [169, 8] width 10 height 10
click at [378, 9] on icon at bounding box center [380, 8] width 10 height 10
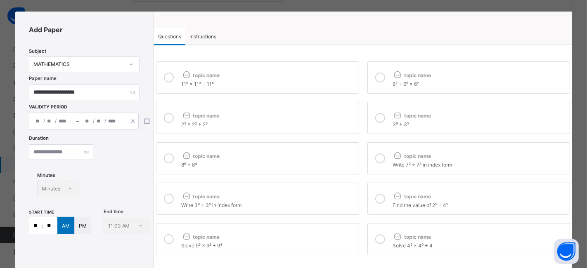
scroll to position [0, 0]
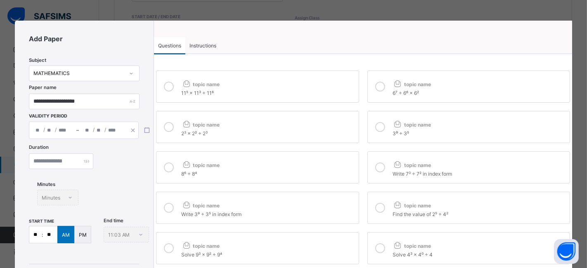
click at [376, 127] on icon at bounding box center [380, 127] width 10 height 10
click at [170, 131] on icon at bounding box center [169, 127] width 10 height 10
click at [166, 86] on icon at bounding box center [169, 87] width 10 height 10
click at [372, 80] on div at bounding box center [380, 86] width 17 height 19
click at [200, 192] on label "topic name Write 3⁹ ÷ 3⁵ in index form" at bounding box center [257, 208] width 203 height 32
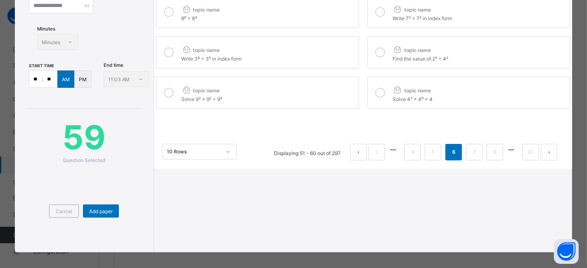
scroll to position [160, 0]
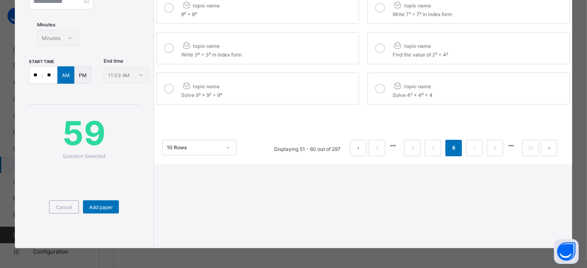
click at [165, 47] on icon at bounding box center [169, 48] width 10 height 10
click at [471, 150] on link "7" at bounding box center [475, 148] width 8 height 11
click at [170, 96] on div at bounding box center [169, 88] width 17 height 19
click at [372, 91] on div at bounding box center [380, 88] width 17 height 19
click at [372, 58] on div at bounding box center [380, 48] width 17 height 19
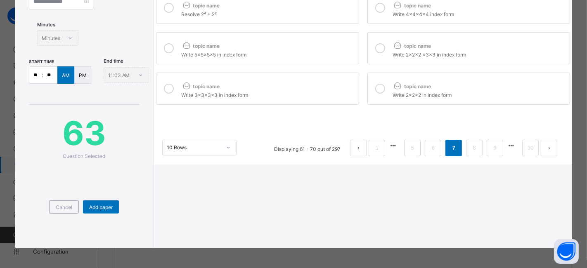
click at [166, 52] on icon at bounding box center [169, 48] width 10 height 10
click at [164, 10] on icon at bounding box center [169, 8] width 10 height 10
click at [373, 12] on div at bounding box center [380, 7] width 17 height 19
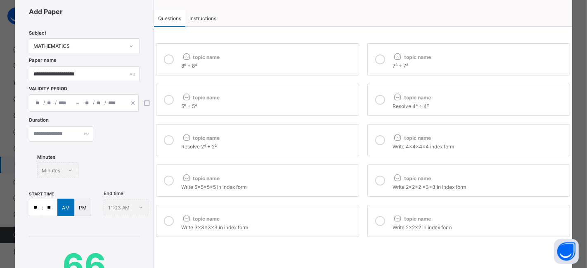
scroll to position [0, 0]
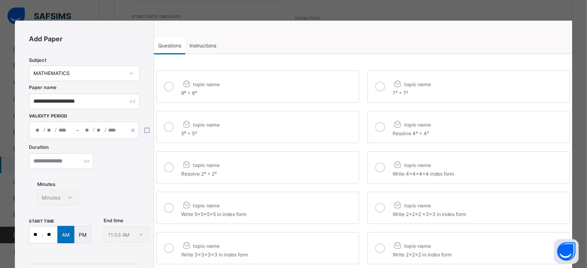
click at [375, 88] on icon at bounding box center [380, 87] width 10 height 10
click at [378, 128] on icon at bounding box center [380, 127] width 10 height 10
click at [168, 127] on icon at bounding box center [169, 127] width 10 height 10
click at [168, 85] on icon at bounding box center [169, 87] width 10 height 10
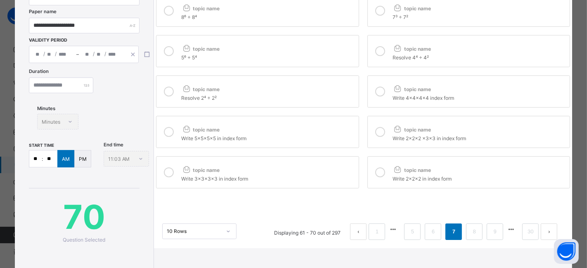
scroll to position [160, 0]
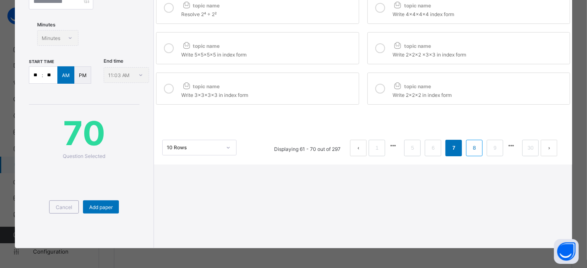
click at [471, 148] on link "8" at bounding box center [475, 148] width 8 height 11
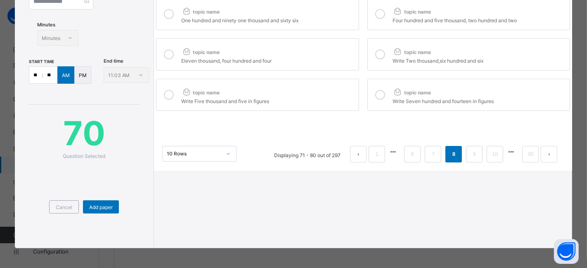
click at [167, 100] on icon at bounding box center [169, 95] width 10 height 10
click at [372, 100] on div at bounding box center [380, 94] width 17 height 19
click at [372, 63] on div at bounding box center [380, 54] width 17 height 19
click at [166, 57] on icon at bounding box center [169, 55] width 10 height 10
click at [165, 24] on label "topic name One hundred and ninety one thousand and sixty six" at bounding box center [257, 14] width 203 height 32
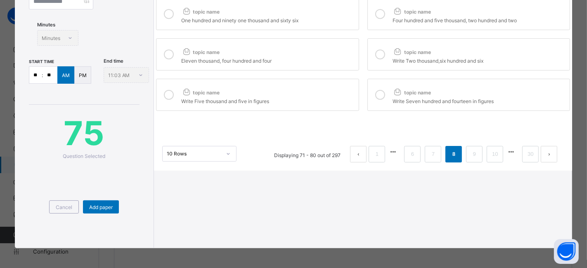
click at [372, 18] on div at bounding box center [380, 14] width 17 height 19
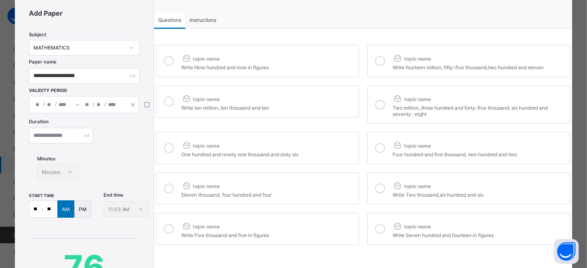
scroll to position [0, 0]
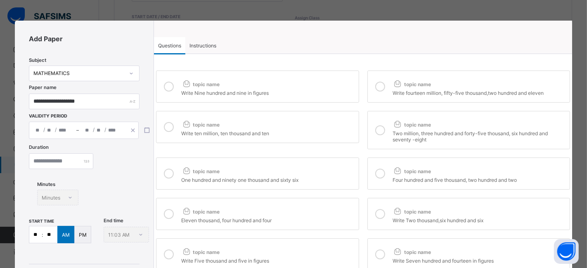
click at [381, 129] on icon at bounding box center [380, 131] width 10 height 10
click at [372, 96] on div at bounding box center [380, 86] width 17 height 19
click at [166, 86] on icon at bounding box center [169, 87] width 10 height 10
click at [167, 131] on icon at bounding box center [169, 127] width 10 height 10
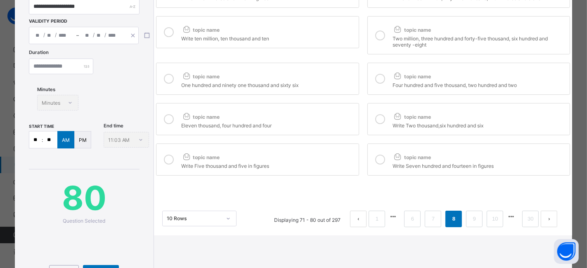
scroll to position [160, 0]
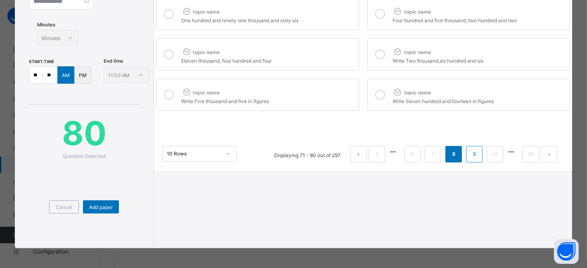
click at [471, 157] on link "9" at bounding box center [475, 154] width 8 height 11
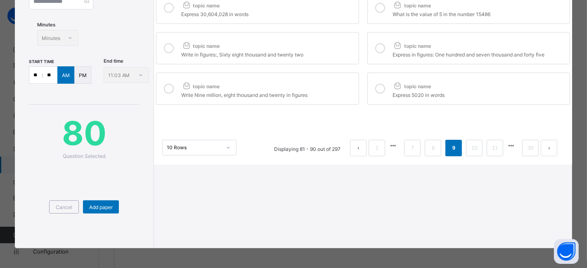
click at [172, 89] on icon at bounding box center [169, 89] width 10 height 10
click at [369, 92] on label "topic name Express 5020 in words" at bounding box center [468, 89] width 203 height 32
click at [372, 52] on div at bounding box center [380, 48] width 17 height 19
click at [169, 50] on icon at bounding box center [169, 48] width 10 height 10
click at [168, 7] on icon at bounding box center [169, 8] width 10 height 10
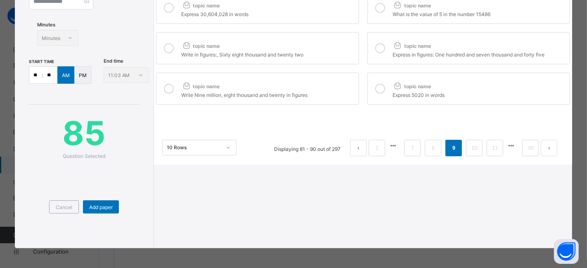
click at [375, 9] on icon at bounding box center [380, 8] width 10 height 10
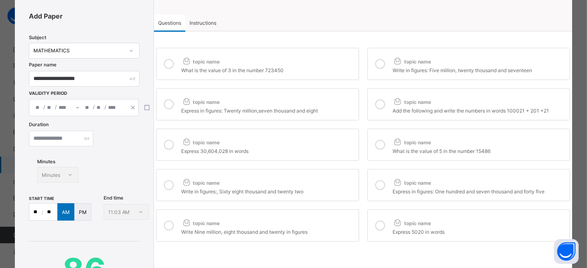
scroll to position [0, 0]
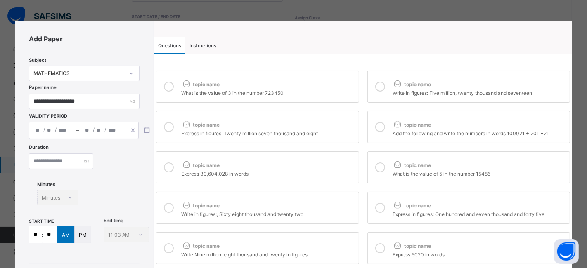
click at [375, 126] on icon at bounding box center [380, 127] width 10 height 10
click at [372, 89] on div at bounding box center [380, 86] width 17 height 19
click at [167, 88] on icon at bounding box center [169, 87] width 10 height 10
click at [169, 128] on icon at bounding box center [169, 127] width 10 height 10
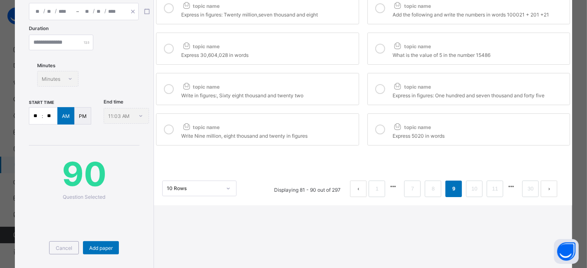
scroll to position [160, 0]
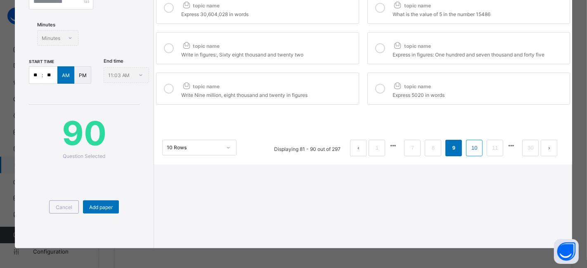
click at [469, 150] on link "10" at bounding box center [474, 148] width 11 height 11
click at [373, 201] on div "**********" at bounding box center [294, 55] width 558 height 388
click at [166, 92] on icon at bounding box center [169, 89] width 10 height 10
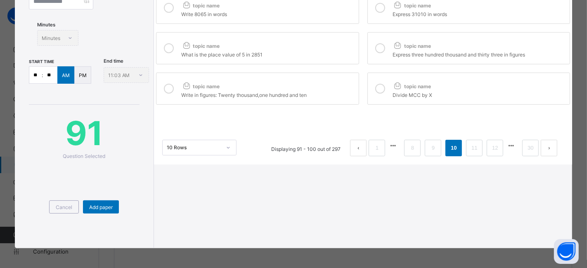
click at [372, 88] on div at bounding box center [380, 88] width 17 height 19
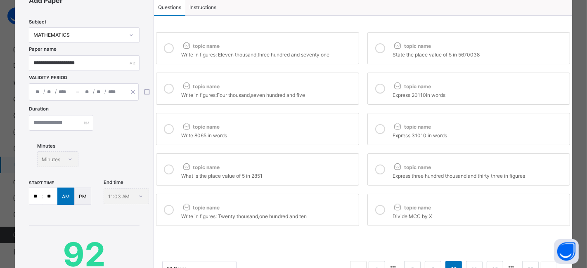
scroll to position [38, 0]
click at [376, 170] on icon at bounding box center [380, 171] width 10 height 10
click at [381, 128] on icon at bounding box center [380, 130] width 10 height 10
click at [380, 89] on icon at bounding box center [380, 90] width 10 height 10
click at [379, 52] on icon at bounding box center [380, 49] width 10 height 10
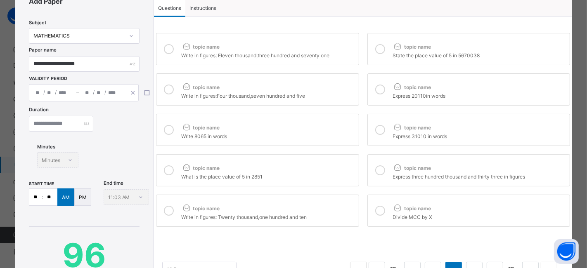
click at [169, 46] on icon at bounding box center [169, 49] width 10 height 10
click at [170, 90] on icon at bounding box center [169, 90] width 10 height 10
click at [170, 129] on icon at bounding box center [169, 130] width 10 height 10
click at [167, 166] on icon at bounding box center [169, 171] width 10 height 10
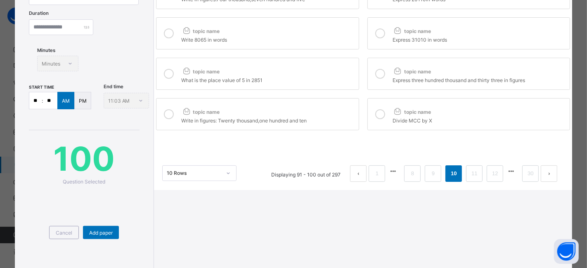
scroll to position [160, 0]
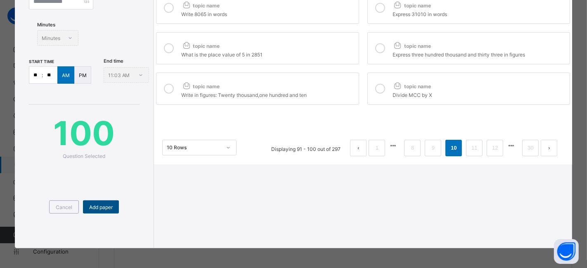
click at [100, 203] on div "Add paper" at bounding box center [101, 207] width 36 height 13
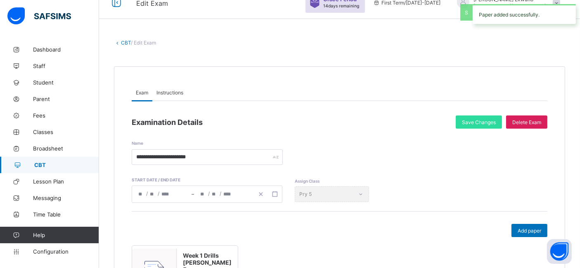
scroll to position [10, 0]
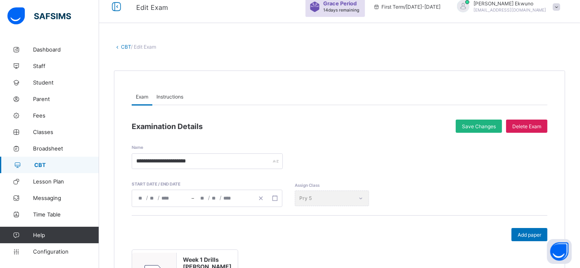
click at [487, 123] on span "Save Changes" at bounding box center [479, 126] width 34 height 6
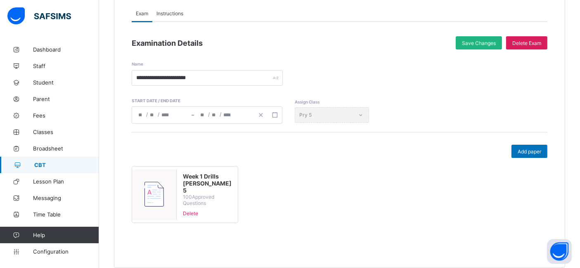
scroll to position [95, 0]
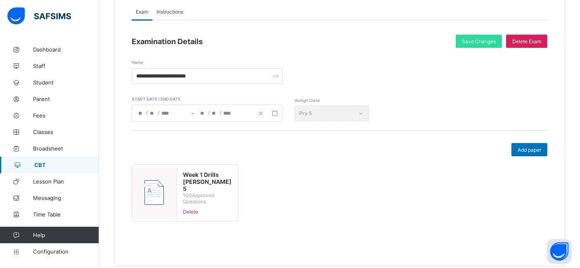
click at [172, 11] on span "Instructions" at bounding box center [169, 12] width 27 height 6
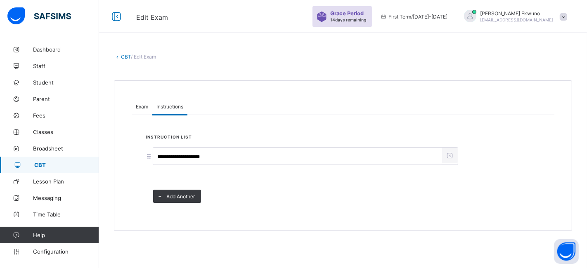
click at [126, 57] on link "CBT" at bounding box center [126, 57] width 10 height 6
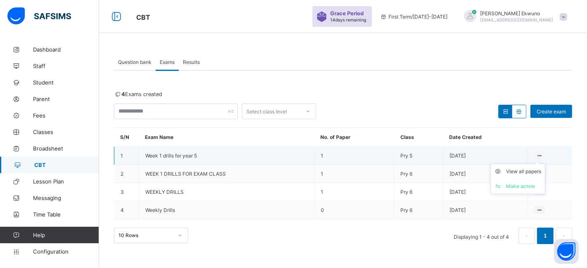
click at [538, 154] on icon at bounding box center [539, 156] width 7 height 6
click at [517, 184] on div "Make actvie" at bounding box center [524, 186] width 35 height 8
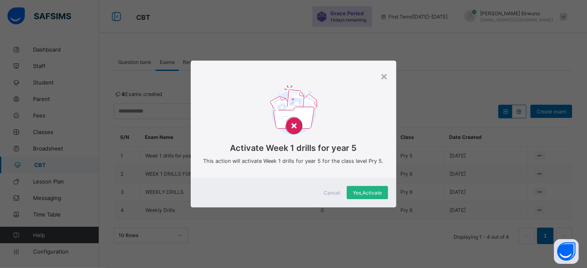
click at [367, 193] on span "Yes, Activate" at bounding box center [367, 193] width 29 height 6
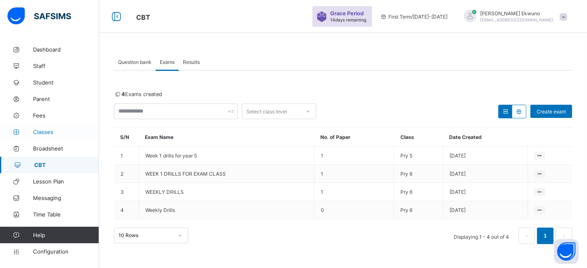
click at [41, 135] on span "Classes" at bounding box center [66, 132] width 66 height 7
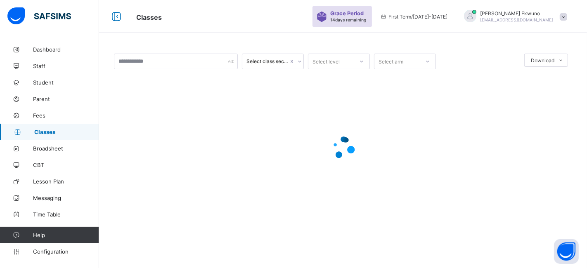
click at [528, 12] on span "Vivian Ekwuno" at bounding box center [517, 13] width 73 height 6
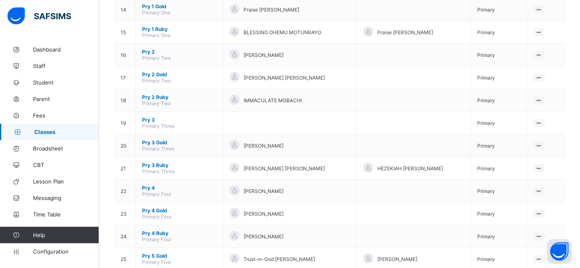
scroll to position [522, 0]
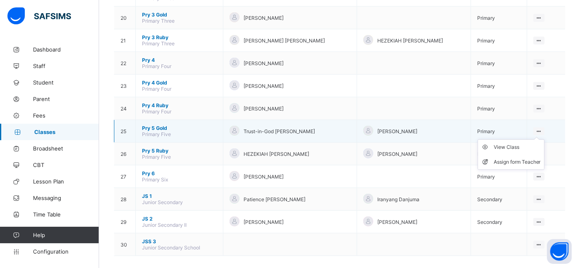
click at [543, 128] on icon at bounding box center [538, 131] width 7 height 6
click at [509, 143] on div "View Class" at bounding box center [517, 147] width 47 height 8
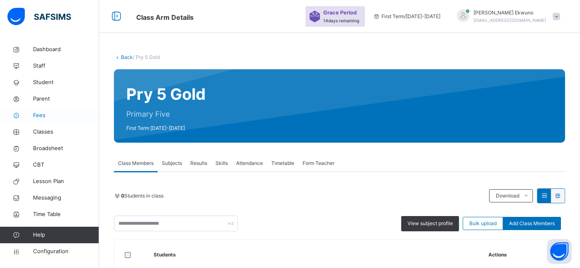
click at [34, 116] on span "Fees" at bounding box center [66, 115] width 66 height 8
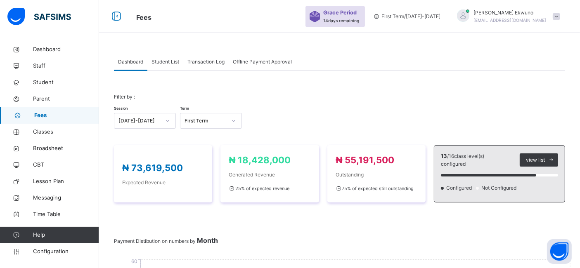
click at [169, 57] on div "Student List" at bounding box center [165, 62] width 36 height 17
click at [169, 64] on span "Student List" at bounding box center [166, 61] width 28 height 7
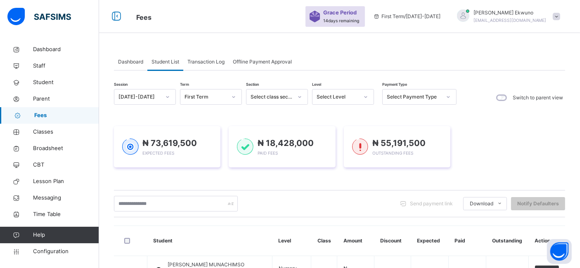
click at [170, 62] on span "Student List" at bounding box center [166, 61] width 28 height 7
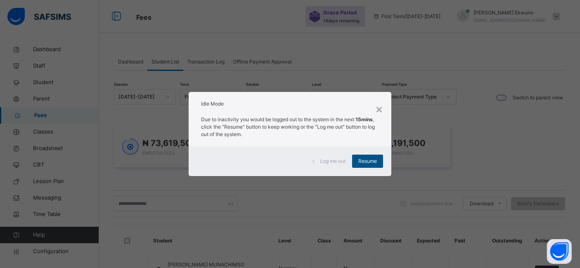
click at [380, 164] on div "Resume" at bounding box center [367, 161] width 31 height 13
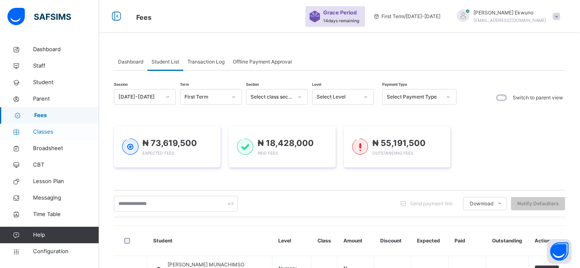
click at [50, 131] on span "Classes" at bounding box center [66, 132] width 66 height 8
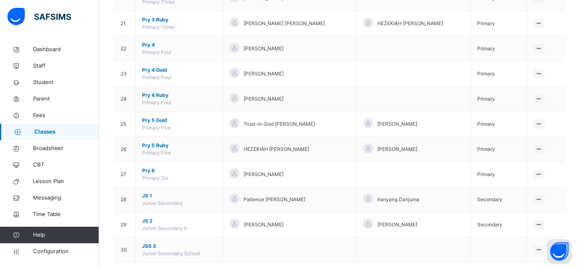
scroll to position [602, 0]
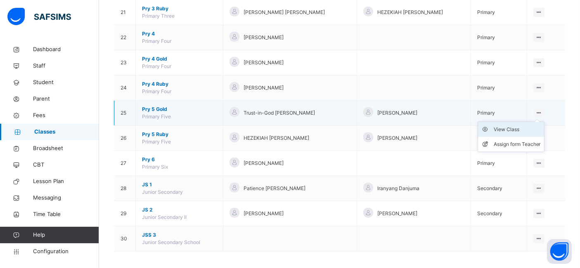
click at [505, 128] on div "View Class" at bounding box center [517, 130] width 47 height 8
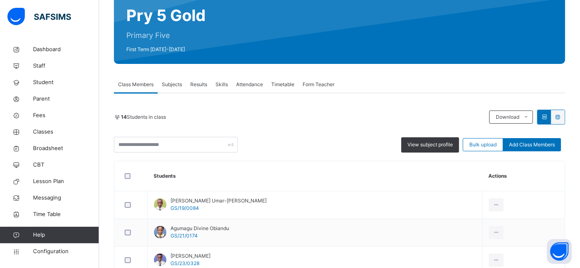
scroll to position [82, 0]
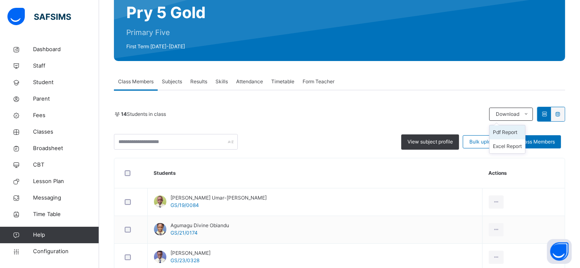
click at [510, 134] on li "Pdf Report" at bounding box center [508, 133] width 36 height 14
click at [45, 129] on span "Classes" at bounding box center [66, 132] width 66 height 8
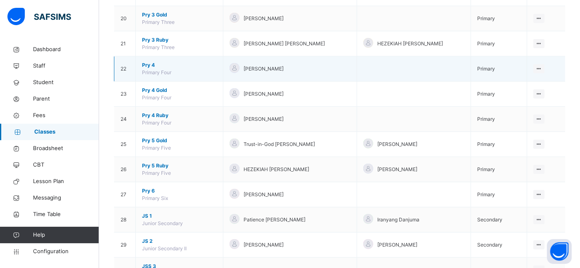
scroll to position [571, 0]
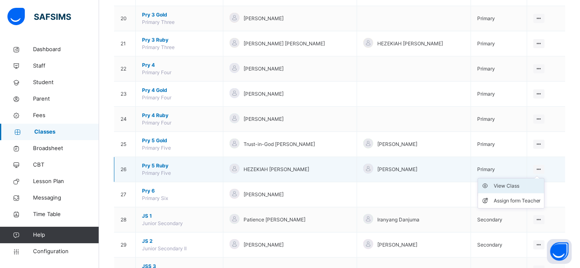
click at [507, 184] on div "View Class" at bounding box center [517, 186] width 47 height 8
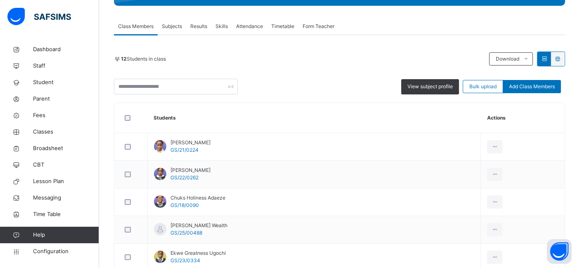
scroll to position [132, 0]
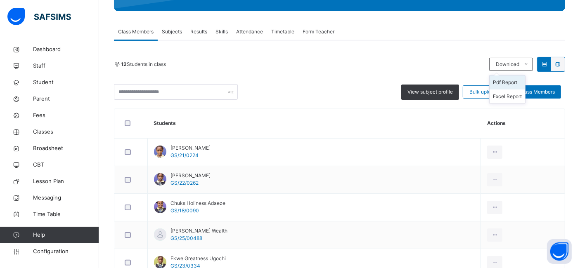
click at [507, 83] on li "Pdf Report" at bounding box center [508, 83] width 36 height 14
click at [42, 130] on span "Classes" at bounding box center [66, 132] width 66 height 8
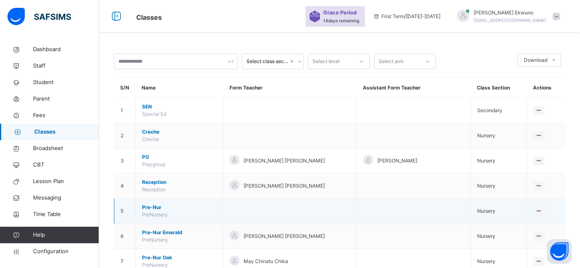
click at [495, 209] on span "Nursery" at bounding box center [486, 211] width 18 height 6
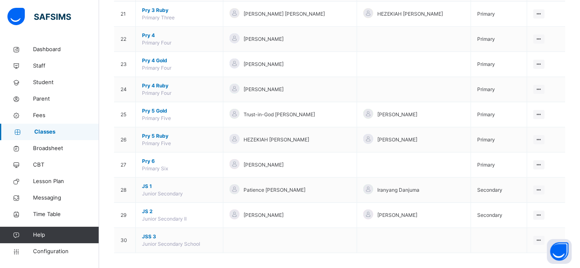
scroll to position [602, 0]
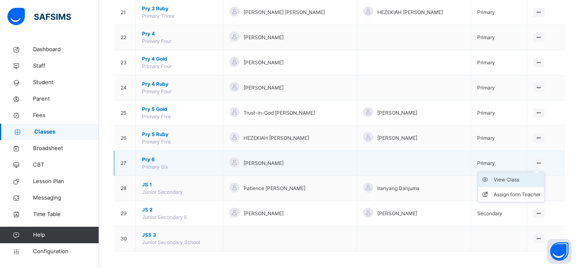
click at [516, 177] on div "View Class" at bounding box center [517, 180] width 47 height 8
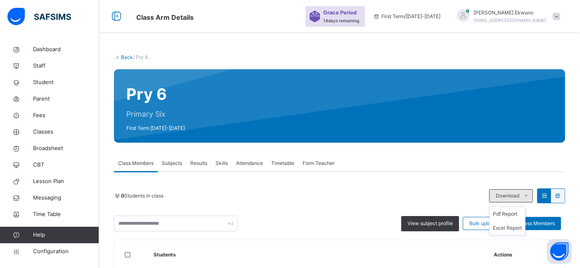
click at [519, 194] on span "Download" at bounding box center [508, 195] width 24 height 7
click at [509, 214] on li "Pdf Report" at bounding box center [508, 214] width 36 height 14
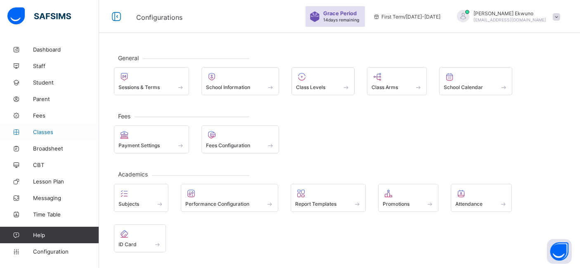
click at [48, 129] on span "Classes" at bounding box center [66, 132] width 66 height 7
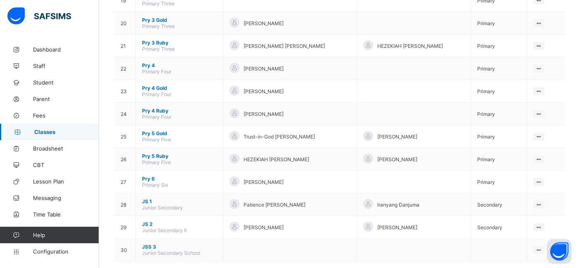
scroll to position [522, 0]
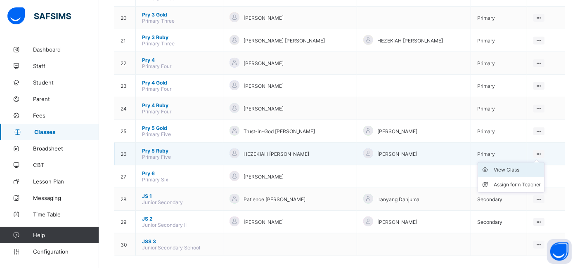
click at [505, 166] on div "View Class" at bounding box center [517, 170] width 47 height 8
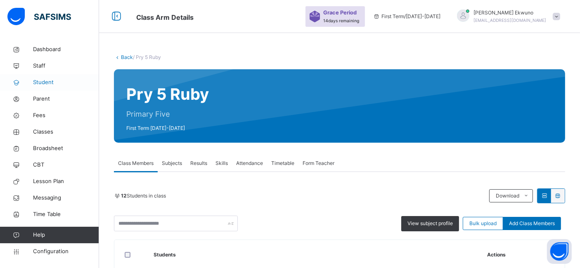
click at [43, 79] on span "Student" at bounding box center [66, 82] width 66 height 8
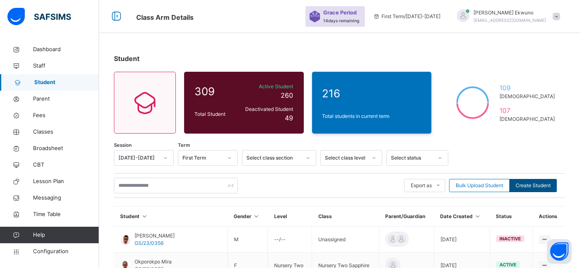
click at [531, 184] on span "Create Student" at bounding box center [533, 185] width 35 height 7
select select "**"
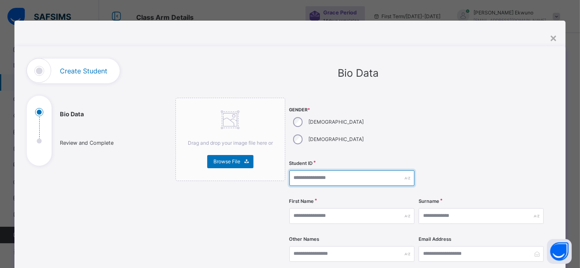
click at [316, 171] on input "text" at bounding box center [351, 179] width 125 height 16
type input "**********"
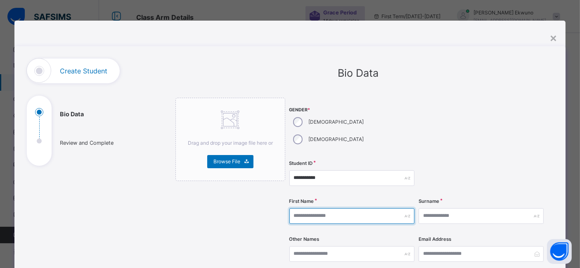
click at [310, 209] on input "text" at bounding box center [351, 217] width 125 height 16
type input "*******"
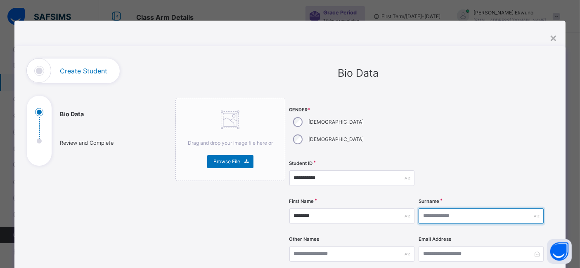
click at [426, 209] on input "text" at bounding box center [481, 217] width 125 height 16
type input "******"
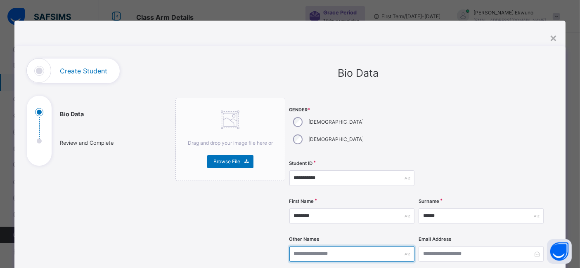
click at [381, 246] on input "text" at bounding box center [351, 254] width 125 height 16
type input "*******"
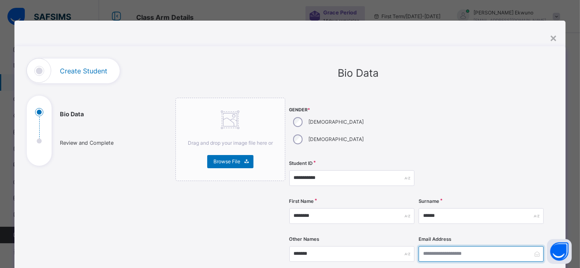
click at [430, 246] on input "email" at bounding box center [481, 254] width 125 height 16
type input "*"
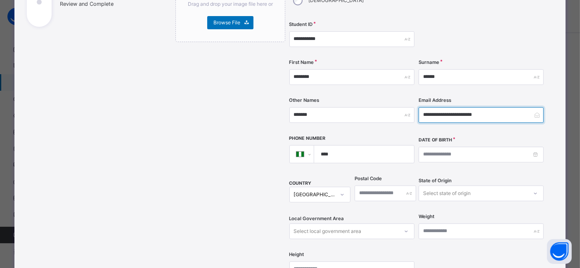
scroll to position [140, 0]
type input "**********"
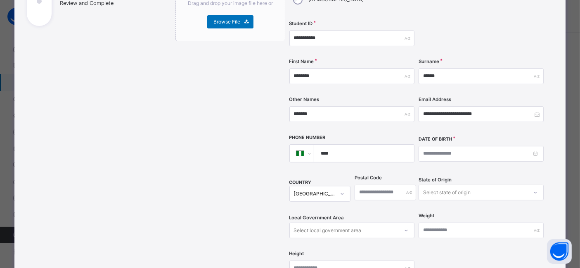
click at [365, 145] on input "****" at bounding box center [362, 153] width 93 height 17
type input "**********"
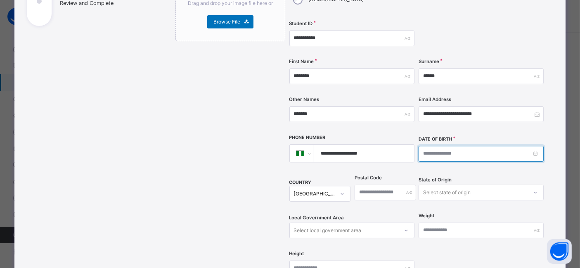
click at [440, 146] on input at bounding box center [481, 154] width 125 height 16
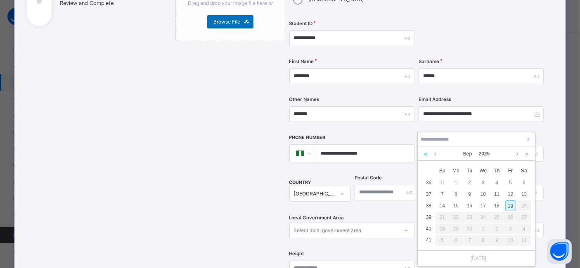
click at [424, 154] on link at bounding box center [426, 154] width 8 height 14
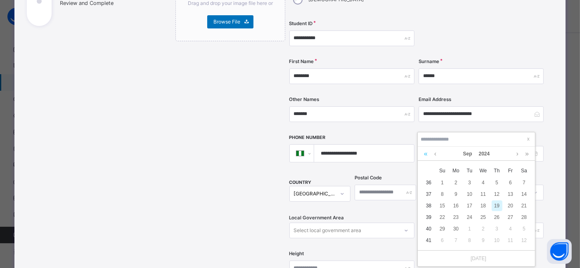
click at [422, 155] on link at bounding box center [426, 154] width 8 height 14
click at [426, 154] on link at bounding box center [426, 154] width 8 height 14
click at [419, 159] on div "[DATE]" at bounding box center [476, 154] width 117 height 14
click at [426, 156] on link at bounding box center [426, 154] width 8 height 14
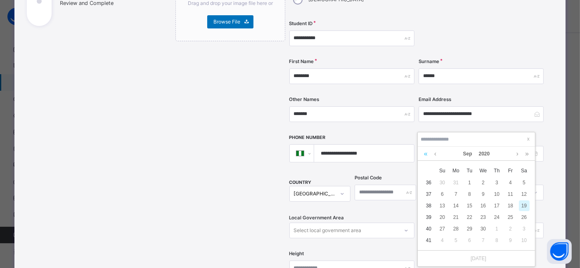
click at [426, 156] on link at bounding box center [426, 154] width 8 height 14
click at [481, 194] on div "7" at bounding box center [483, 194] width 11 height 11
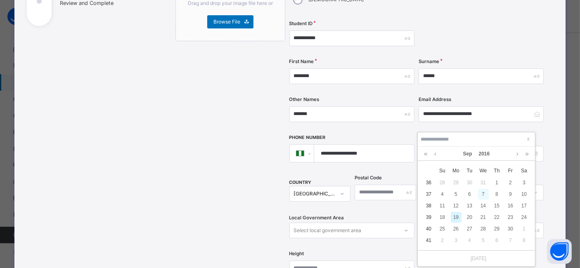
type input "**********"
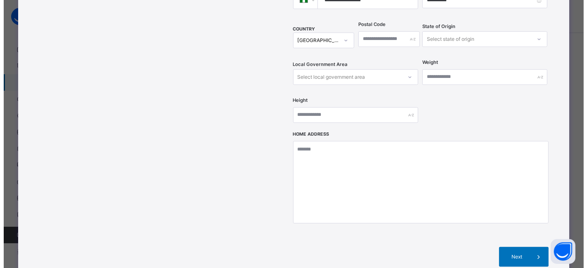
scroll to position [363, 0]
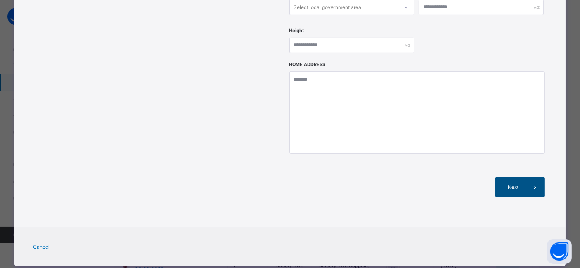
click at [522, 184] on span "Next" at bounding box center [514, 187] width 24 height 7
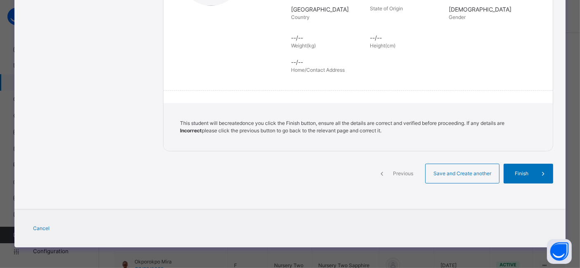
scroll to position [185, 0]
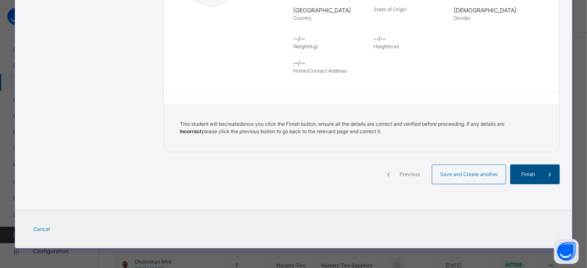
click at [519, 167] on div "Finish" at bounding box center [535, 175] width 50 height 20
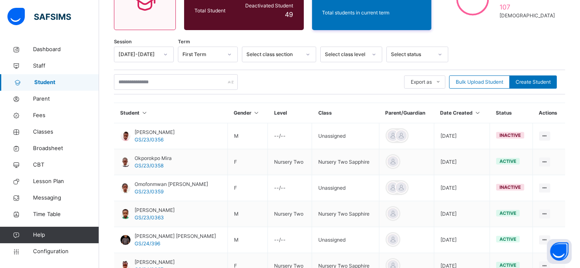
scroll to position [104, 0]
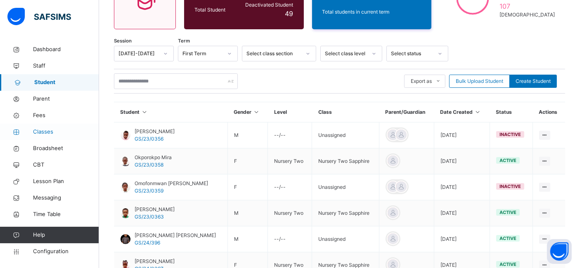
click at [45, 133] on span "Classes" at bounding box center [66, 132] width 66 height 8
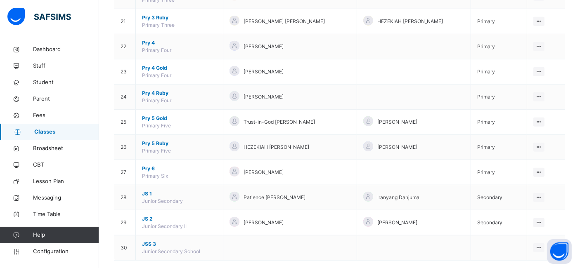
scroll to position [595, 0]
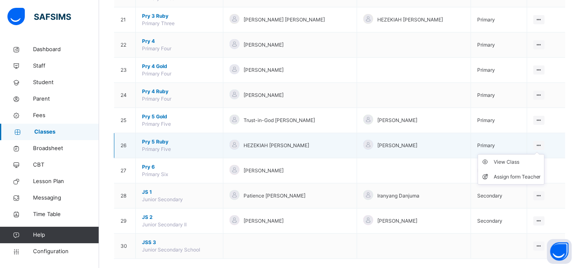
click at [545, 154] on ul "View Class Assign form Teacher" at bounding box center [511, 169] width 67 height 31
click at [521, 158] on div "View Class" at bounding box center [517, 162] width 47 height 8
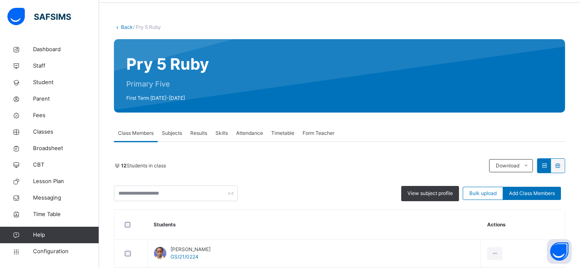
scroll to position [34, 0]
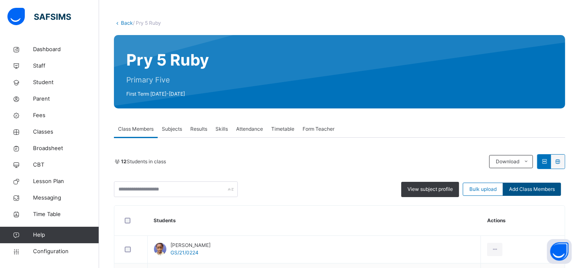
click at [531, 189] on span "Add Class Members" at bounding box center [532, 189] width 46 height 7
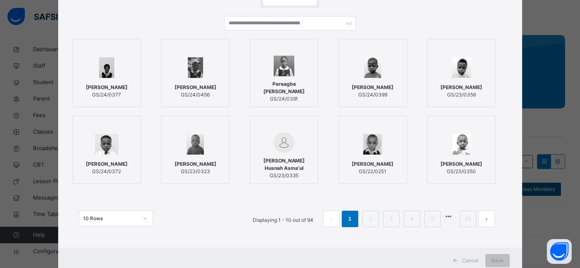
scroll to position [81, 0]
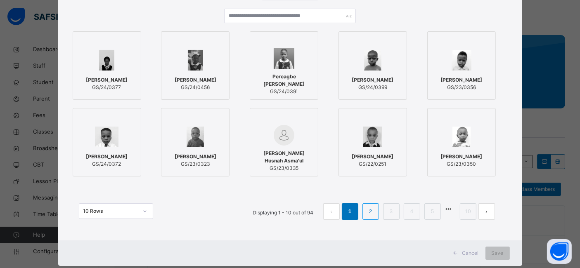
click at [371, 211] on link "2" at bounding box center [371, 211] width 8 height 11
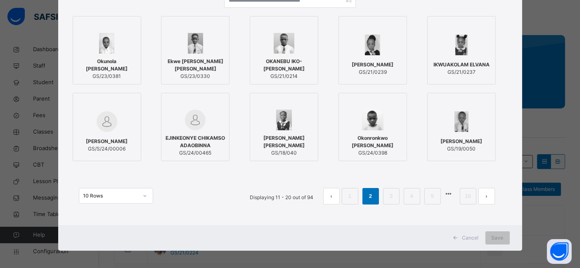
scroll to position [97, 0]
click at [388, 196] on li "3" at bounding box center [391, 196] width 17 height 17
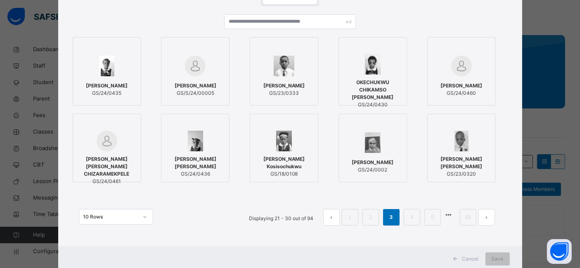
scroll to position [78, 0]
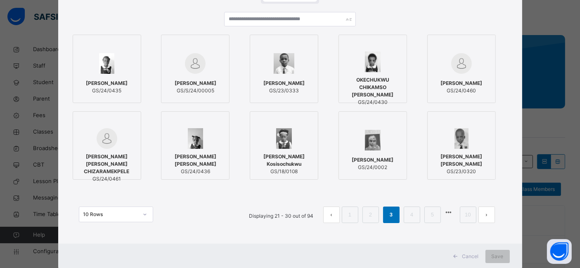
click at [422, 220] on ul "Displaying 21 - 30 out of 94 1 2 3 4 5 10" at bounding box center [372, 215] width 258 height 17
click at [419, 223] on div "10 Rows Displaying 21 - 30 out of 94 1 2 3 4 5 10" at bounding box center [290, 210] width 439 height 41
click at [415, 219] on link "4" at bounding box center [412, 215] width 8 height 11
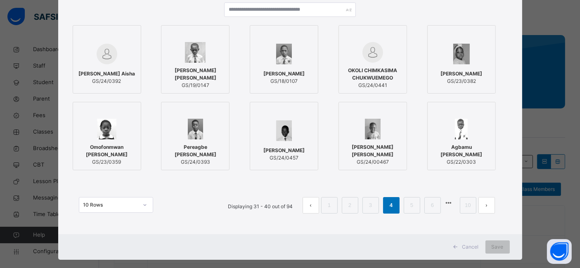
scroll to position [88, 0]
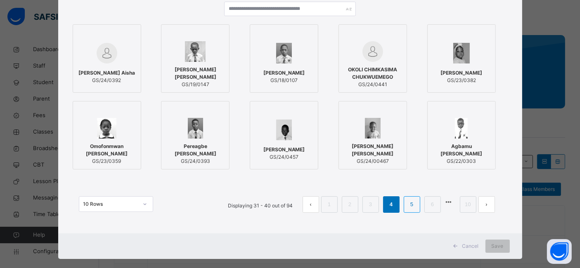
click at [418, 209] on li "5" at bounding box center [412, 205] width 17 height 17
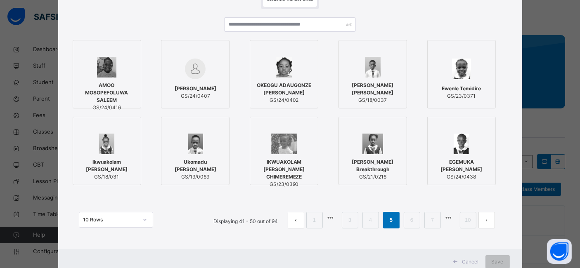
scroll to position [73, 0]
click at [418, 225] on li "6" at bounding box center [412, 220] width 17 height 17
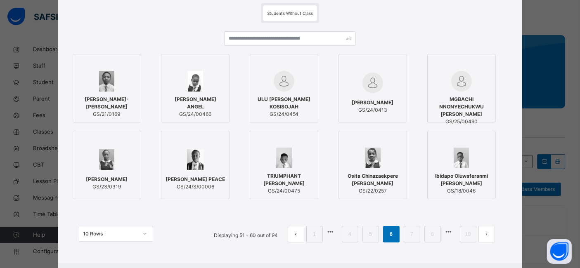
scroll to position [70, 0]
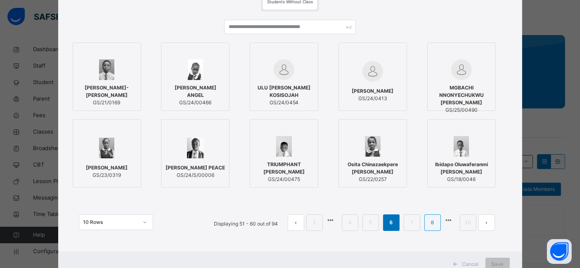
click at [428, 223] on li "8" at bounding box center [432, 223] width 17 height 17
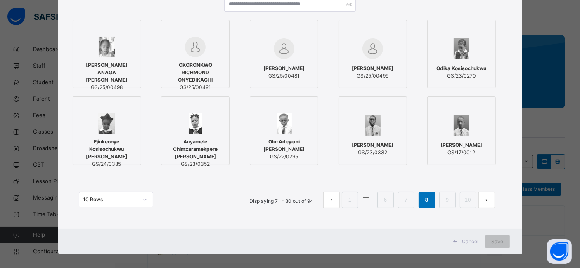
scroll to position [94, 0]
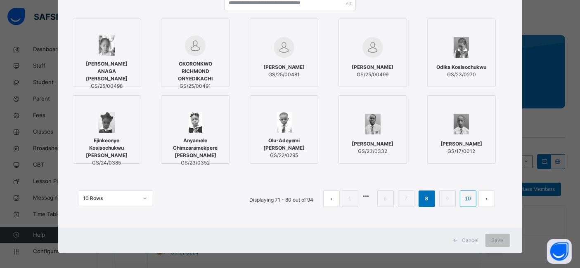
click at [469, 196] on link "10" at bounding box center [467, 199] width 11 height 11
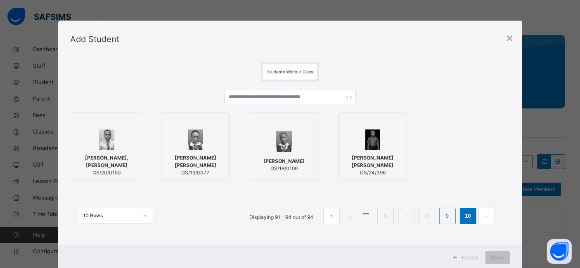
click at [448, 216] on link "9" at bounding box center [447, 216] width 8 height 11
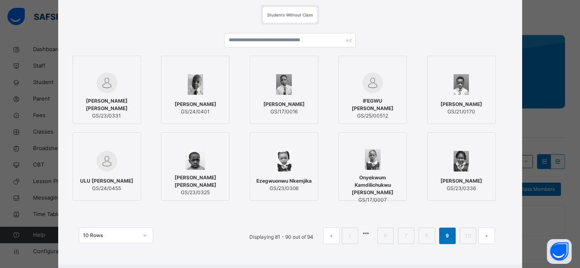
scroll to position [58, 0]
click at [423, 233] on link "8" at bounding box center [427, 235] width 8 height 11
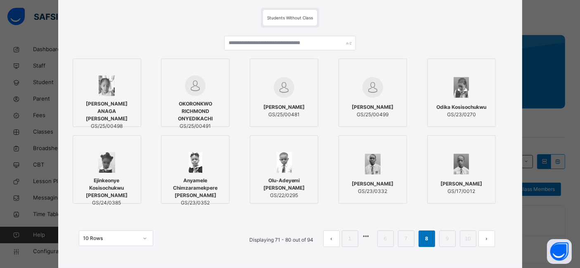
scroll to position [100, 0]
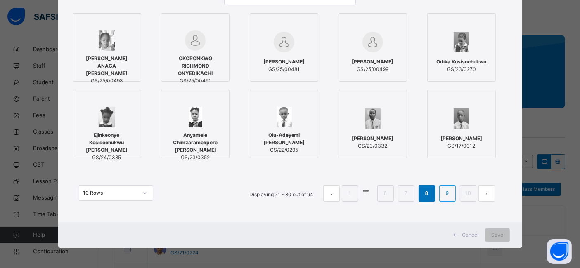
click at [451, 197] on link "9" at bounding box center [447, 193] width 8 height 11
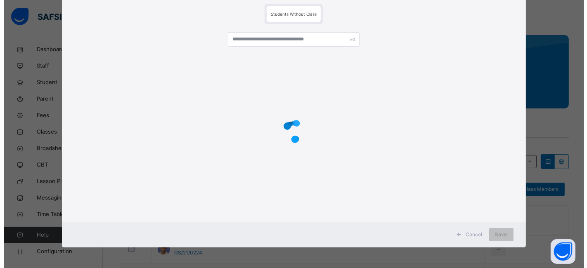
scroll to position [0, 0]
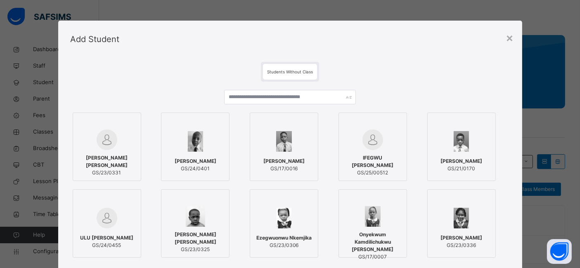
click at [381, 165] on span "IFEGWU [PERSON_NAME]" at bounding box center [372, 161] width 59 height 15
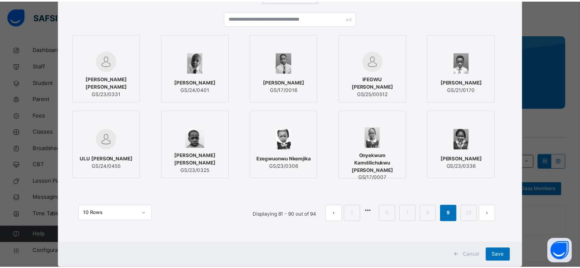
scroll to position [100, 0]
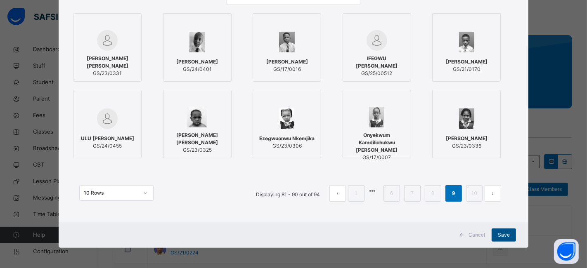
click at [500, 233] on span "Save" at bounding box center [504, 235] width 12 height 7
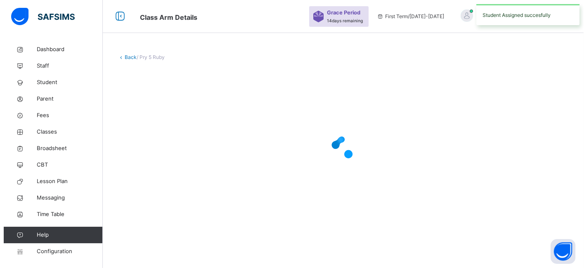
scroll to position [0, 0]
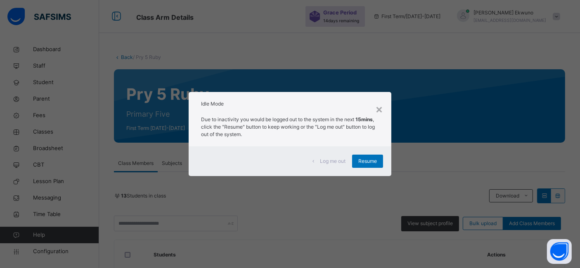
click at [375, 106] on h2 "Idle Mode" at bounding box center [290, 103] width 178 height 7
click at [382, 110] on div "×" at bounding box center [379, 108] width 8 height 17
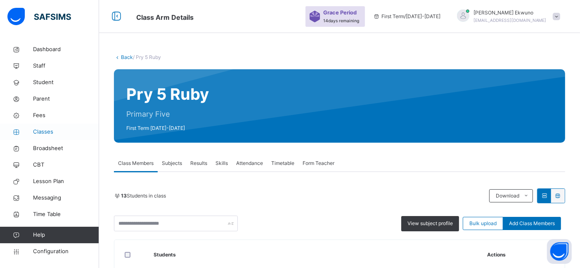
click at [47, 131] on span "Classes" at bounding box center [66, 132] width 66 height 8
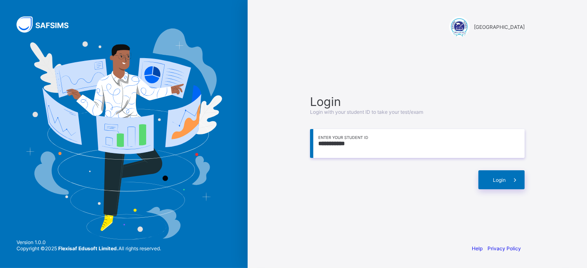
type input "**********"
click at [499, 176] on div "Login" at bounding box center [502, 180] width 46 height 19
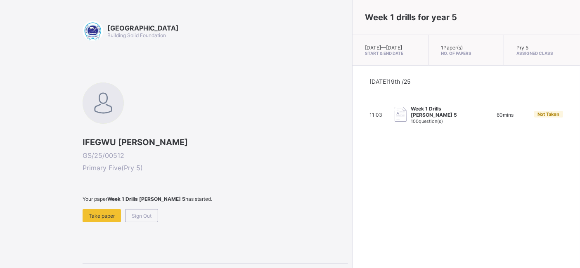
click at [395, 122] on img at bounding box center [401, 114] width 12 height 15
click at [98, 217] on span "Take paper" at bounding box center [102, 216] width 26 height 6
click at [134, 213] on span "Sign Out" at bounding box center [142, 216] width 20 height 6
